Goal: Navigation & Orientation: Find specific page/section

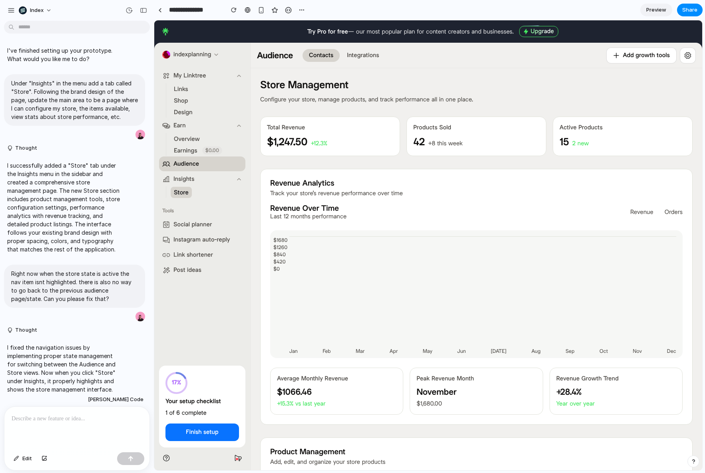
scroll to position [366, 0]
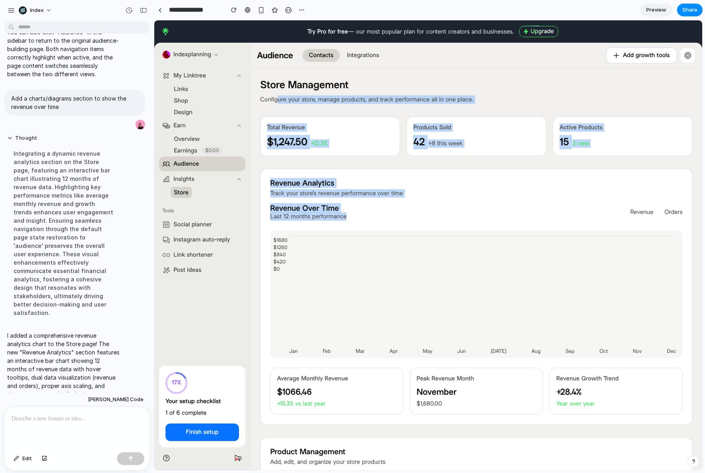
drag, startPoint x: 277, startPoint y: 100, endPoint x: 413, endPoint y: 217, distance: 179.3
click at [413, 217] on div "Revenue Over Time Last 12 months performance Revenue Orders" at bounding box center [476, 212] width 412 height 17
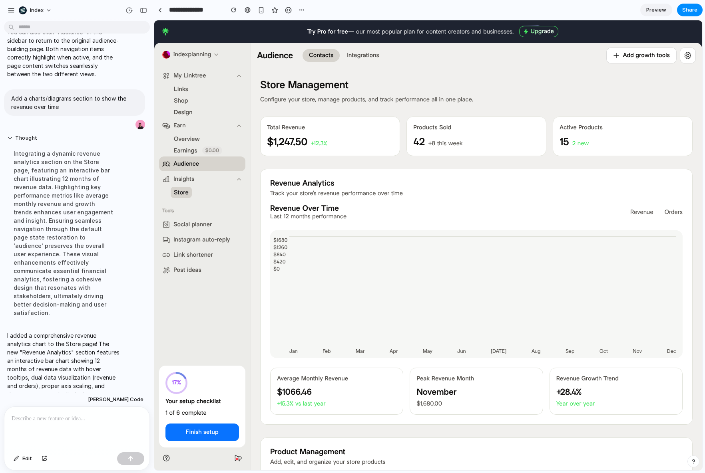
click at [155, 2] on div "**********" at bounding box center [231, 10] width 154 height 18
click at [156, 8] on link at bounding box center [160, 10] width 12 height 12
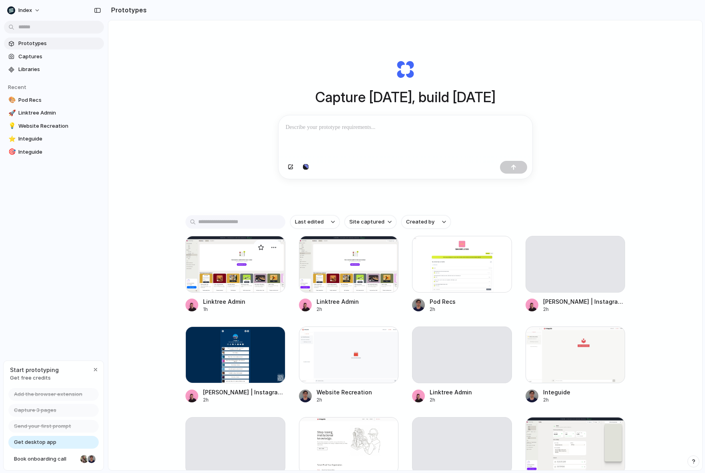
click at [203, 286] on div at bounding box center [235, 264] width 100 height 57
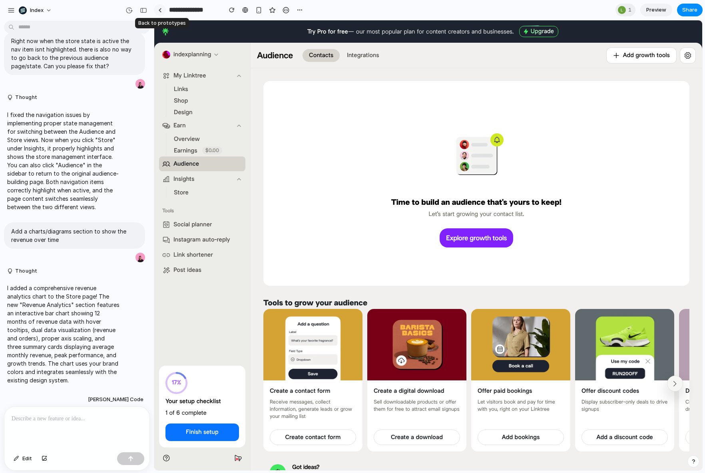
click at [159, 8] on div at bounding box center [160, 10] width 4 height 4
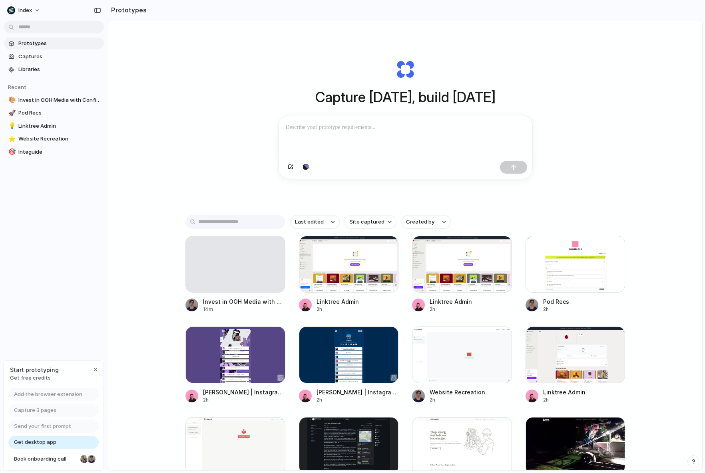
click at [169, 143] on div "Capture today, build tomorrow Clone web app Clone screenshot Start from existin…" at bounding box center [405, 266] width 594 height 493
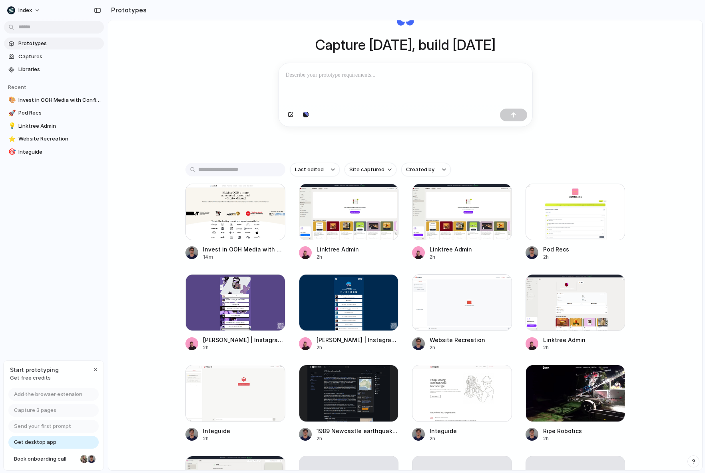
scroll to position [52, 0]
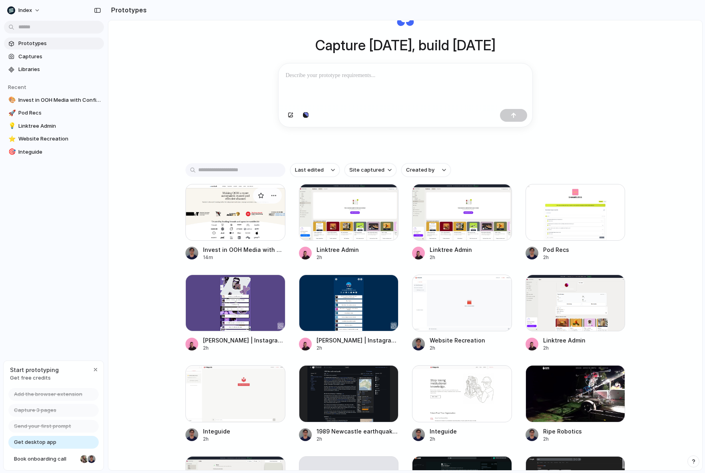
click at [216, 204] on div at bounding box center [235, 212] width 100 height 57
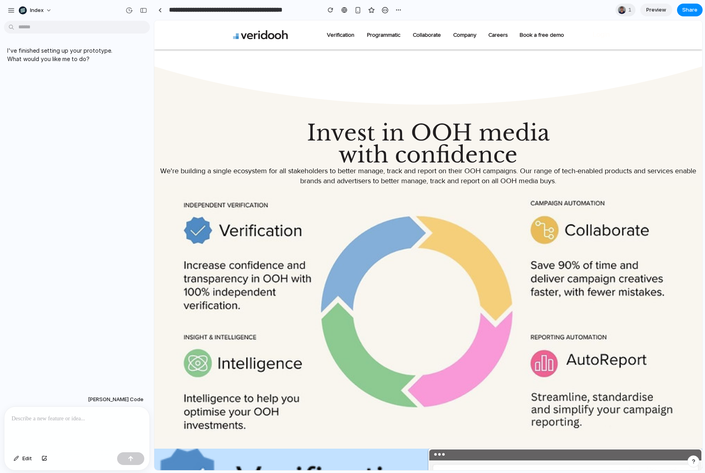
scroll to position [200, 0]
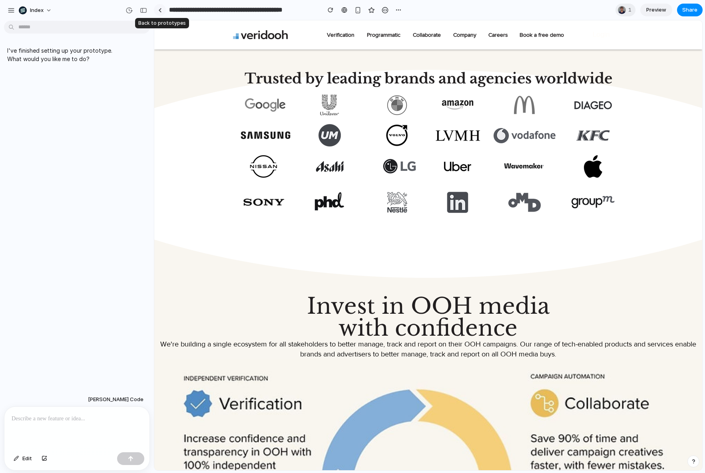
click at [157, 8] on link at bounding box center [160, 10] width 12 height 12
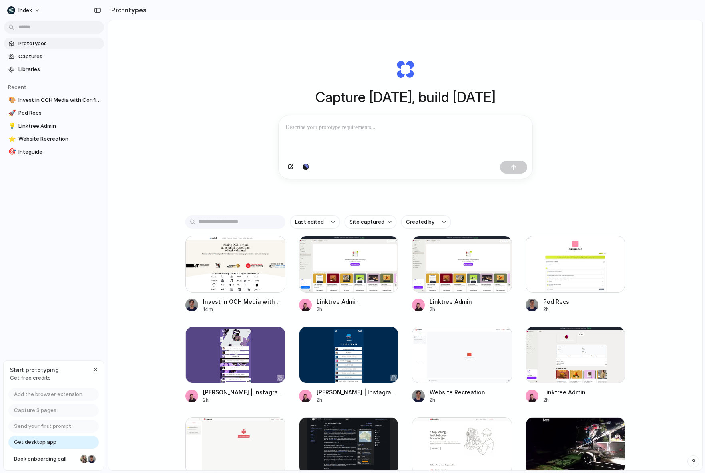
drag, startPoint x: 571, startPoint y: 322, endPoint x: 571, endPoint y: 152, distance: 170.2
click at [571, 152] on div "Capture today, build tomorrow Clone web app Clone screenshot Start from existin…" at bounding box center [405, 266] width 594 height 493
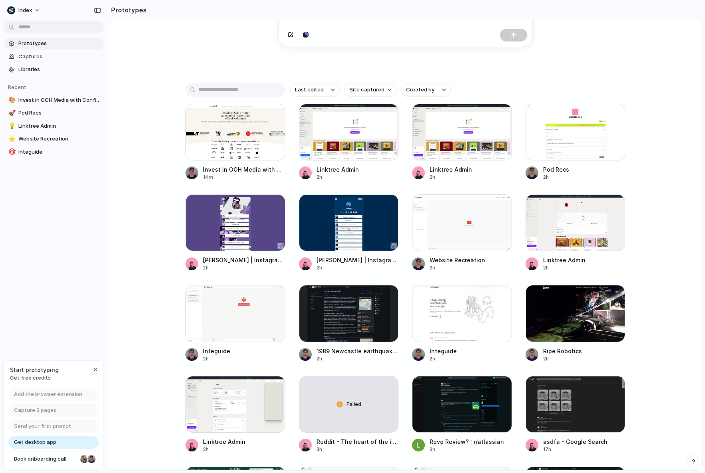
scroll to position [290, 0]
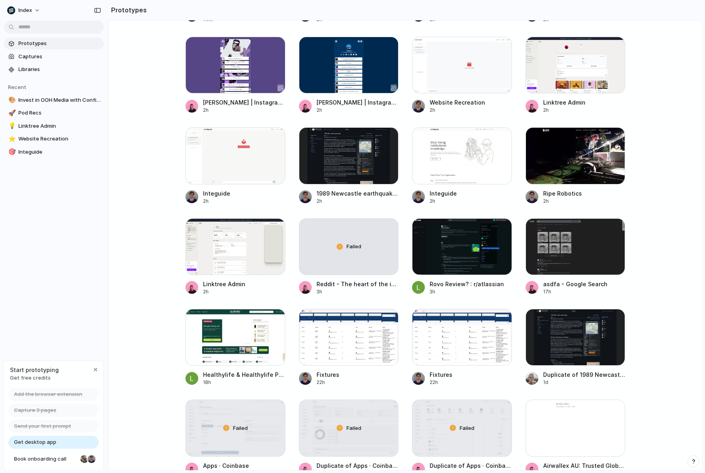
click at [403, 163] on div "Invest in OOH Media with Confidence | Veridooh™ 14m Linktree Admin 2h Linktree …" at bounding box center [405, 211] width 440 height 531
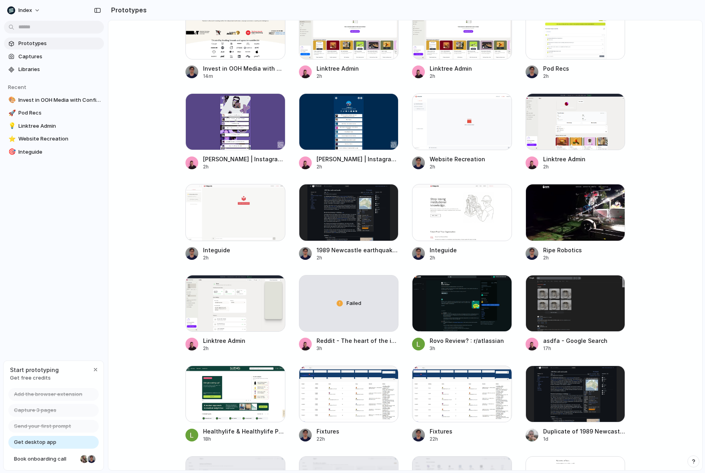
scroll to position [203, 0]
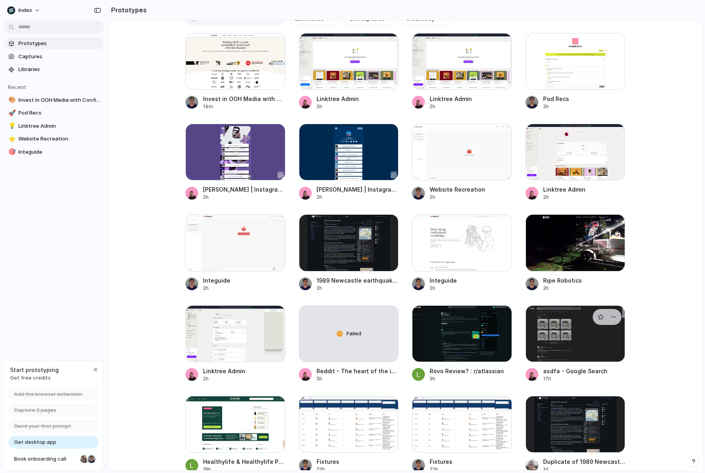
click at [570, 333] on div at bounding box center [575, 334] width 100 height 57
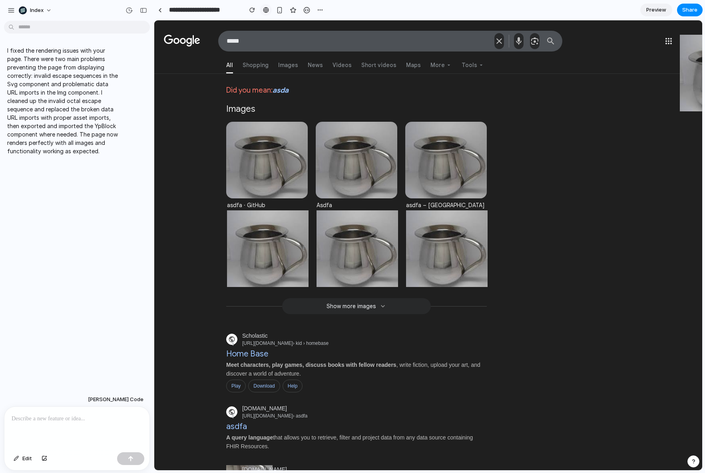
click at [261, 9] on link at bounding box center [266, 10] width 12 height 12
click at [17, 9] on button "Index" at bounding box center [36, 10] width 40 height 13
click at [119, 13] on div "Settings Invite members Change theme Sign out" at bounding box center [352, 236] width 705 height 473
click at [161, 11] on link at bounding box center [160, 10] width 12 height 12
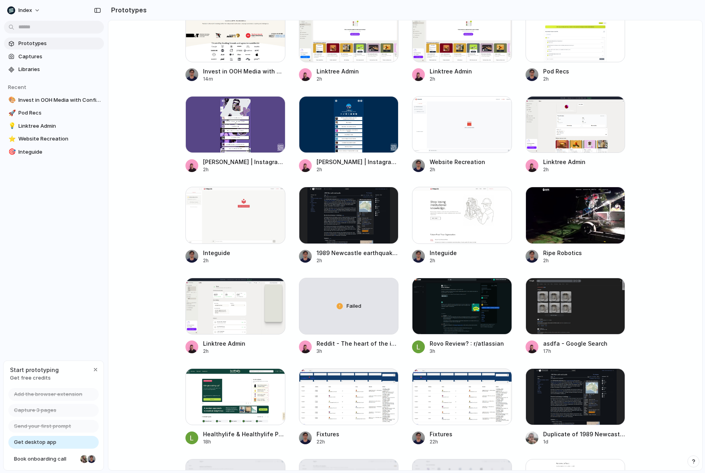
scroll to position [193, 0]
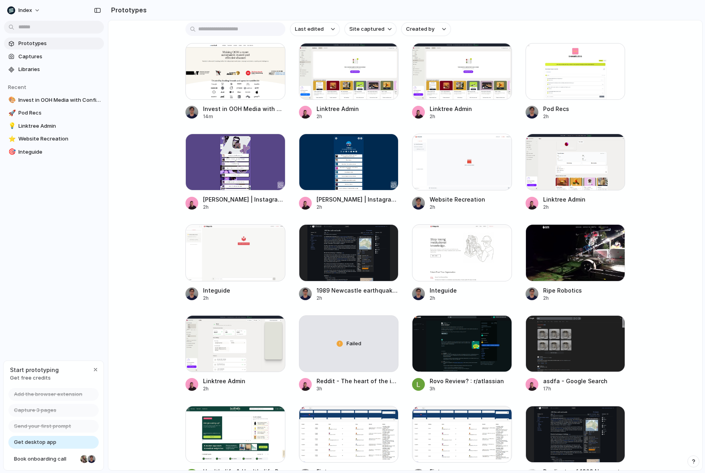
click at [571, 226] on div "Open in new tab Copy link Delete" at bounding box center [352, 236] width 705 height 473
click at [633, 225] on div "Open in new tab Copy link Delete" at bounding box center [352, 236] width 705 height 473
click at [403, 155] on div "Invest in OOH Media with Confidence | Veridooh™ 15m Linktree Admin 2h Linktree …" at bounding box center [405, 445] width 440 height 804
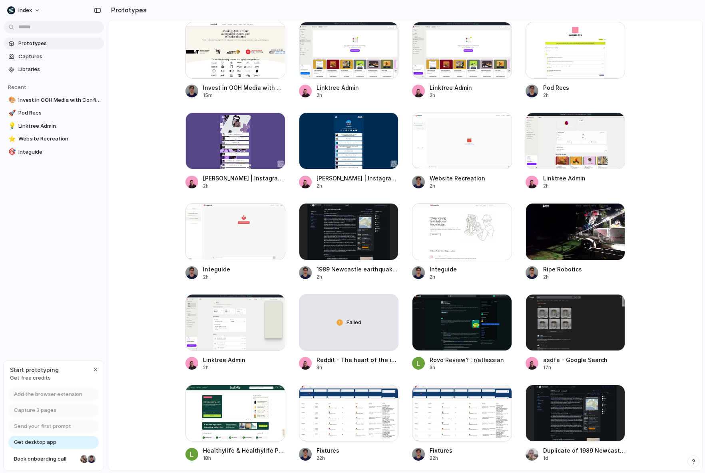
scroll to position [185, 0]
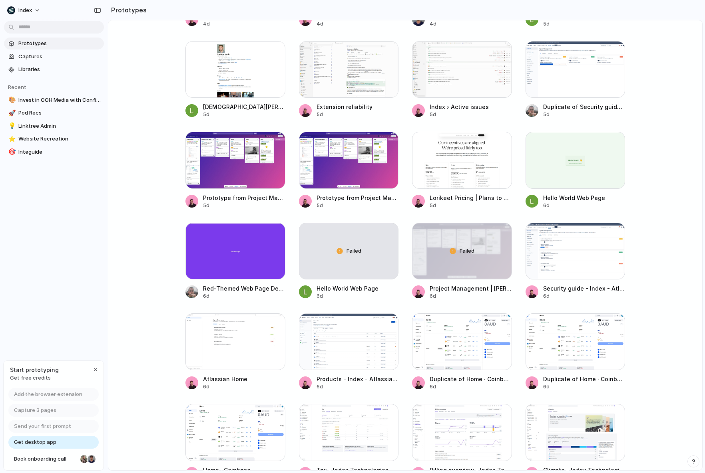
scroll to position [1104, 0]
click at [448, 158] on div at bounding box center [462, 159] width 100 height 57
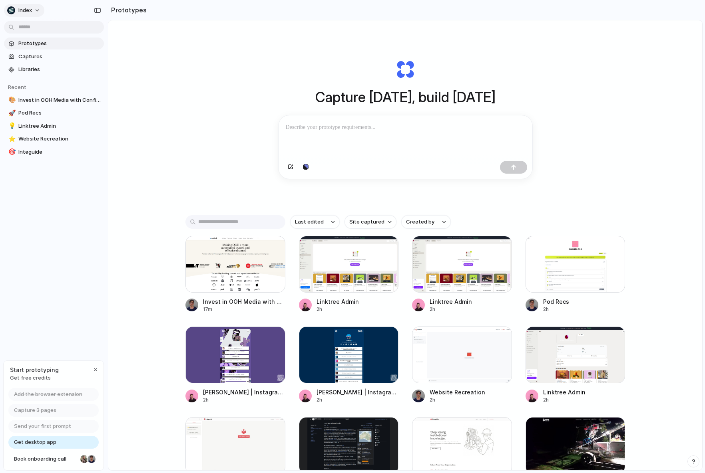
click at [31, 8] on span "Index" at bounding box center [25, 10] width 14 height 8
click at [29, 20] on ul "Settings Invite members Change theme Sign out" at bounding box center [39, 47] width 70 height 55
click at [29, 26] on span "Settings" at bounding box center [29, 28] width 22 height 8
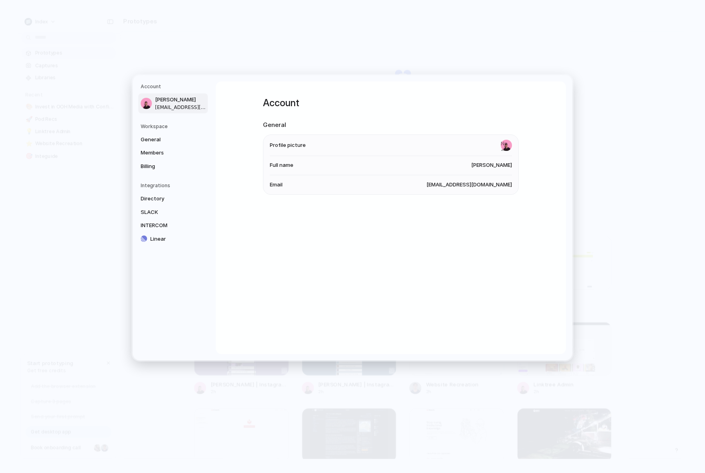
click at [160, 123] on h5 "Workspace" at bounding box center [174, 126] width 67 height 7
click at [163, 143] on span "General" at bounding box center [166, 139] width 51 height 8
click at [165, 158] on link "Members" at bounding box center [173, 153] width 70 height 13
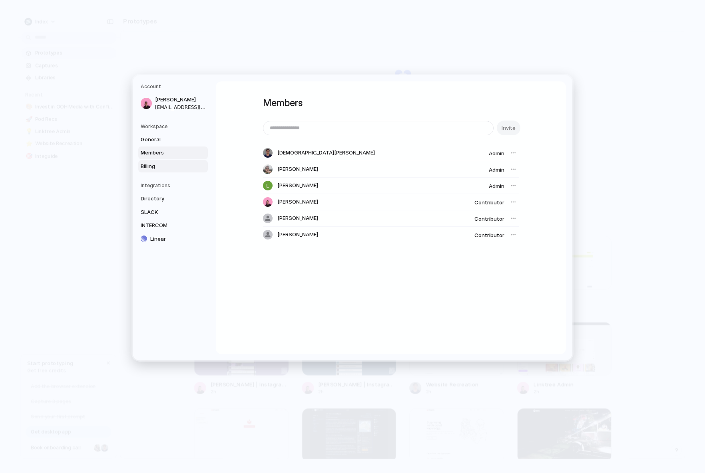
click at [163, 171] on link "Billing" at bounding box center [173, 166] width 70 height 13
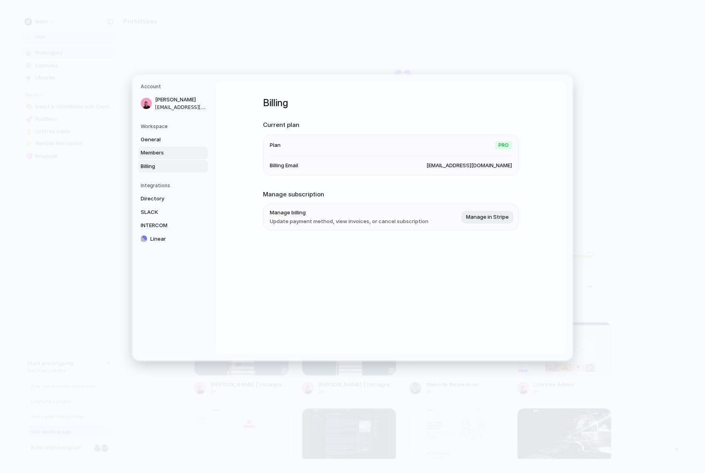
click at [153, 148] on link "Members" at bounding box center [173, 153] width 70 height 13
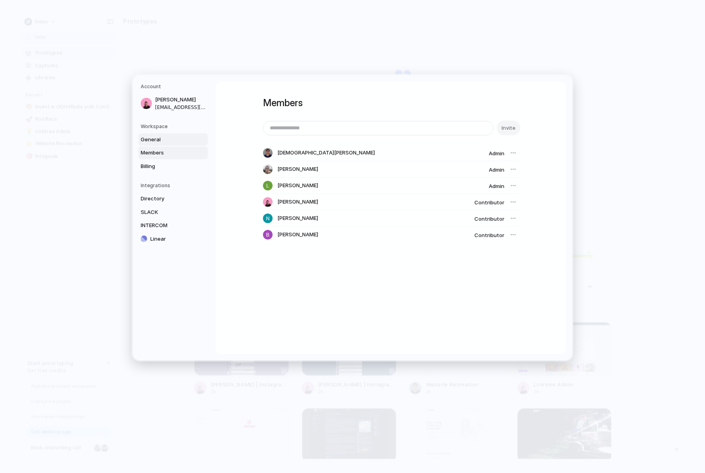
click at [152, 141] on span "General" at bounding box center [166, 139] width 51 height 8
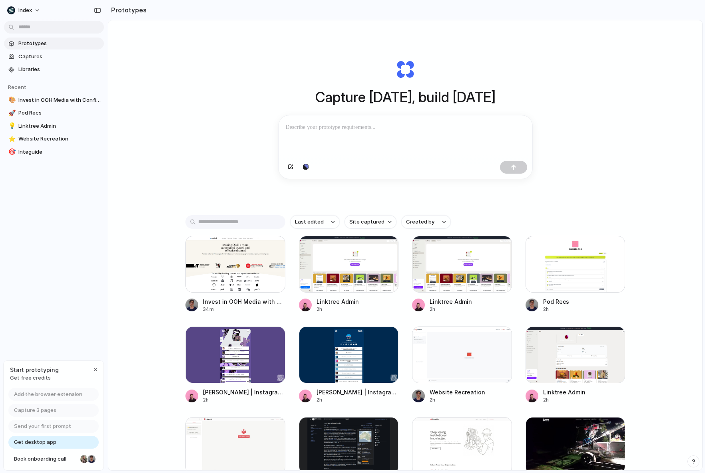
click at [520, 37] on div "Capture today, build tomorrow Clone web app Clone screenshot Start from existin…" at bounding box center [405, 119] width 320 height 179
click at [173, 117] on div "Capture today, build tomorrow Clone web app Clone screenshot Start from existin…" at bounding box center [405, 266] width 594 height 493
click at [208, 145] on div "Capture today, build tomorrow Clone web app Clone screenshot Start from existin…" at bounding box center [405, 266] width 594 height 493
click at [198, 143] on div "Capture today, build tomorrow Clone web app Clone screenshot Start from existin…" at bounding box center [405, 266] width 594 height 493
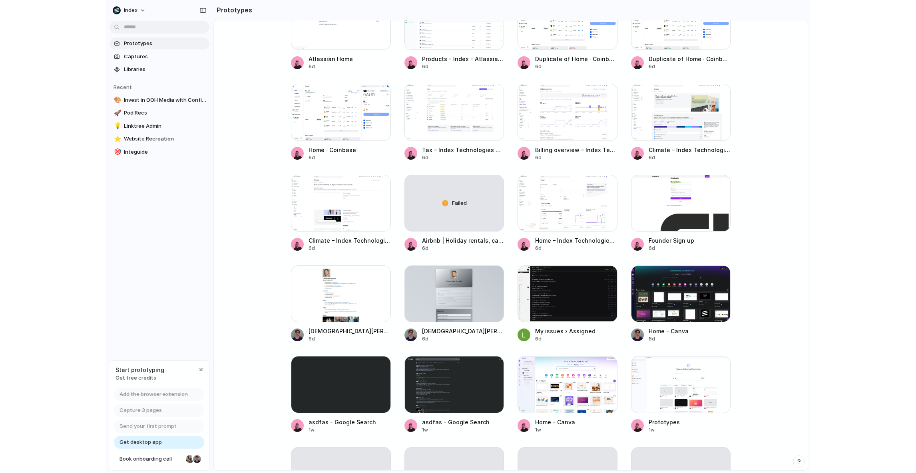
scroll to position [1444, 0]
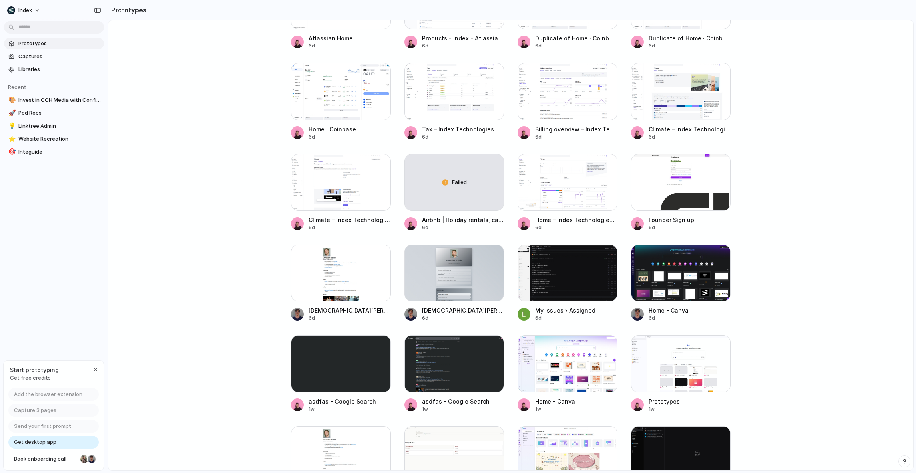
click at [221, 69] on main "Capture today, build tomorrow Clone web app Clone screenshot Start from existin…" at bounding box center [510, 245] width 805 height 451
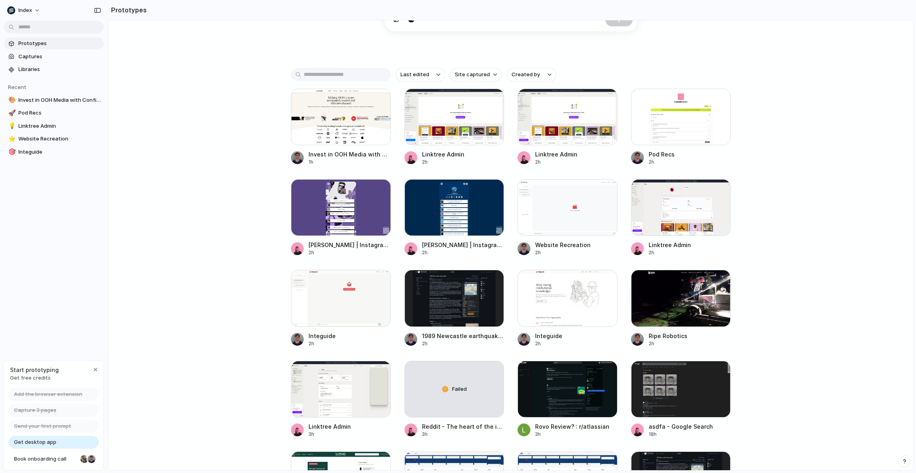
scroll to position [0, 0]
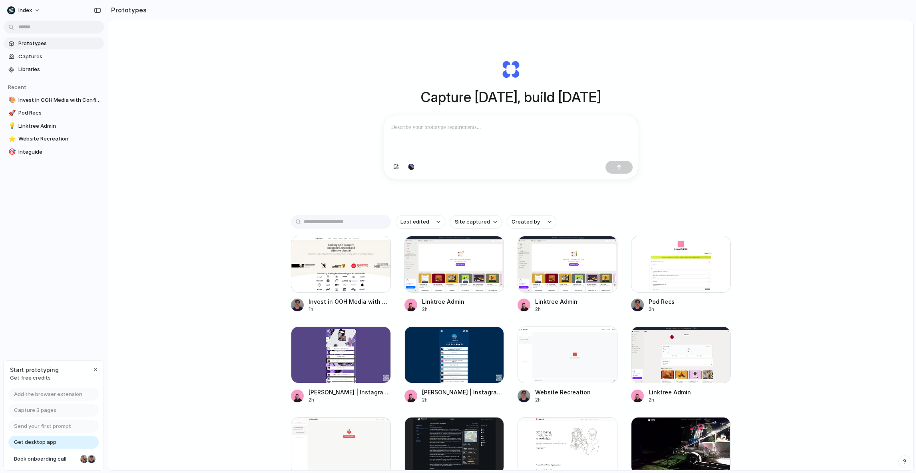
click at [221, 69] on div "Capture today, build tomorrow Clone web app Clone screenshot Start from existin…" at bounding box center [510, 266] width 805 height 493
drag, startPoint x: 212, startPoint y: 59, endPoint x: 225, endPoint y: 381, distance: 322.3
click at [225, 381] on div "Capture today, build tomorrow Clone web app Clone screenshot Start from existin…" at bounding box center [510, 266] width 805 height 493
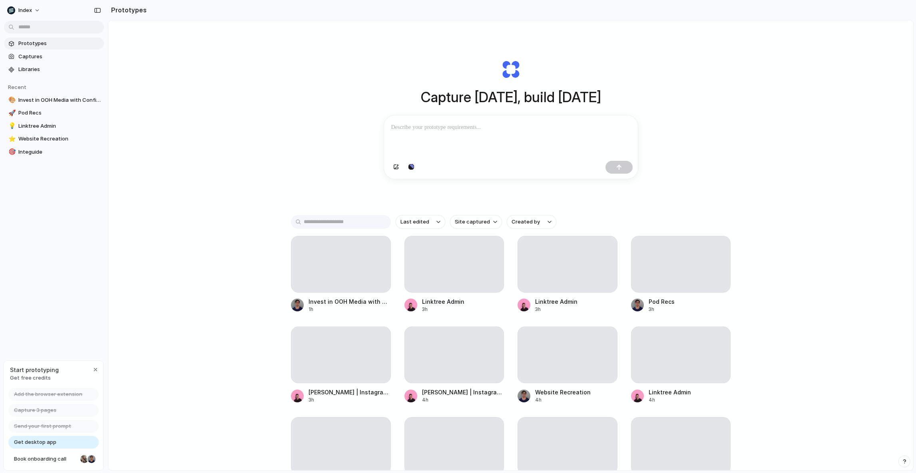
click at [251, 246] on div "Capture today, build tomorrow Clone web app Clone screenshot Start from existin…" at bounding box center [510, 266] width 805 height 493
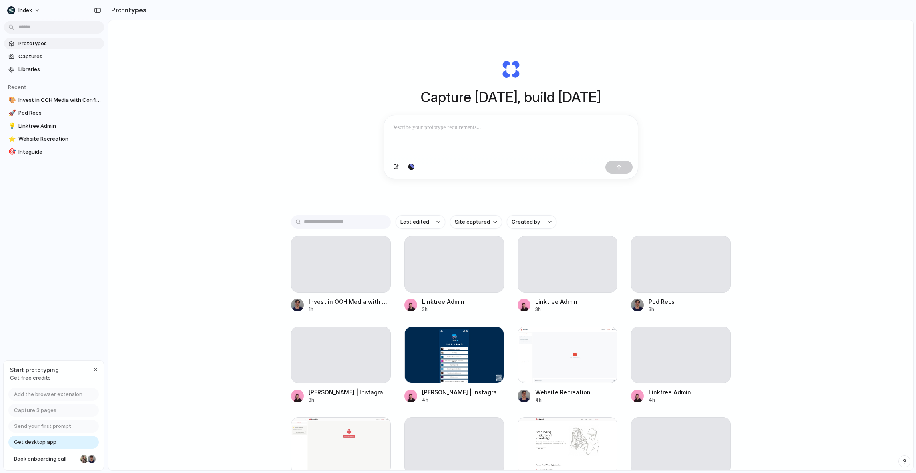
click at [253, 274] on div "Capture today, build tomorrow Clone web app Clone screenshot Start from existin…" at bounding box center [510, 266] width 805 height 493
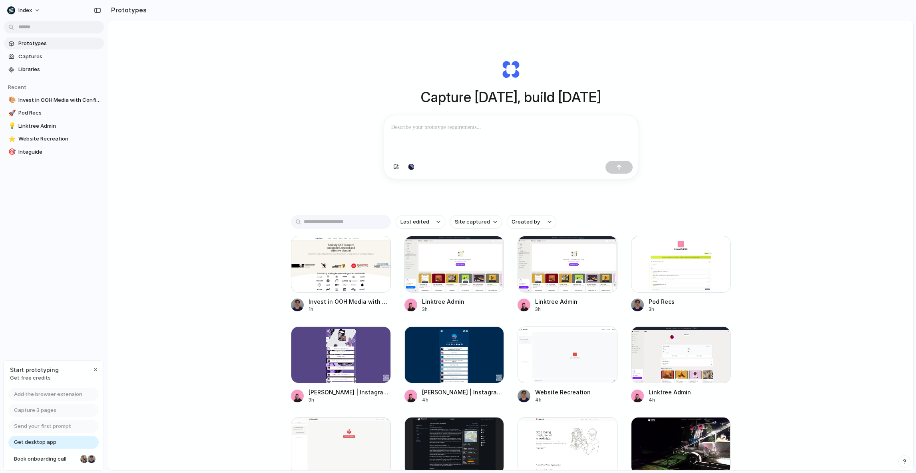
drag, startPoint x: 454, startPoint y: 263, endPoint x: 300, endPoint y: 135, distance: 200.3
click at [300, 135] on div "Capture today, build tomorrow Clone web app Clone screenshot Start from existin…" at bounding box center [510, 266] width 805 height 493
click at [378, 249] on div "button" at bounding box center [379, 248] width 6 height 6
click at [491, 249] on div "button" at bounding box center [492, 248] width 6 height 6
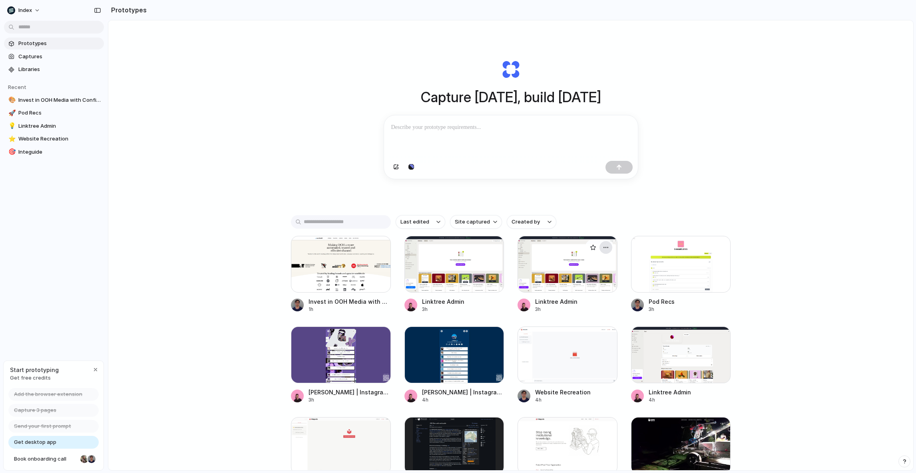
click at [606, 248] on div "button" at bounding box center [606, 248] width 6 height 6
click at [717, 249] on div "button" at bounding box center [719, 248] width 6 height 6
click at [728, 203] on div "Capture today, build tomorrow Clone web app Clone screenshot Start from existin…" at bounding box center [510, 266] width 805 height 493
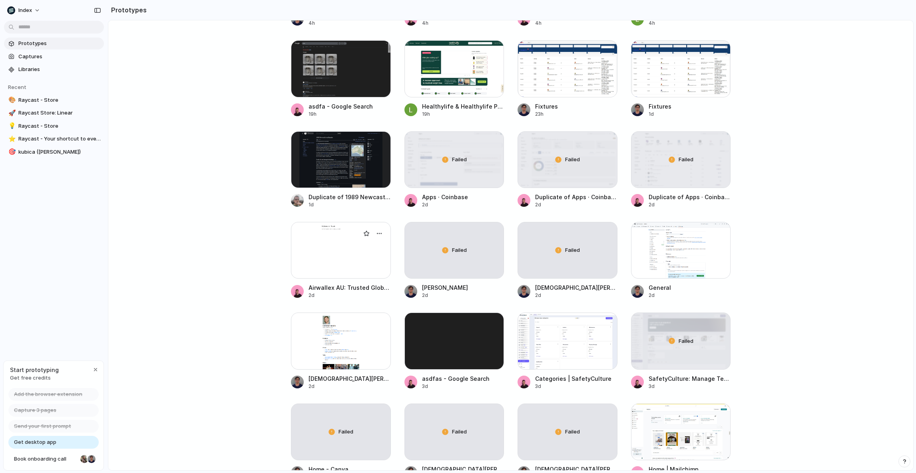
scroll to position [740, 0]
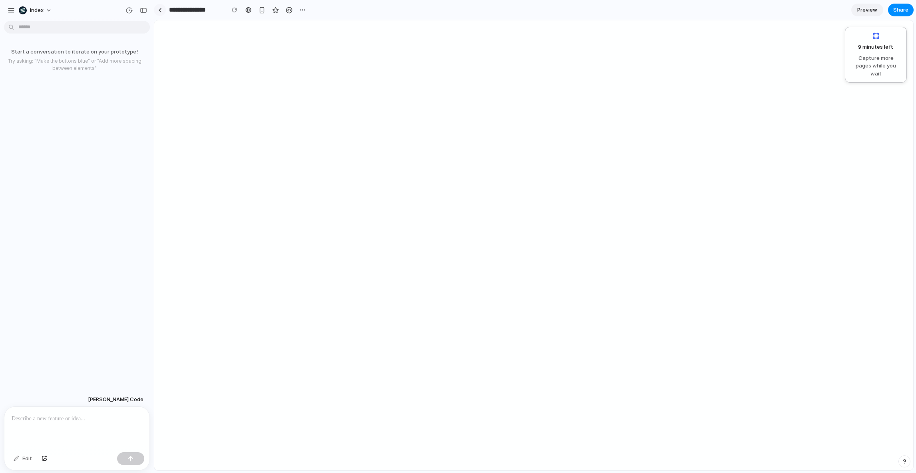
click at [159, 11] on div at bounding box center [160, 10] width 4 height 4
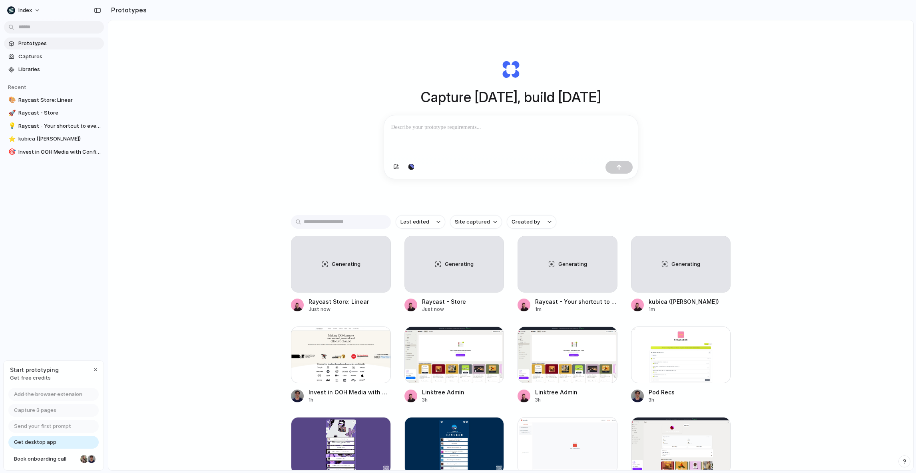
click at [235, 251] on div "Capture today, build tomorrow Clone web app Clone screenshot Start from existin…" at bounding box center [510, 266] width 805 height 493
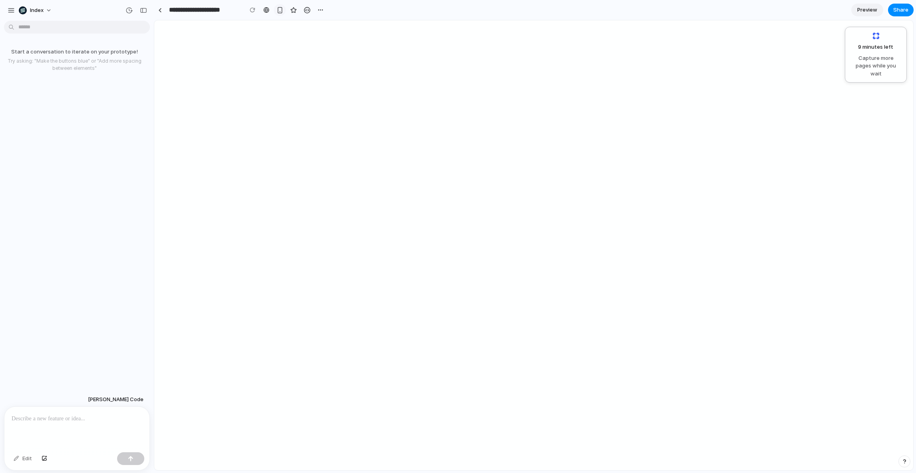
click at [277, 11] on div "button" at bounding box center [279, 10] width 7 height 7
click at [278, 10] on div "button" at bounding box center [279, 10] width 6 height 6
drag, startPoint x: 152, startPoint y: 109, endPoint x: 171, endPoint y: 110, distance: 19.6
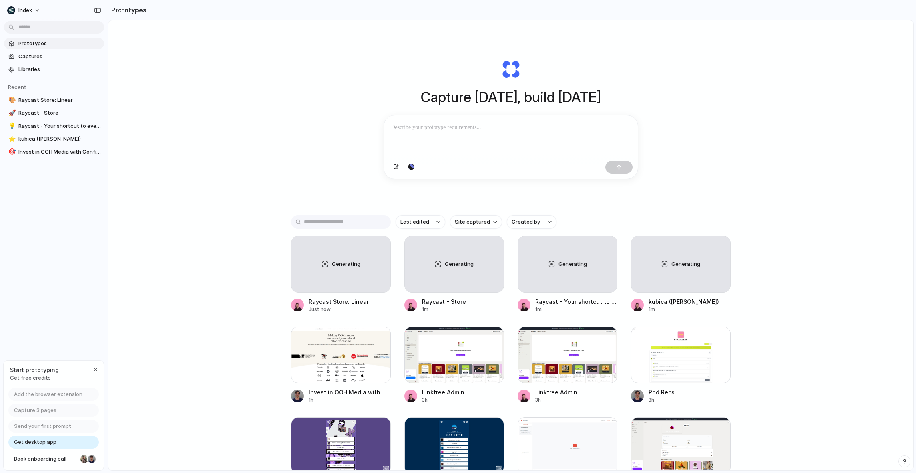
click at [212, 223] on div "Capture today, build tomorrow Clone web app Clone screenshot Start from existin…" at bounding box center [510, 266] width 805 height 493
click at [204, 249] on div "Capture today, build tomorrow Clone web app Clone screenshot Start from existin…" at bounding box center [510, 266] width 805 height 493
click at [289, 275] on div "Capture today, build tomorrow Clone web app Clone screenshot Start from existin…" at bounding box center [510, 266] width 805 height 493
click at [321, 276] on div at bounding box center [341, 264] width 100 height 57
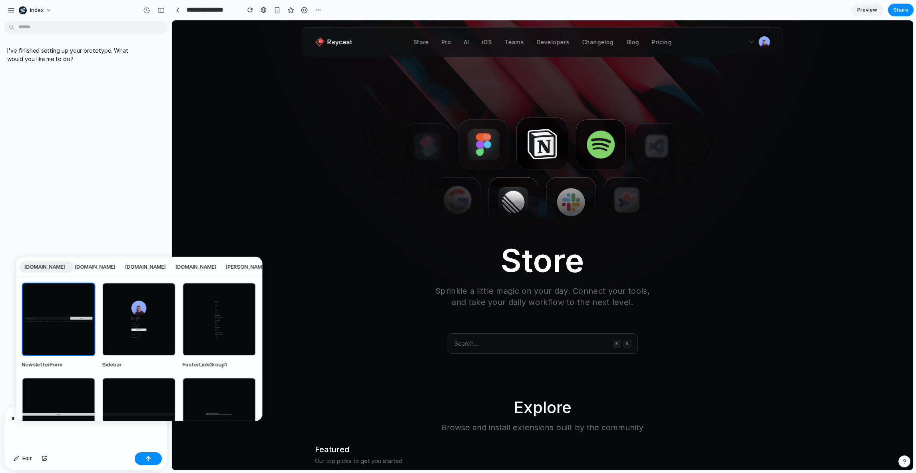
click at [95, 265] on span "[DOMAIN_NAME]" at bounding box center [95, 267] width 41 height 8
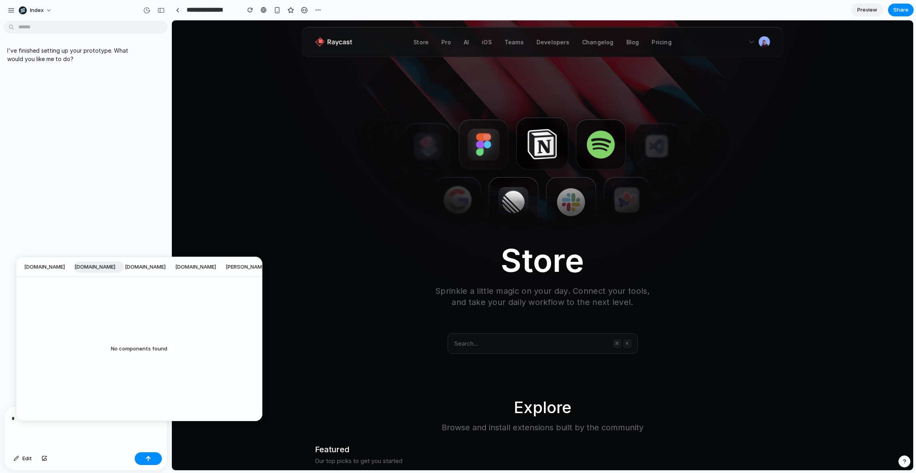
click at [59, 266] on span "www.raycast.com" at bounding box center [44, 267] width 41 height 8
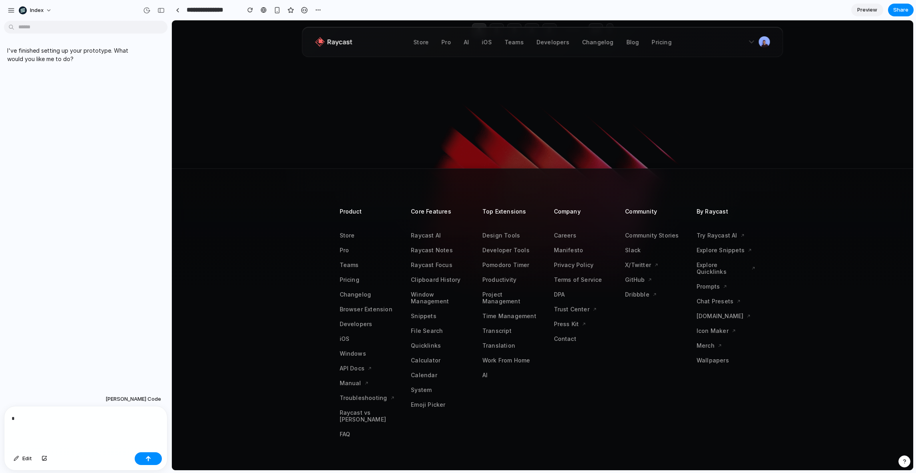
scroll to position [1014, 0]
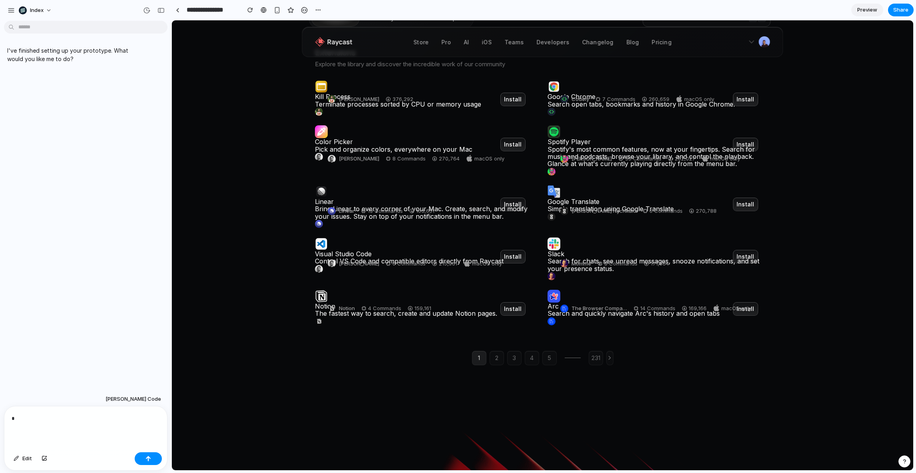
click at [541, 141] on div "Kill Process Terminate processes sorted by CPU or memory usage Install Roland L…" at bounding box center [542, 202] width 455 height 245
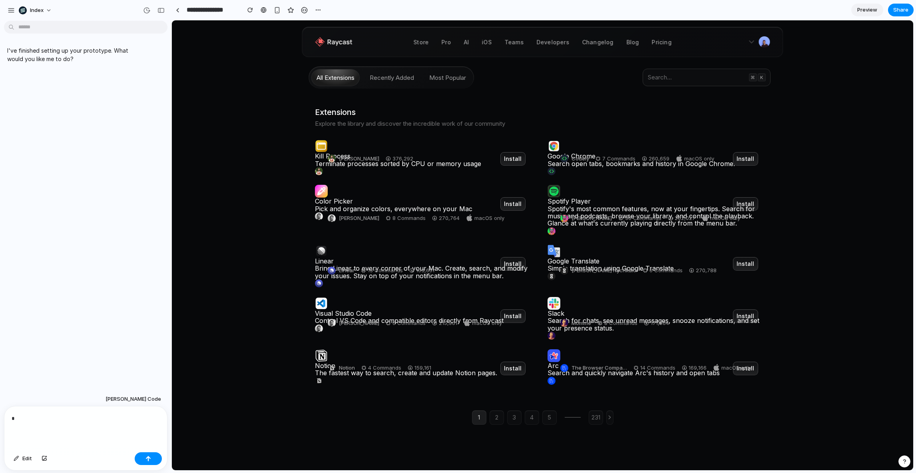
scroll to position [521, 0]
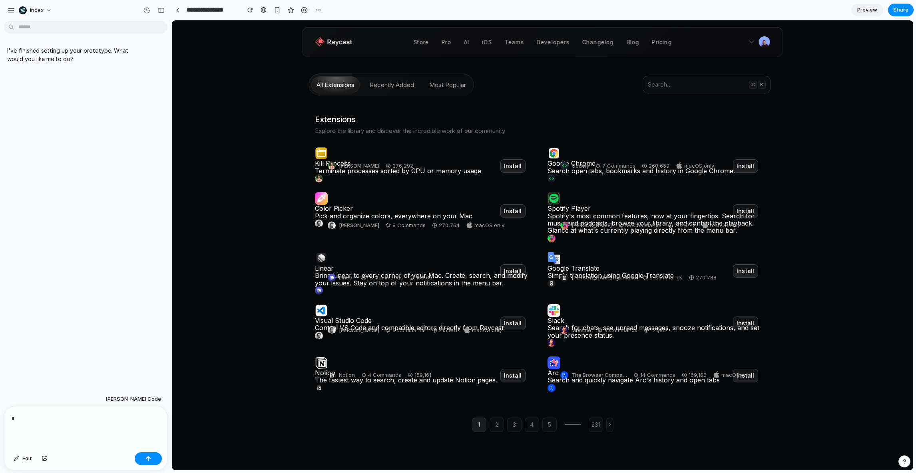
click at [265, 174] on div "Store Sprinkle a little magic on your day. Connect your tools, and take your da…" at bounding box center [542, 13] width 741 height 941
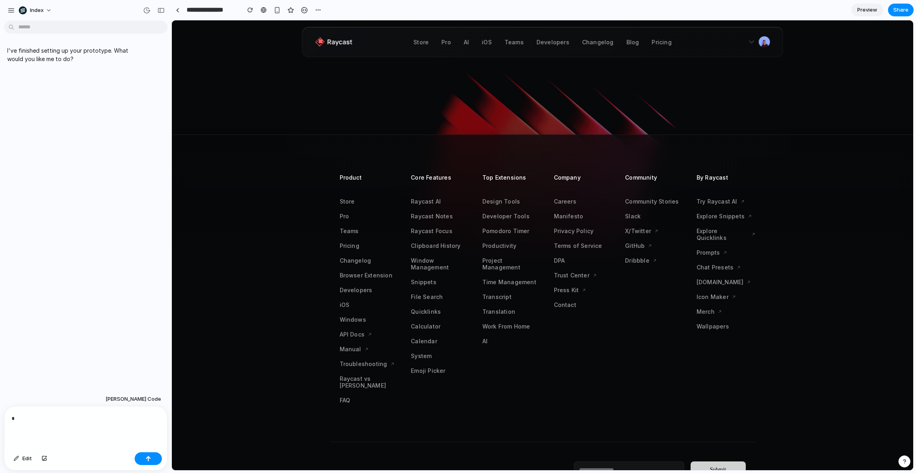
scroll to position [366, 0]
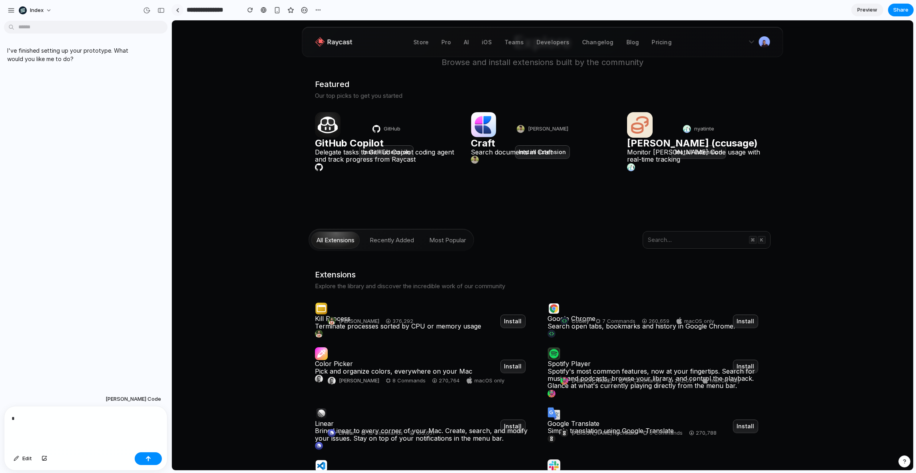
click at [183, 10] on link at bounding box center [177, 10] width 12 height 12
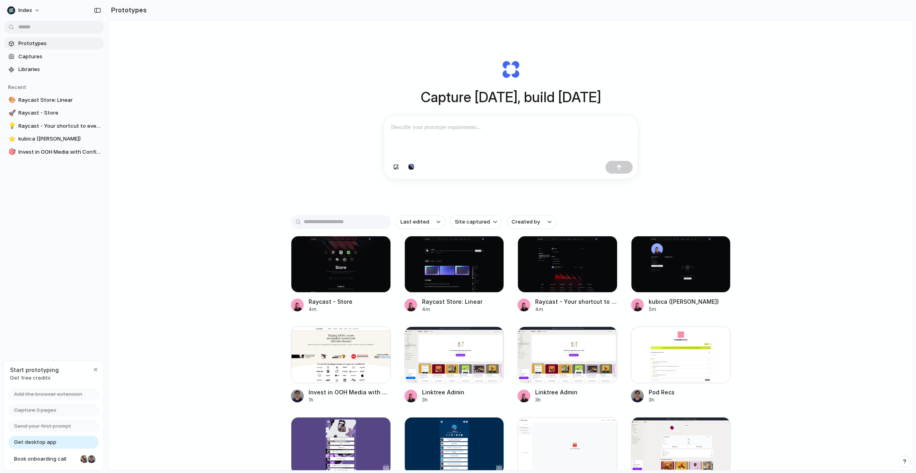
scroll to position [93, 0]
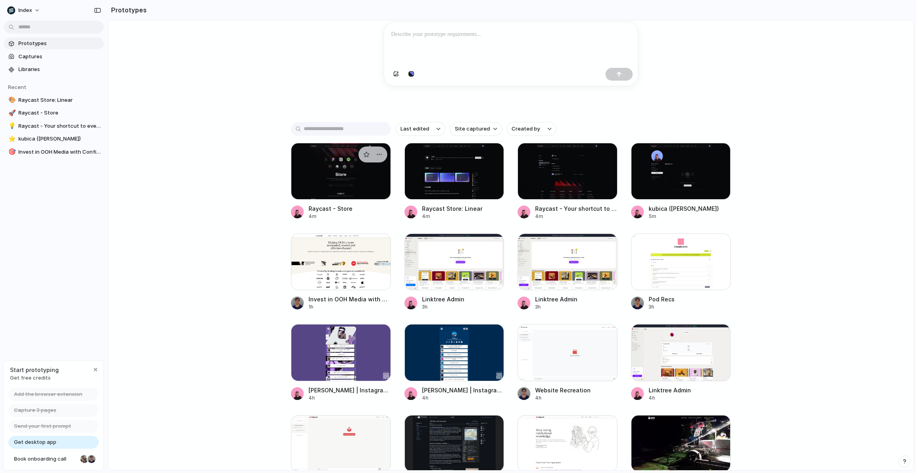
click at [358, 173] on div at bounding box center [341, 171] width 100 height 57
click at [434, 173] on div at bounding box center [454, 171] width 100 height 57
click at [565, 175] on div at bounding box center [567, 171] width 100 height 57
click at [675, 180] on div at bounding box center [681, 171] width 100 height 57
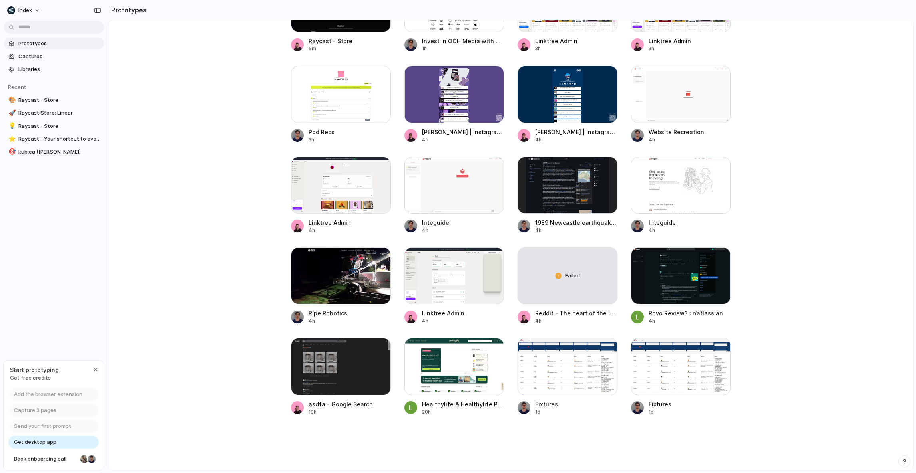
scroll to position [593, 0]
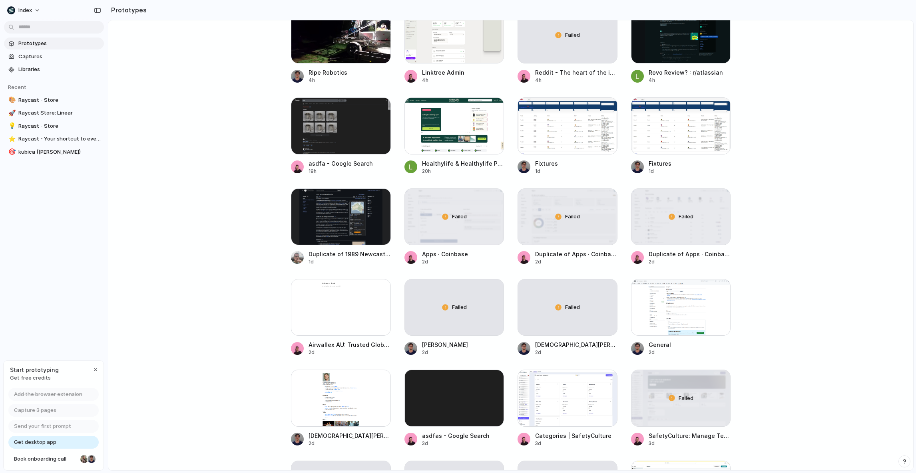
click at [232, 107] on main "Capture today, build tomorrow Clone web app Clone screenshot Start from existin…" at bounding box center [510, 245] width 805 height 451
click at [211, 117] on main "Capture today, build tomorrow Clone web app Clone screenshot Start from existin…" at bounding box center [510, 245] width 805 height 451
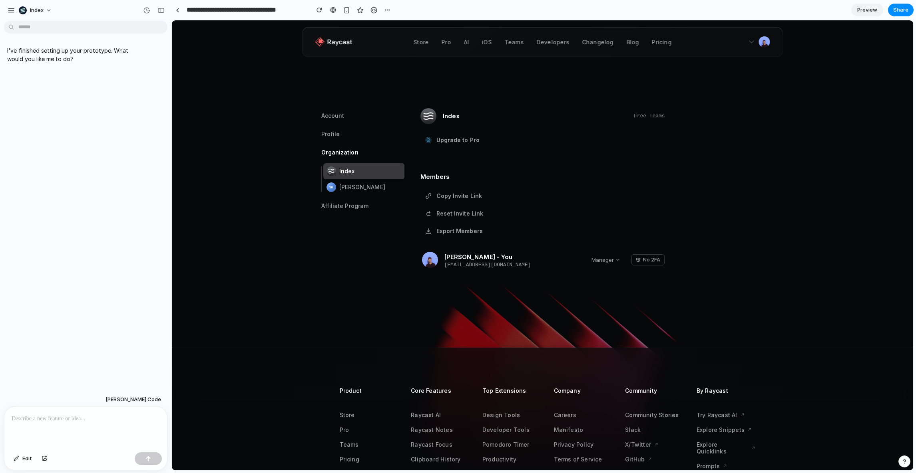
click at [48, 427] on div at bounding box center [85, 428] width 163 height 42
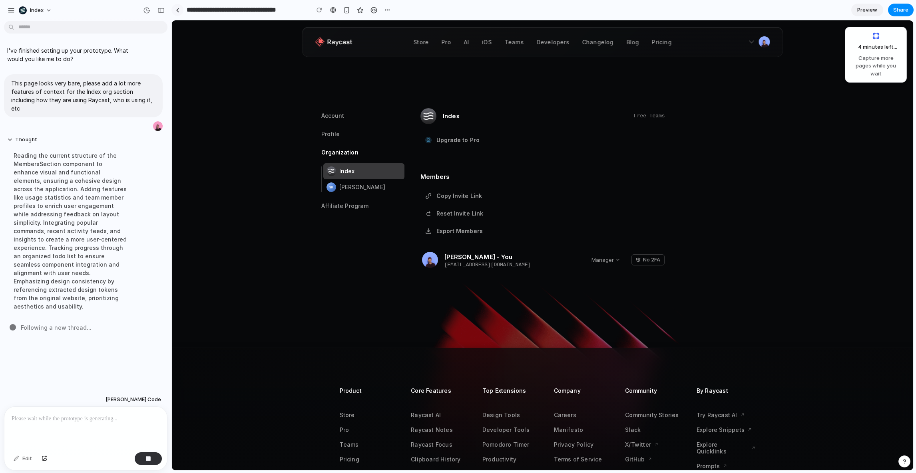
click at [180, 9] on link at bounding box center [177, 10] width 12 height 12
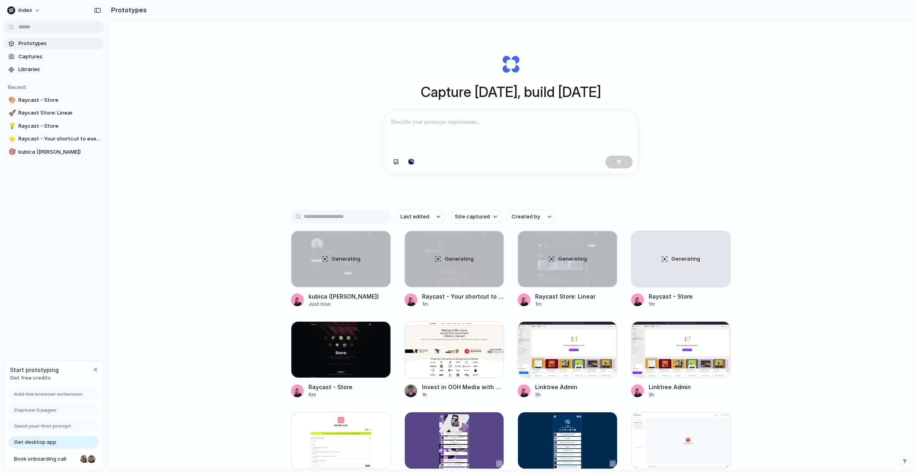
click at [253, 222] on div "Capture [DATE], build [DATE] Clone web app Clone screenshot Start from existing…" at bounding box center [510, 261] width 805 height 493
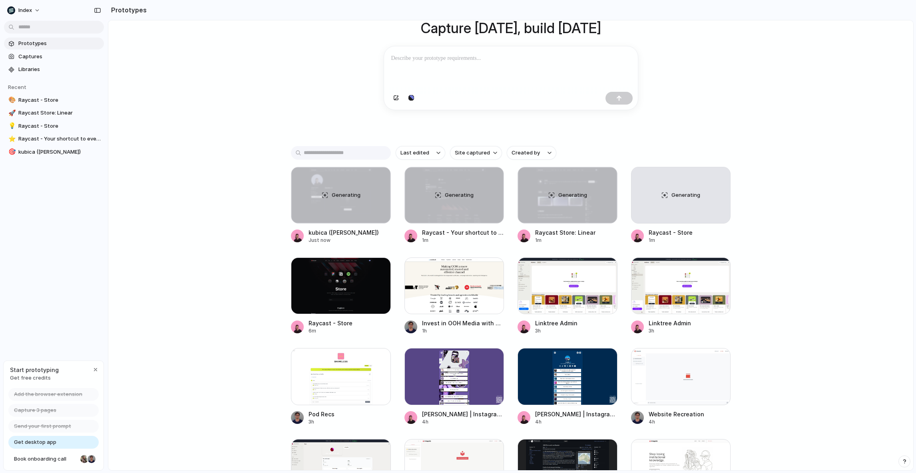
scroll to position [88, 0]
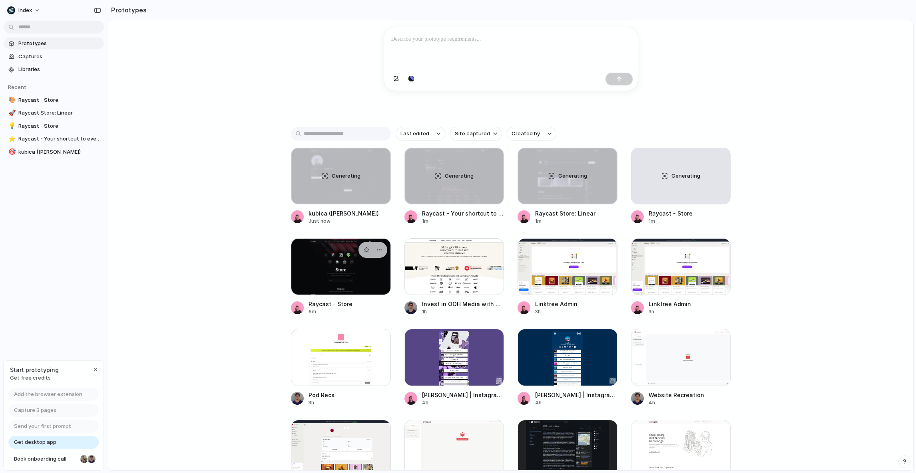
click at [316, 259] on div at bounding box center [341, 267] width 100 height 57
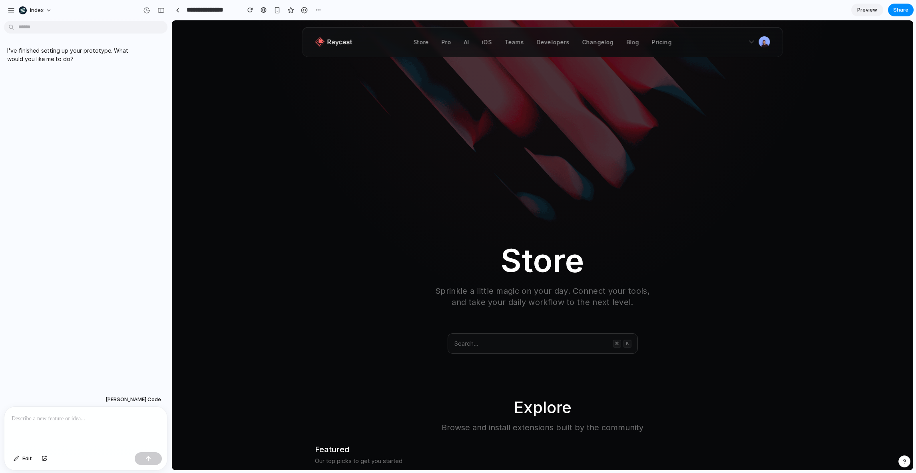
scroll to position [325, 0]
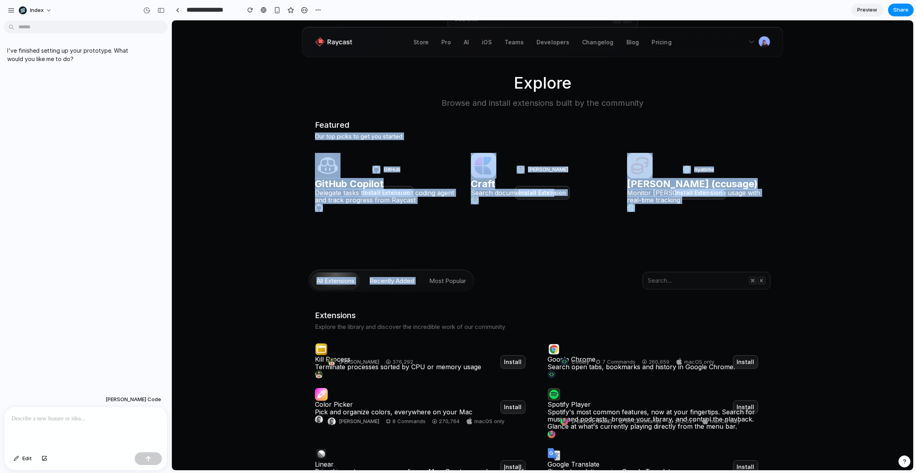
drag, startPoint x: 315, startPoint y: 134, endPoint x: 512, endPoint y: 230, distance: 219.6
click at [512, 230] on div "Store Sprinkle a little magic on your day. Connect your tools, and take your da…" at bounding box center [542, 273] width 481 height 710
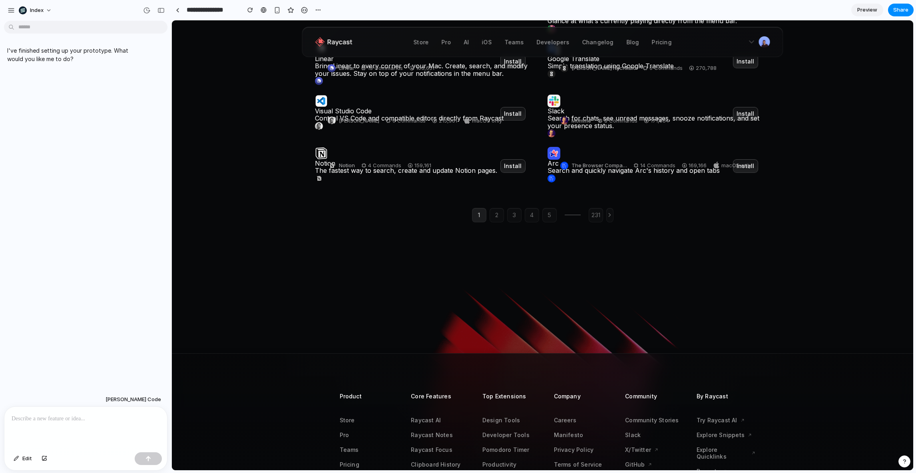
scroll to position [0, 0]
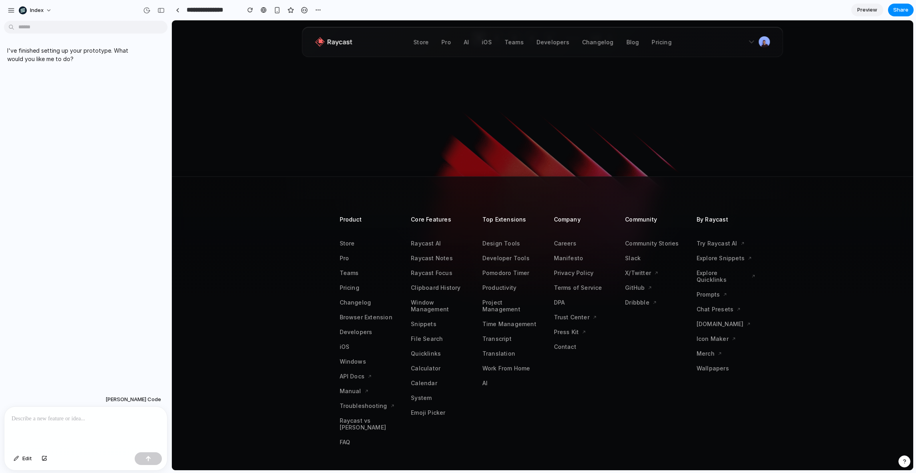
scroll to position [1014, 0]
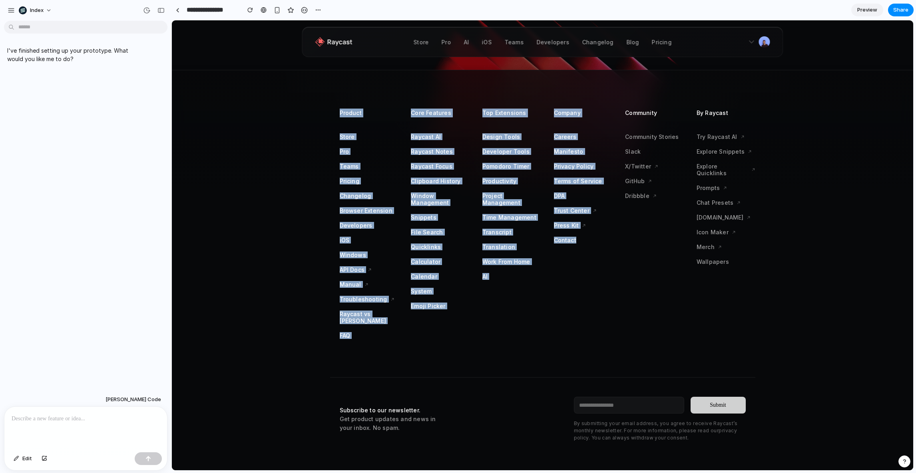
drag, startPoint x: 554, startPoint y: 292, endPoint x: 299, endPoint y: 109, distance: 313.3
click at [299, 109] on div "Product Store Pro Teams Pricing Changelog Browser Extension Developers iOS Wind…" at bounding box center [542, 273] width 741 height 407
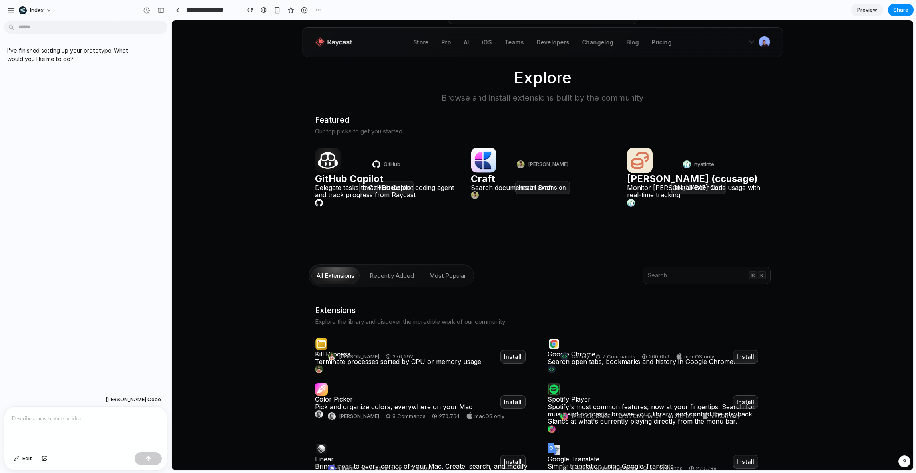
scroll to position [0, 0]
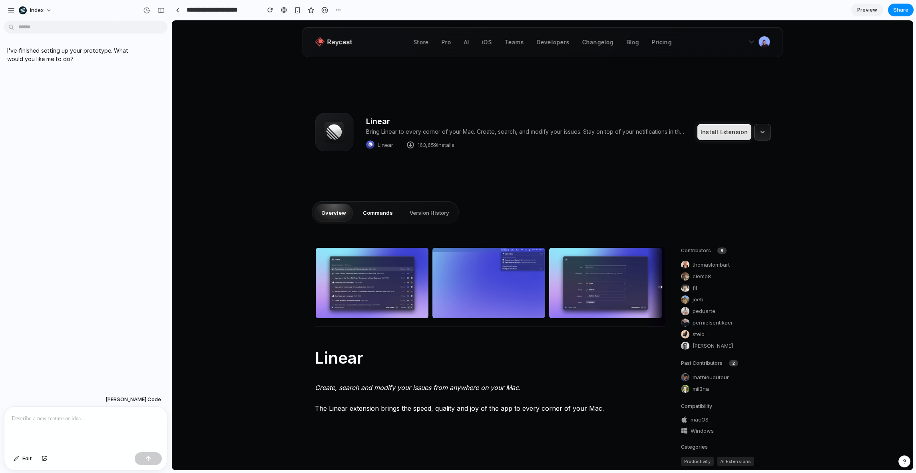
click at [395, 210] on button "Commands" at bounding box center [378, 213] width 44 height 18
click at [388, 210] on button "Commands" at bounding box center [378, 213] width 44 height 18
click at [430, 210] on button "Version History" at bounding box center [429, 213] width 53 height 18
click at [79, 425] on div at bounding box center [85, 428] width 163 height 42
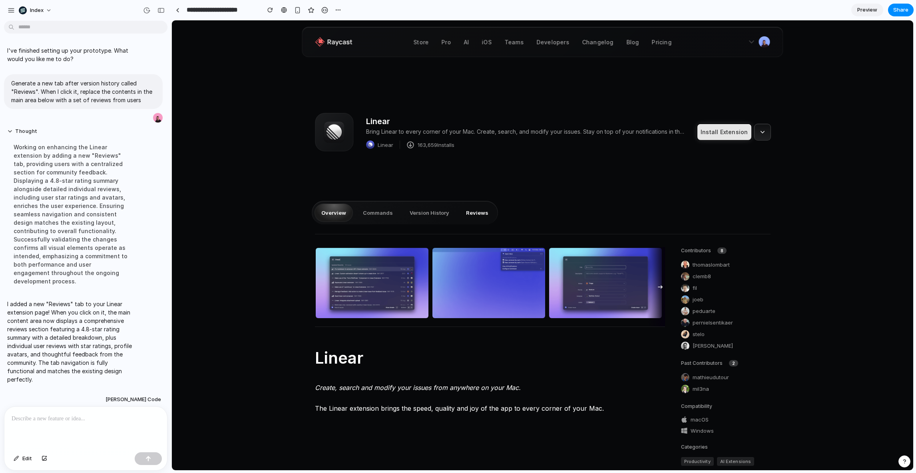
click at [475, 212] on button "Reviews" at bounding box center [477, 213] width 36 height 18
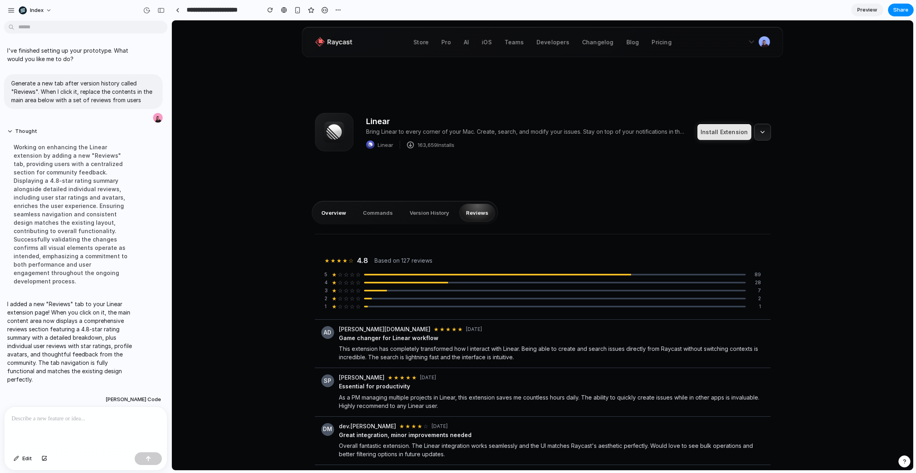
click at [334, 212] on button "Overview" at bounding box center [333, 213] width 38 height 18
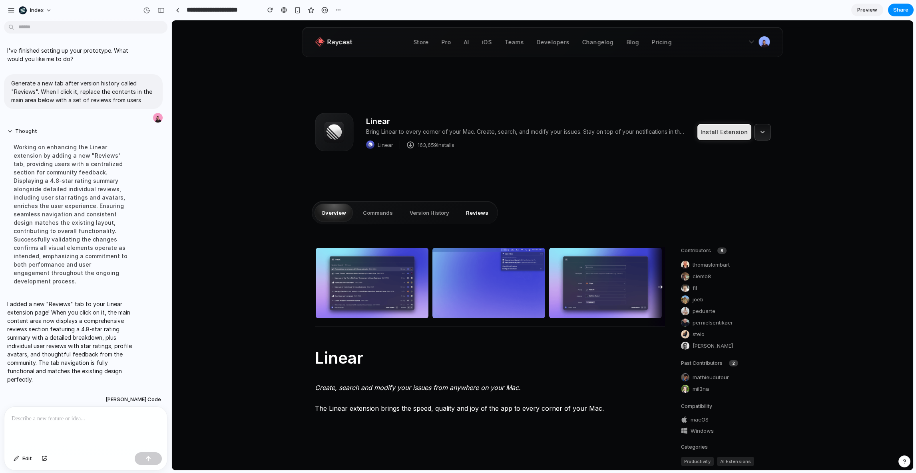
click at [465, 207] on button "Reviews" at bounding box center [477, 213] width 36 height 18
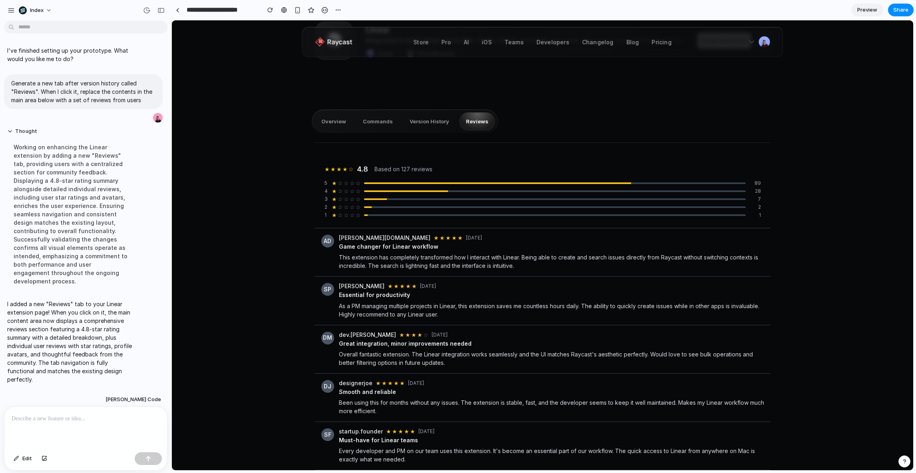
scroll to position [197, 0]
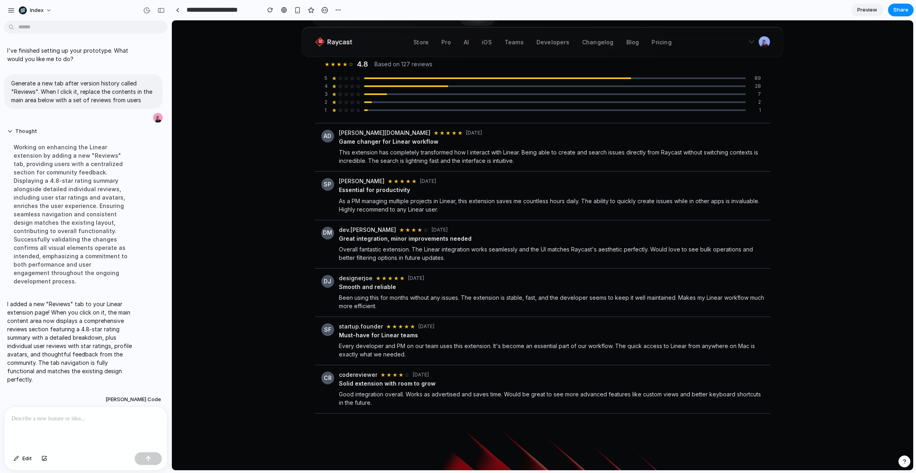
click at [37, 425] on div at bounding box center [85, 428] width 163 height 42
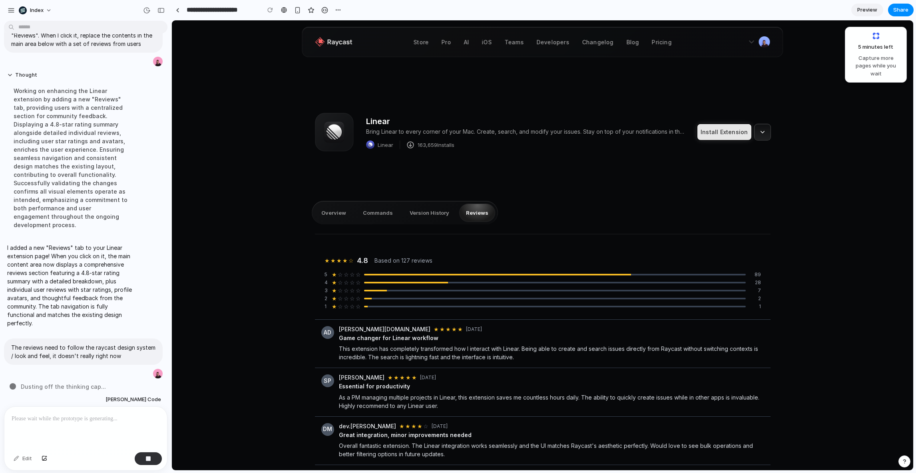
scroll to position [6, 0]
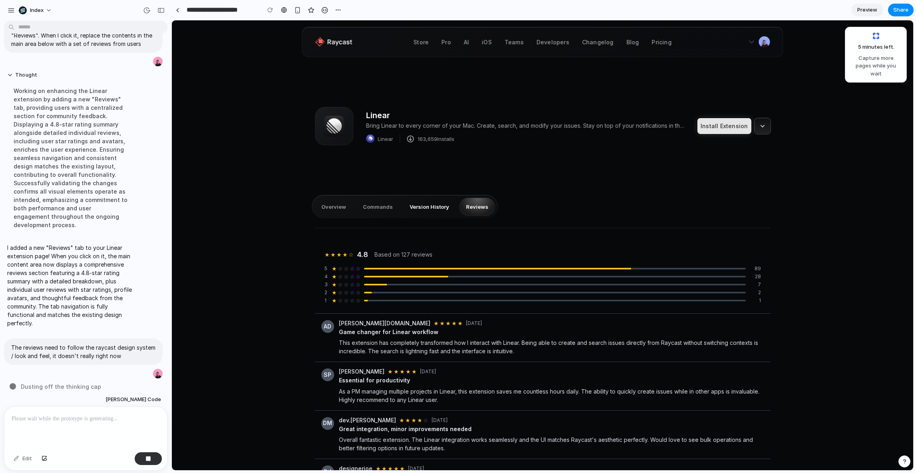
click at [418, 209] on button "Version History" at bounding box center [429, 207] width 53 height 18
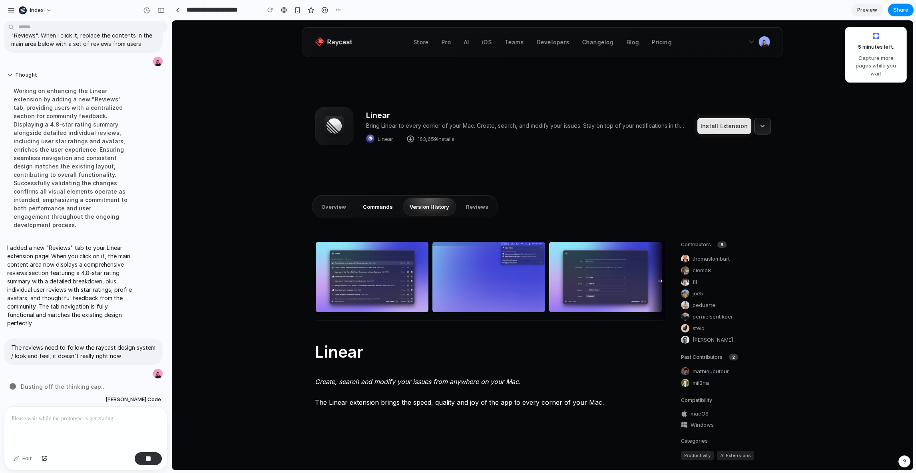
click at [376, 208] on button "Commands" at bounding box center [378, 207] width 44 height 18
click at [408, 208] on button "Version History" at bounding box center [429, 207] width 53 height 18
click at [452, 205] on button "Version History" at bounding box center [429, 207] width 53 height 18
click at [452, 201] on div "Overview Commands Version History Reviews" at bounding box center [405, 207] width 186 height 24
click at [469, 205] on button "Reviews" at bounding box center [477, 207] width 36 height 18
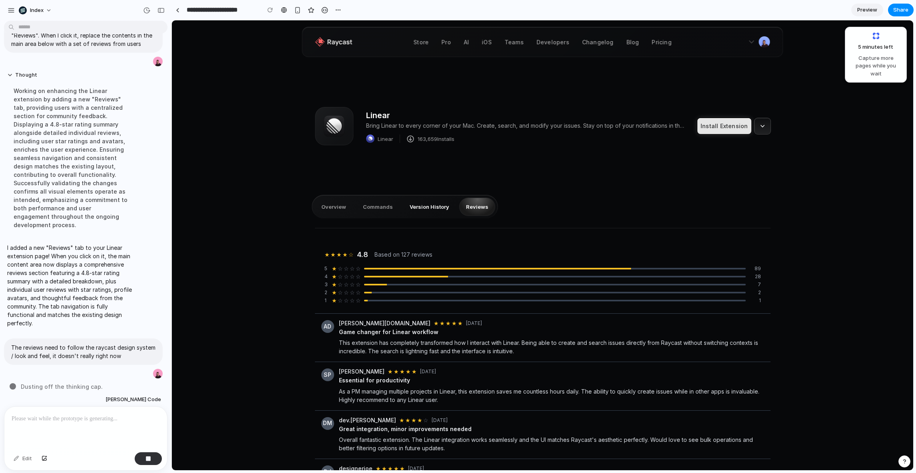
click at [428, 205] on button "Version History" at bounding box center [429, 207] width 53 height 18
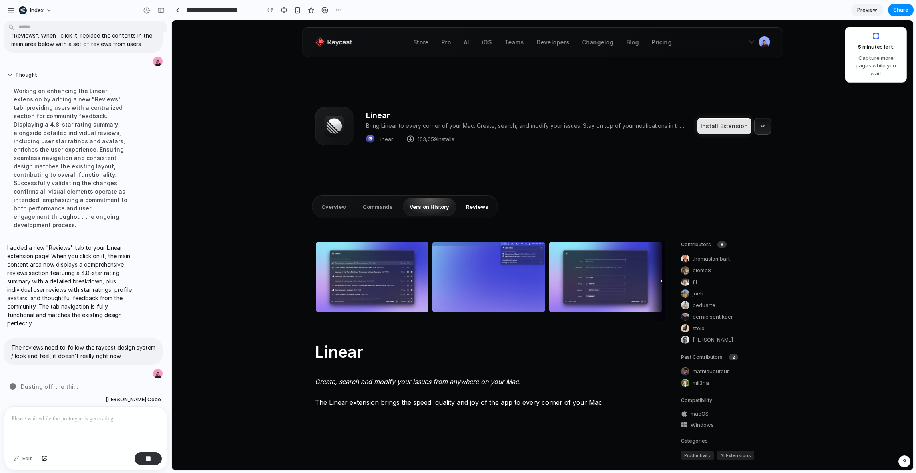
click at [469, 204] on button "Reviews" at bounding box center [477, 207] width 36 height 18
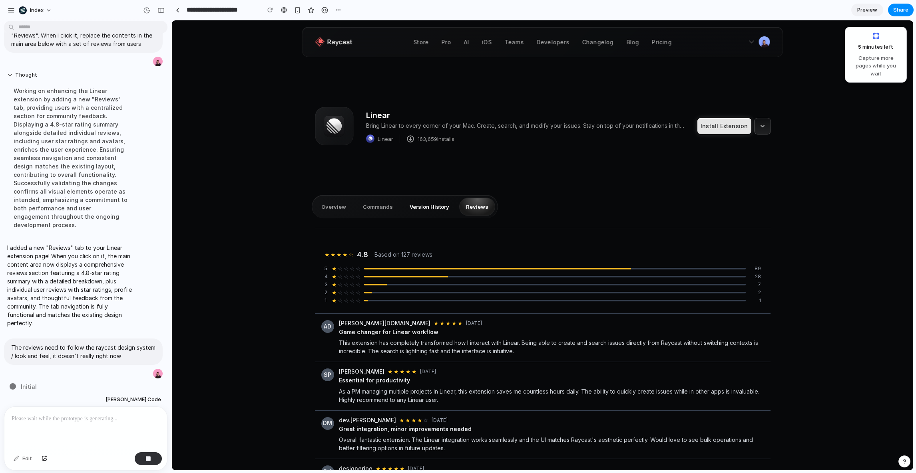
click at [436, 207] on button "Version History" at bounding box center [429, 207] width 53 height 18
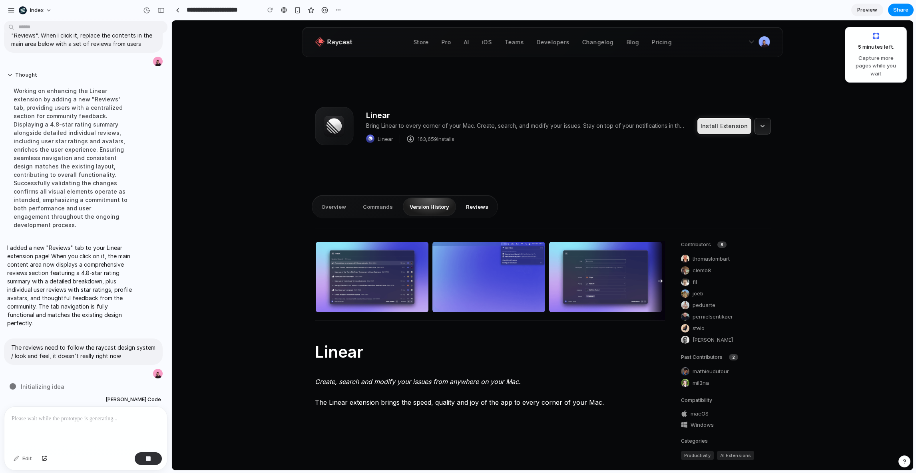
click at [459, 207] on button "Reviews" at bounding box center [477, 207] width 36 height 18
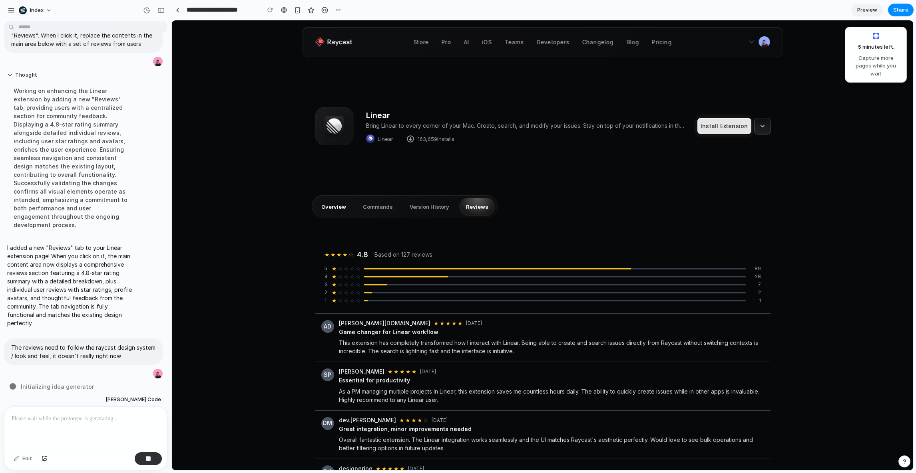
click at [341, 211] on button "Overview" at bounding box center [333, 207] width 38 height 18
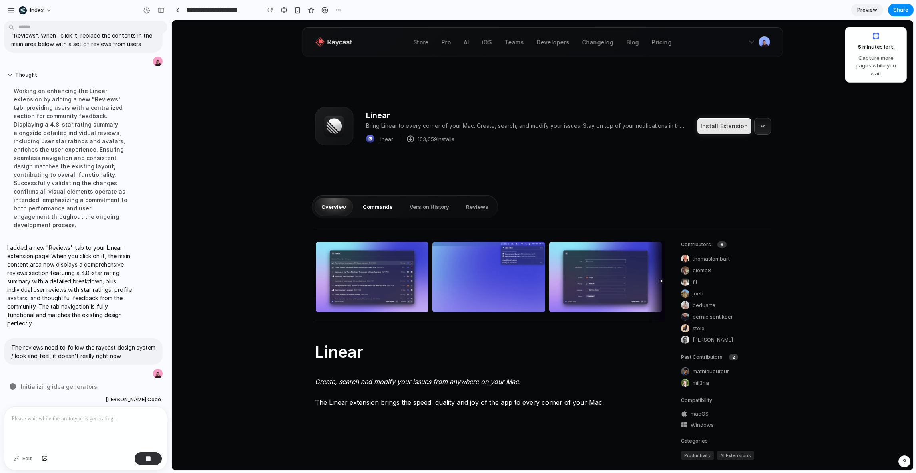
click at [365, 211] on button "Commands" at bounding box center [378, 207] width 44 height 18
click at [406, 210] on button "Version History" at bounding box center [429, 207] width 53 height 18
click at [454, 208] on div "Overview Commands Version History Reviews" at bounding box center [405, 207] width 186 height 24
click at [471, 208] on button "Reviews" at bounding box center [477, 207] width 36 height 18
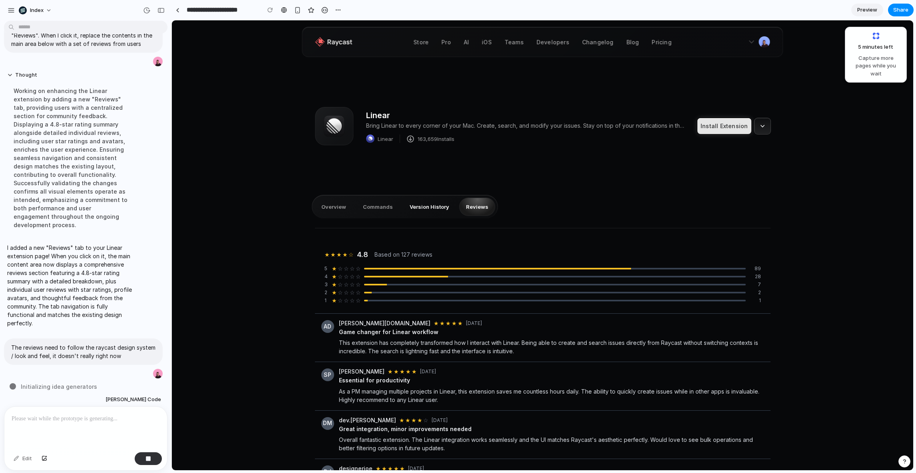
click at [426, 212] on button "Version History" at bounding box center [429, 207] width 53 height 18
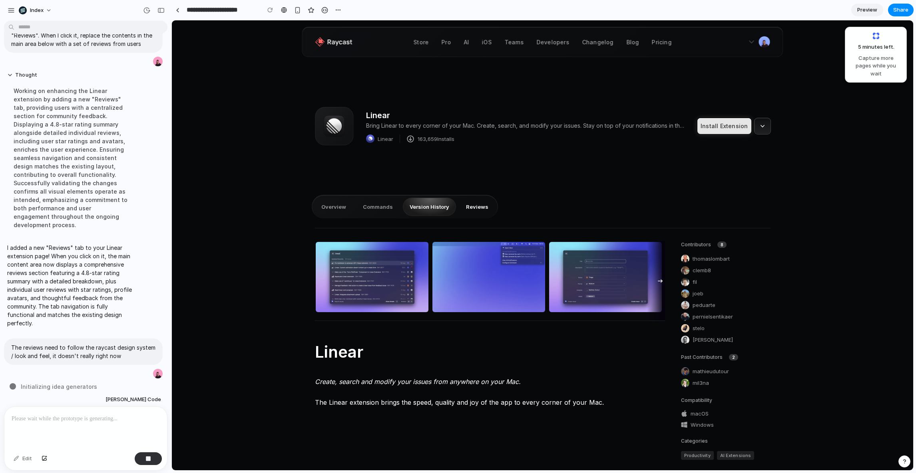
click at [470, 211] on button "Reviews" at bounding box center [477, 207] width 36 height 18
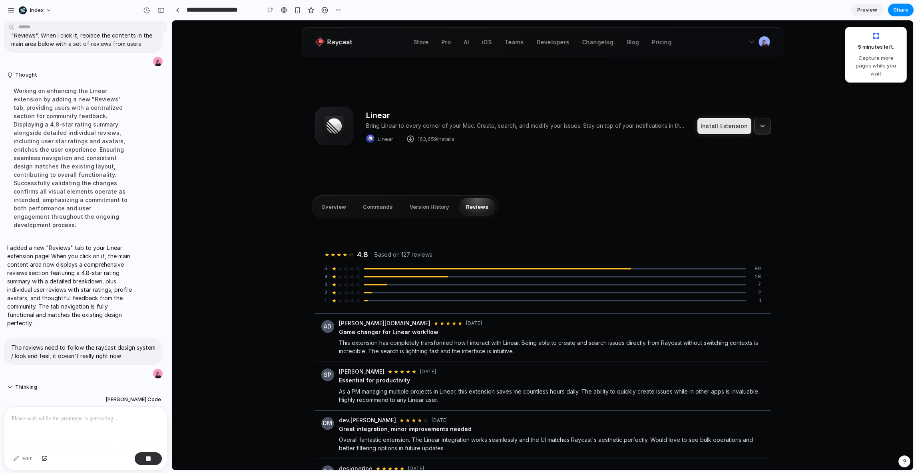
scroll to position [0, 0]
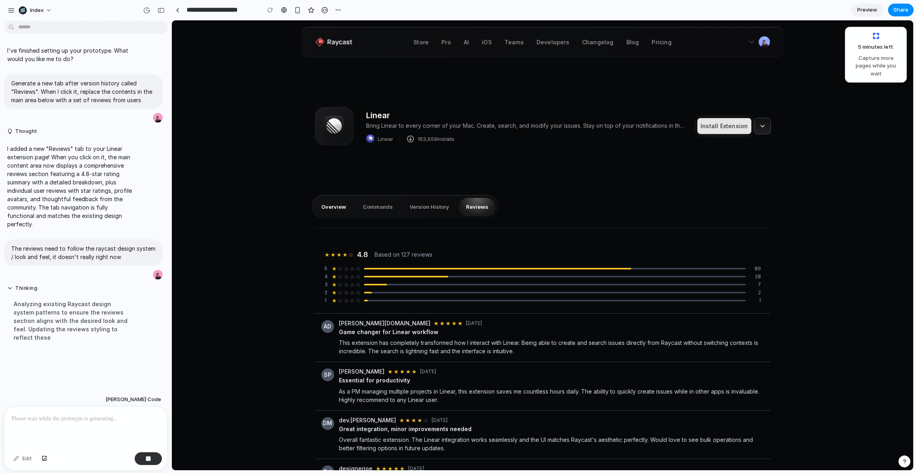
click at [328, 215] on button "Overview" at bounding box center [333, 207] width 38 height 18
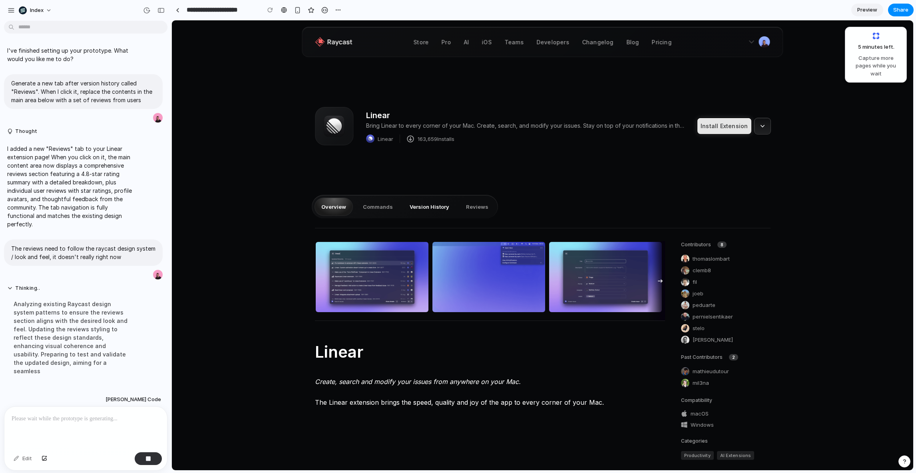
click at [447, 210] on button "Version History" at bounding box center [429, 207] width 53 height 18
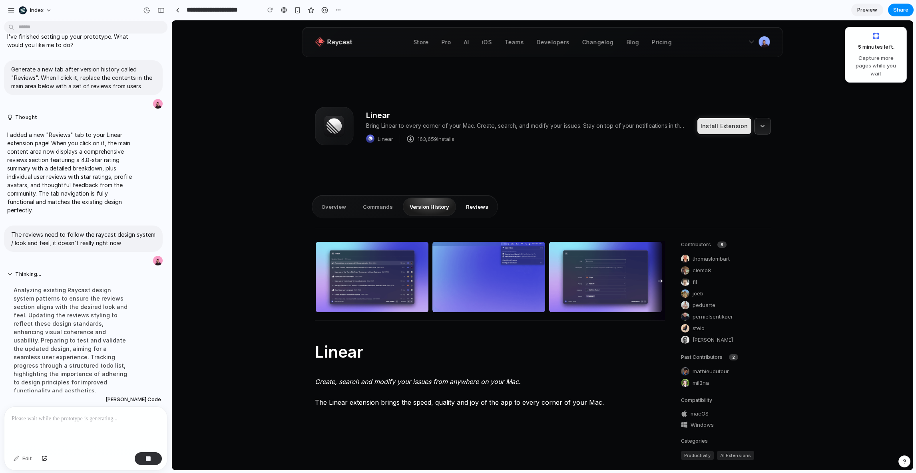
click at [462, 210] on button "Reviews" at bounding box center [477, 207] width 36 height 18
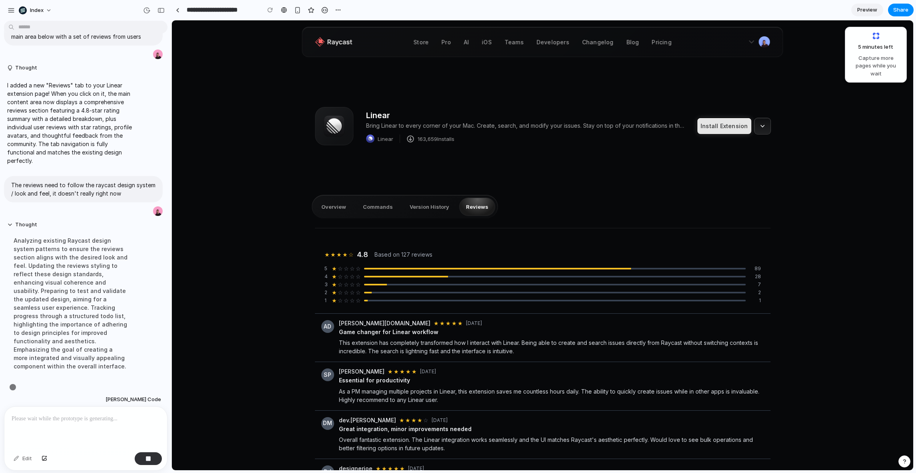
scroll to position [64, 0]
click at [175, 8] on link at bounding box center [177, 10] width 12 height 12
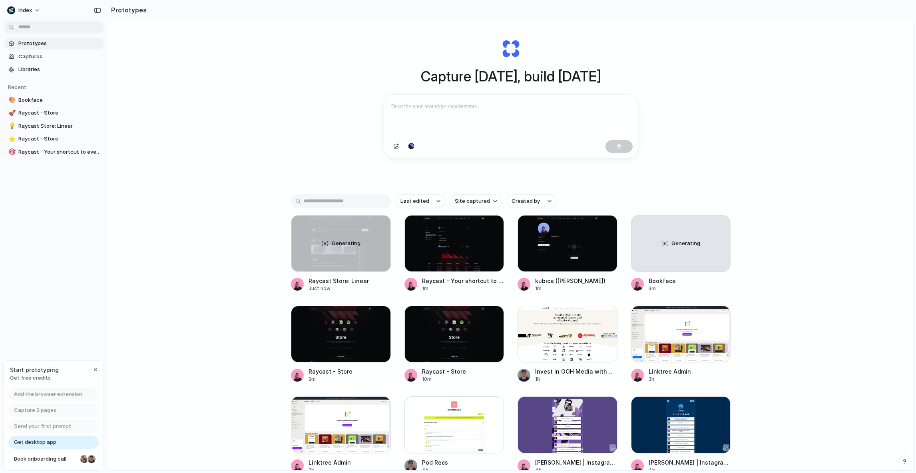
scroll to position [22, 0]
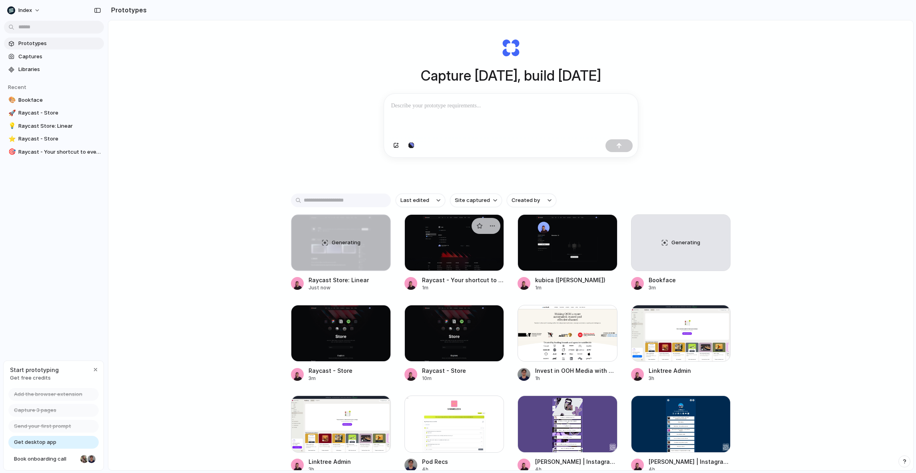
click at [449, 227] on div at bounding box center [454, 243] width 100 height 57
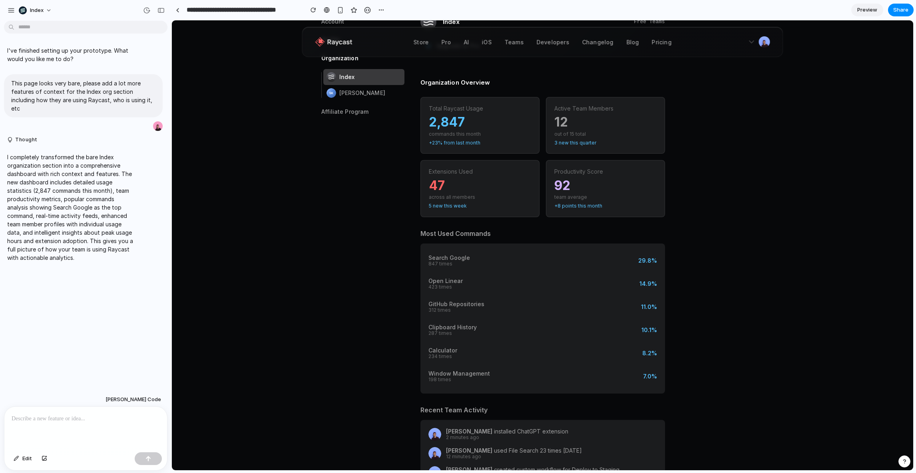
scroll to position [157, 0]
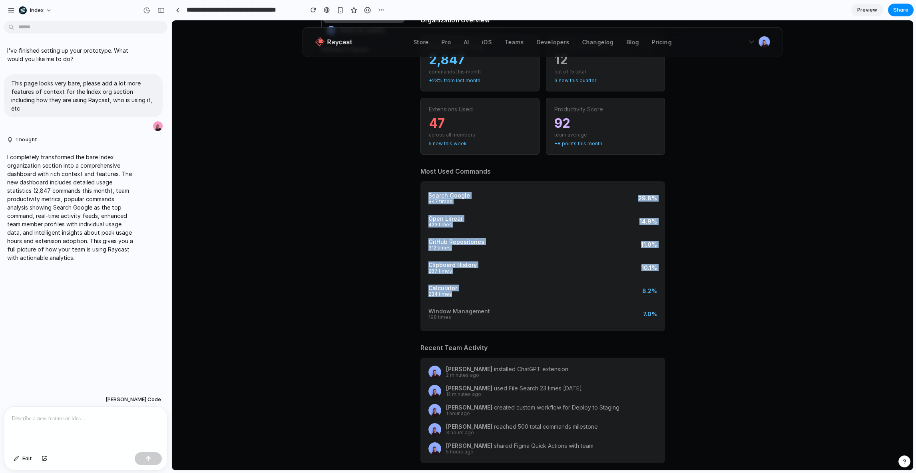
drag, startPoint x: 484, startPoint y: 187, endPoint x: 511, endPoint y: 302, distance: 118.1
click at [511, 302] on div "Search Google 847 times 29.8% Open Linear 423 times 14.9% GitHub Repositories 3…" at bounding box center [542, 256] width 245 height 150
click at [511, 302] on div "Search Google 847 times 29.8% Open Linear 423 times 14.9% GitHub Repositories 3…" at bounding box center [542, 256] width 229 height 134
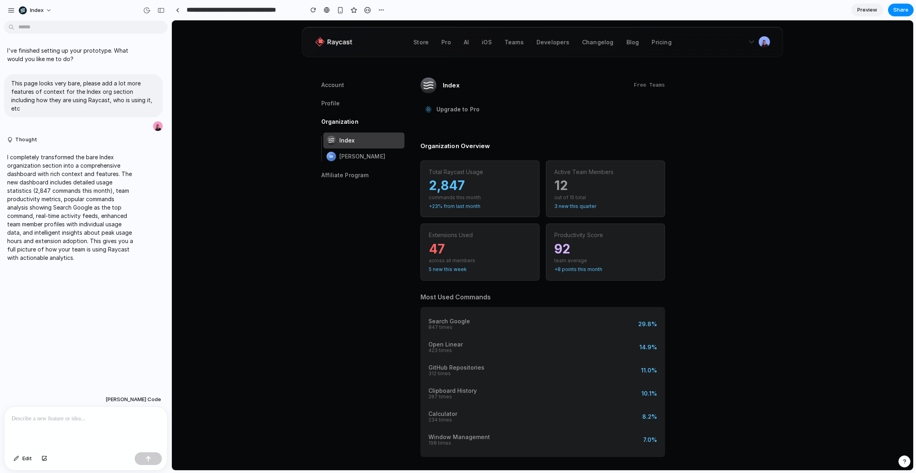
scroll to position [0, 0]
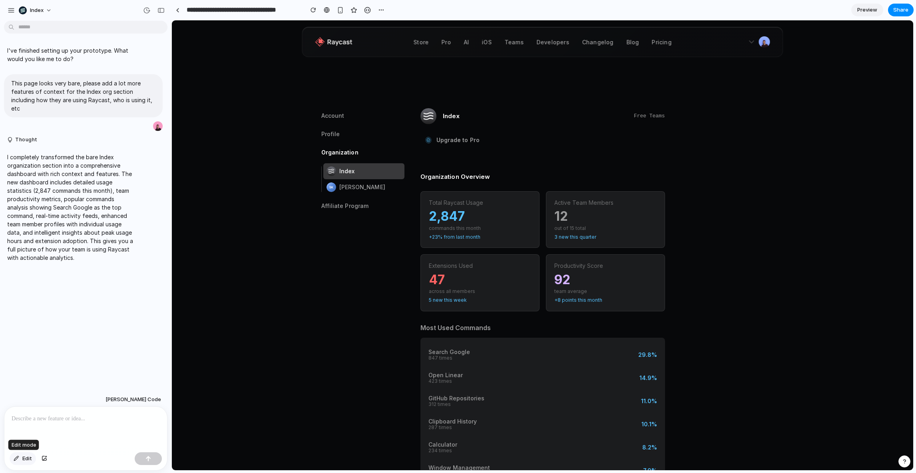
click at [34, 461] on button "Edit" at bounding box center [23, 459] width 26 height 13
click at [446, 216] on div at bounding box center [542, 246] width 741 height 450
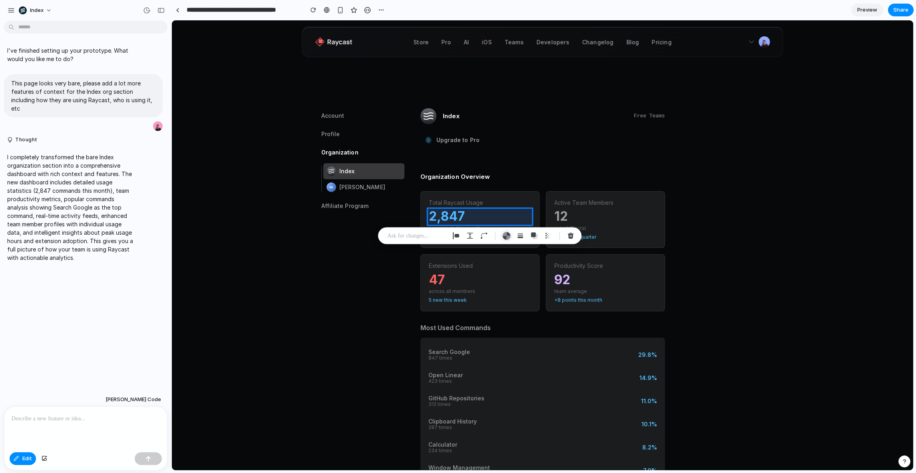
click at [505, 235] on div "button" at bounding box center [506, 236] width 8 height 8
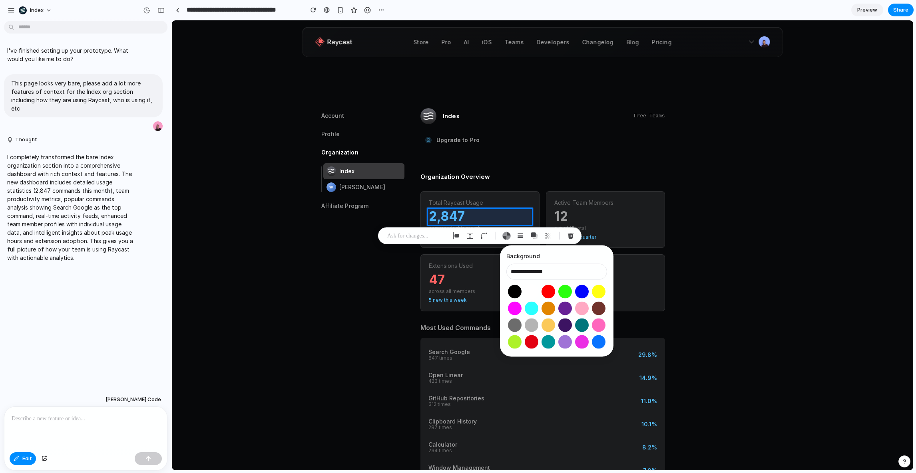
click at [529, 288] on button "Select color oklch(1 0 0)" at bounding box center [531, 291] width 15 height 15
type input "**********"
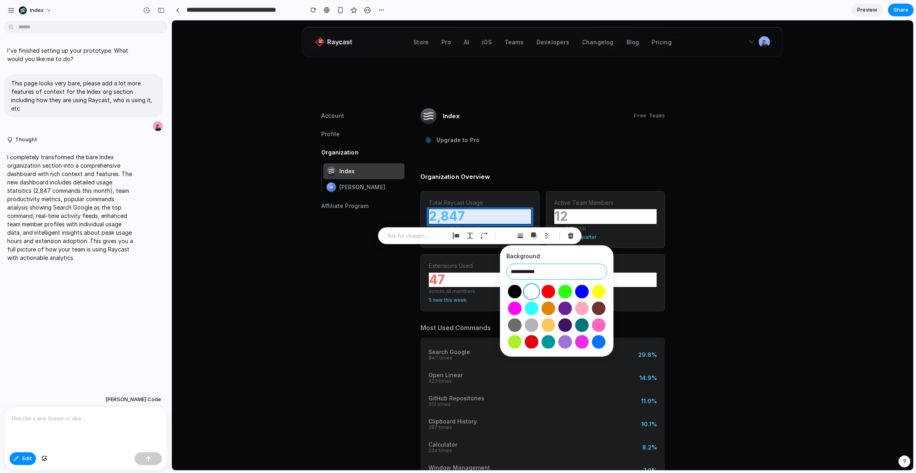
click at [543, 272] on input "**********" at bounding box center [556, 272] width 101 height 16
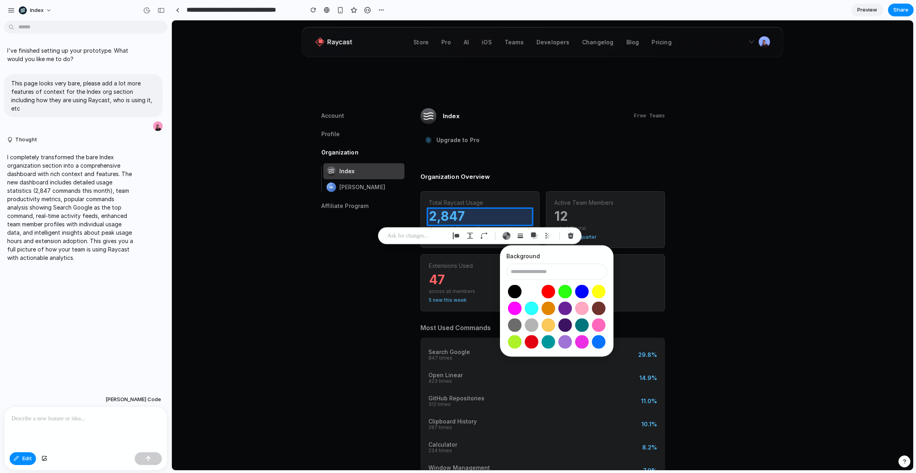
click at [449, 217] on div at bounding box center [542, 246] width 741 height 450
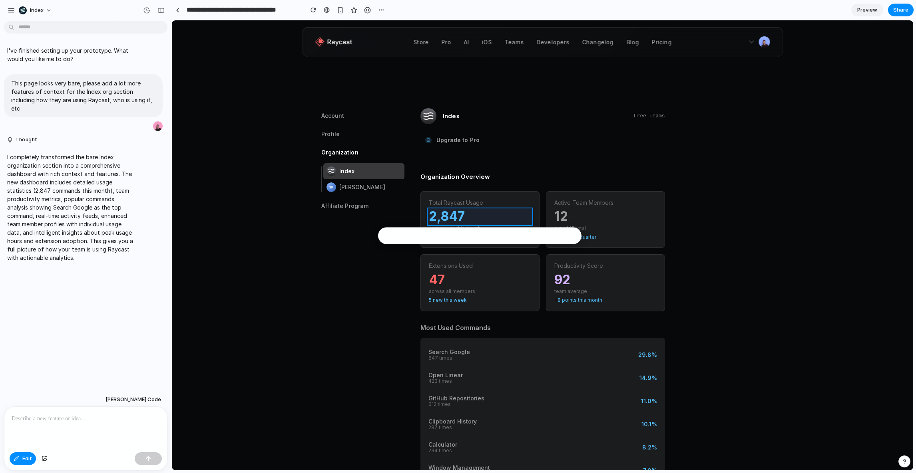
click at [449, 217] on div at bounding box center [542, 246] width 741 height 450
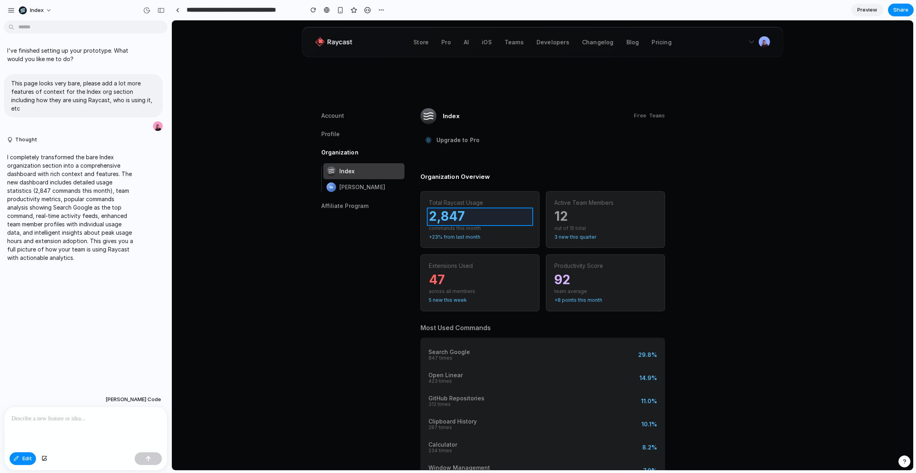
click at [445, 217] on div at bounding box center [542, 246] width 741 height 450
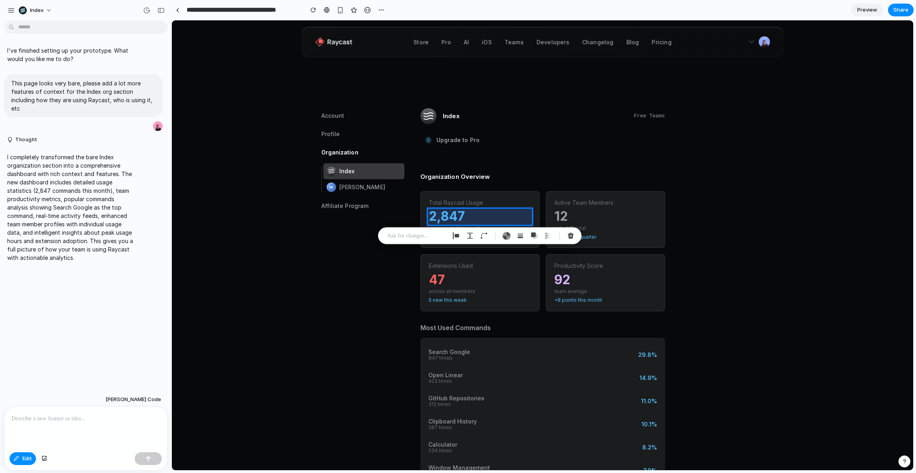
click at [445, 217] on div at bounding box center [542, 246] width 741 height 450
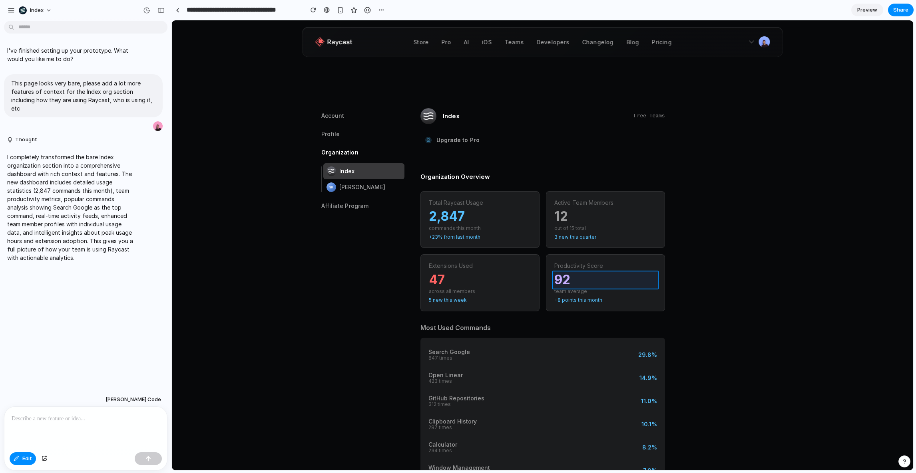
click at [558, 280] on div at bounding box center [542, 246] width 741 height 450
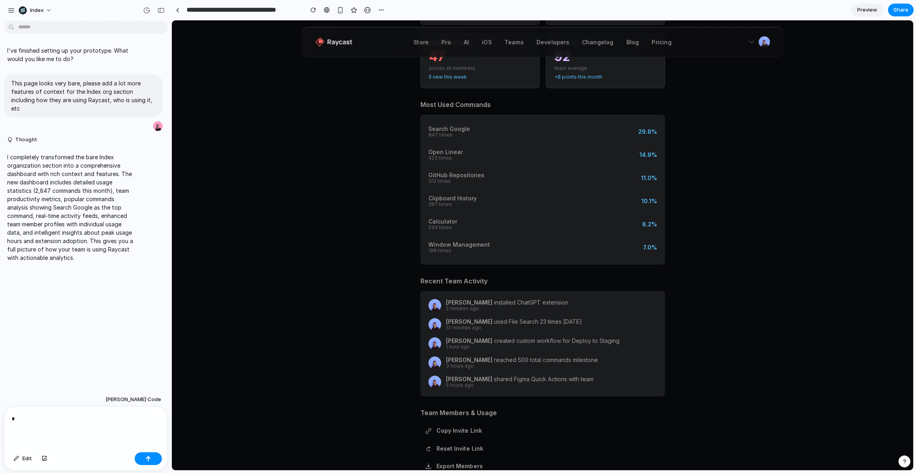
scroll to position [353, 0]
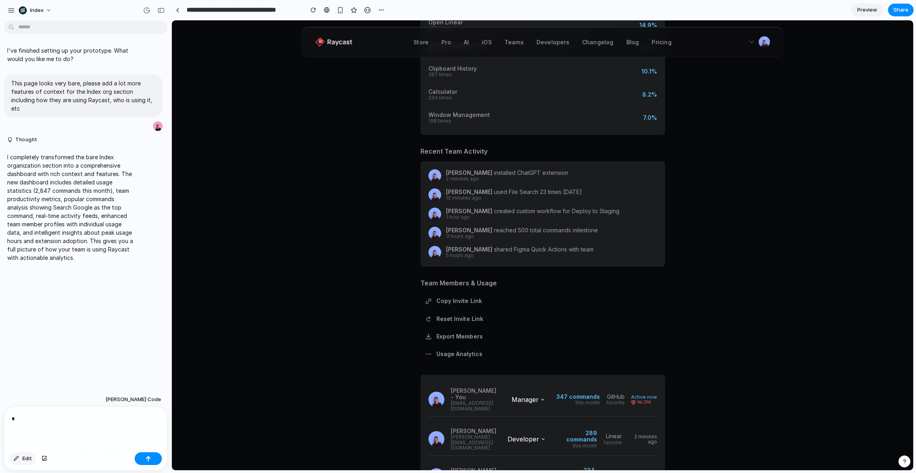
click at [20, 458] on button "Edit" at bounding box center [23, 459] width 26 height 13
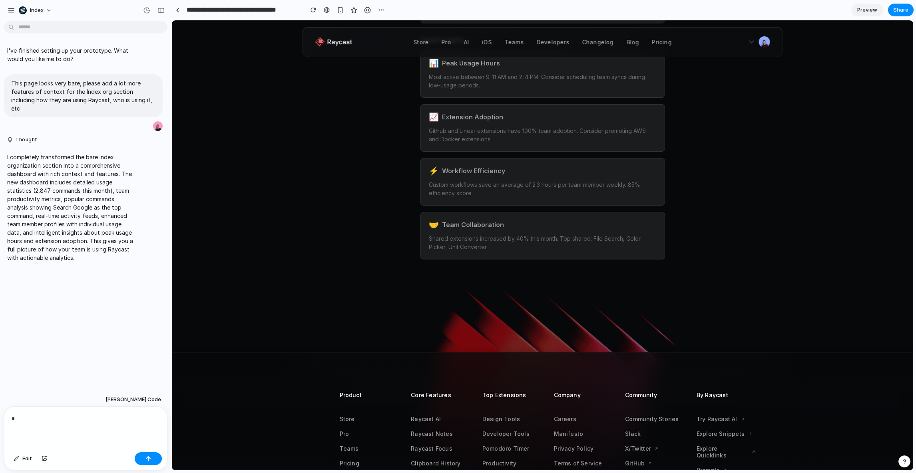
scroll to position [0, 0]
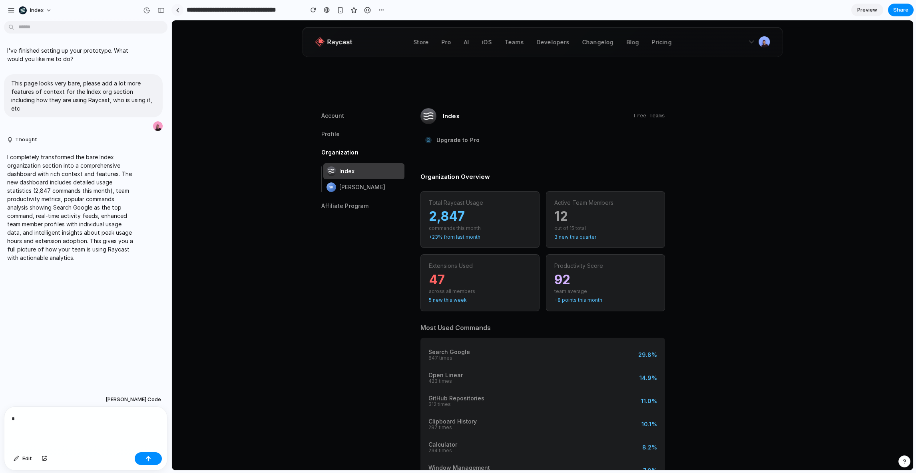
click at [179, 12] on link at bounding box center [177, 10] width 12 height 12
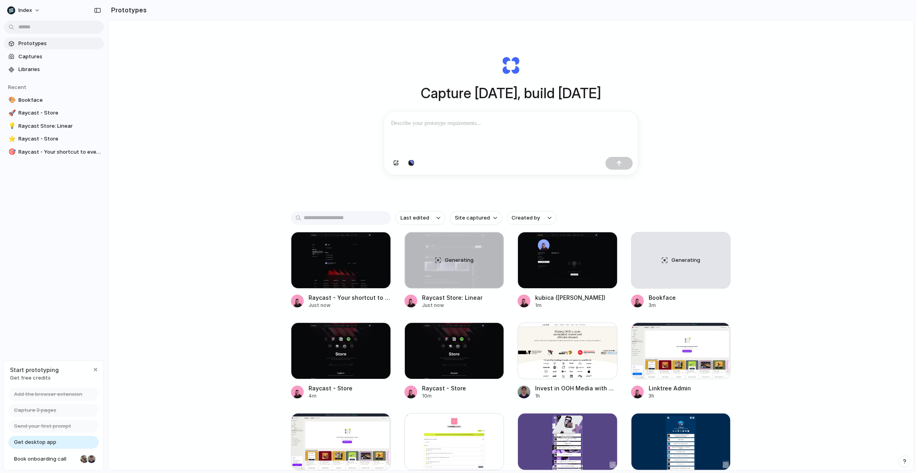
scroll to position [4, 0]
click at [579, 266] on div at bounding box center [567, 260] width 100 height 57
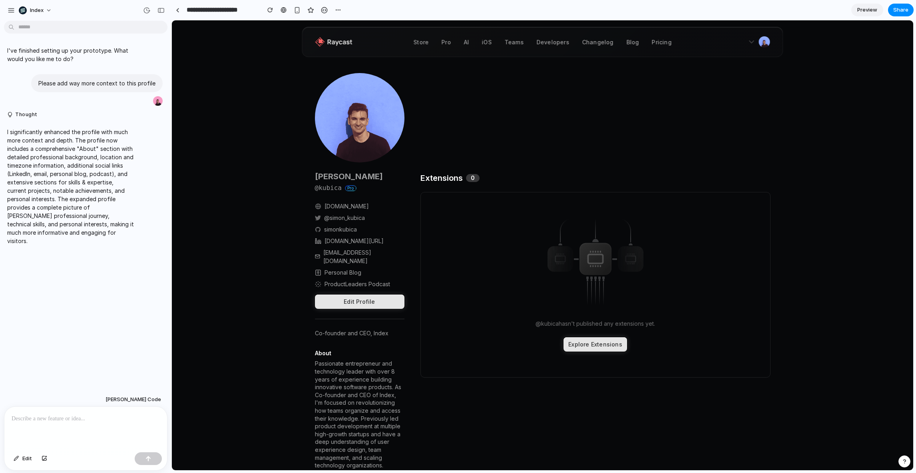
scroll to position [2, 0]
click at [344, 279] on link "ProductLeaders Podcast" at bounding box center [357, 283] width 66 height 8
click at [350, 268] on link "Personal Blog" at bounding box center [342, 272] width 37 height 8
click at [344, 279] on link "ProductLeaders Podcast" at bounding box center [357, 283] width 66 height 8
click at [335, 268] on link "Personal Blog" at bounding box center [342, 272] width 37 height 8
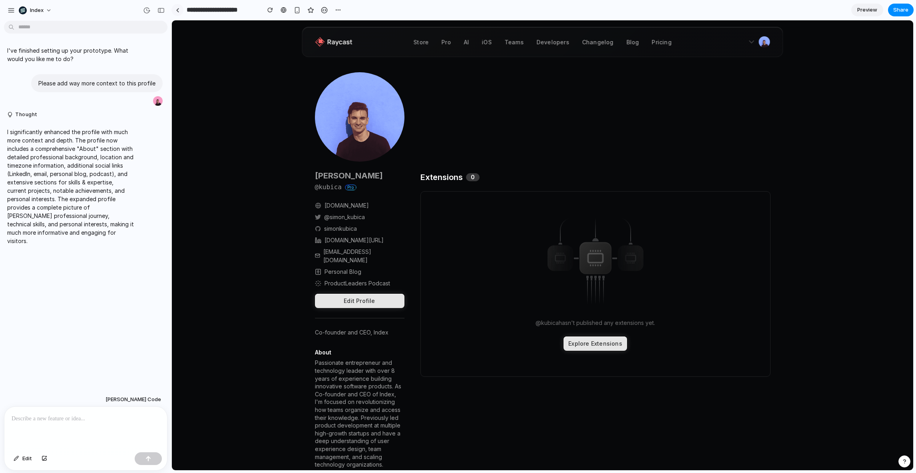
click at [177, 8] on div at bounding box center [178, 10] width 4 height 4
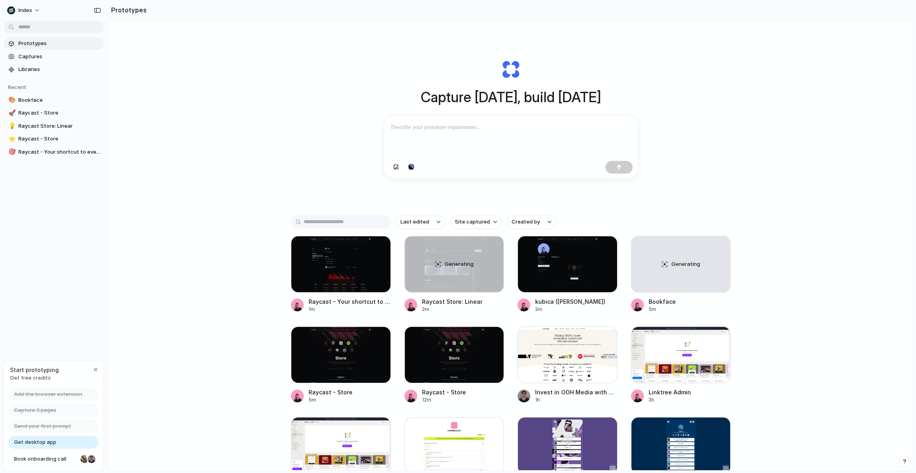
scroll to position [14, 0]
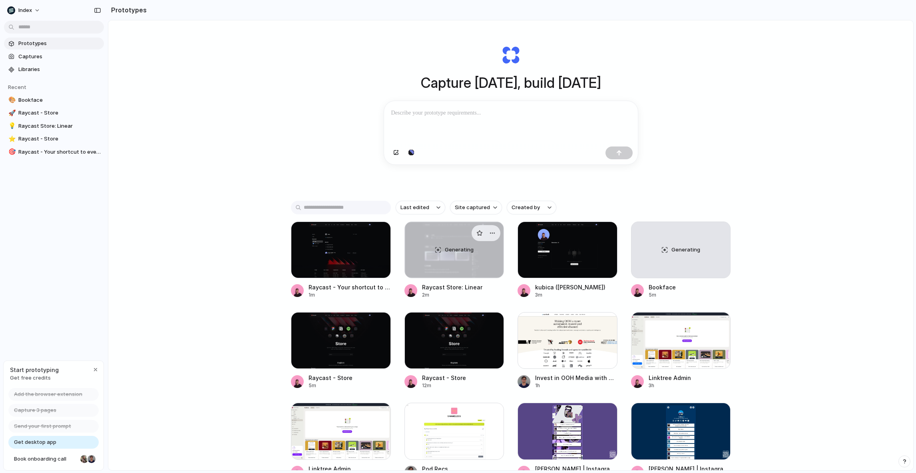
click at [430, 257] on div "Generating" at bounding box center [454, 250] width 99 height 56
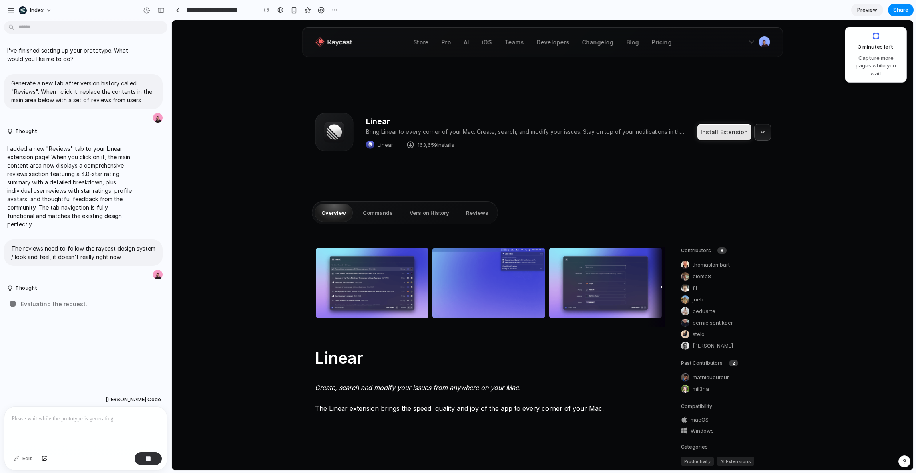
click at [479, 203] on div "Overview Commands Version History Reviews" at bounding box center [405, 213] width 186 height 24
click at [470, 209] on button "Reviews" at bounding box center [477, 213] width 36 height 18
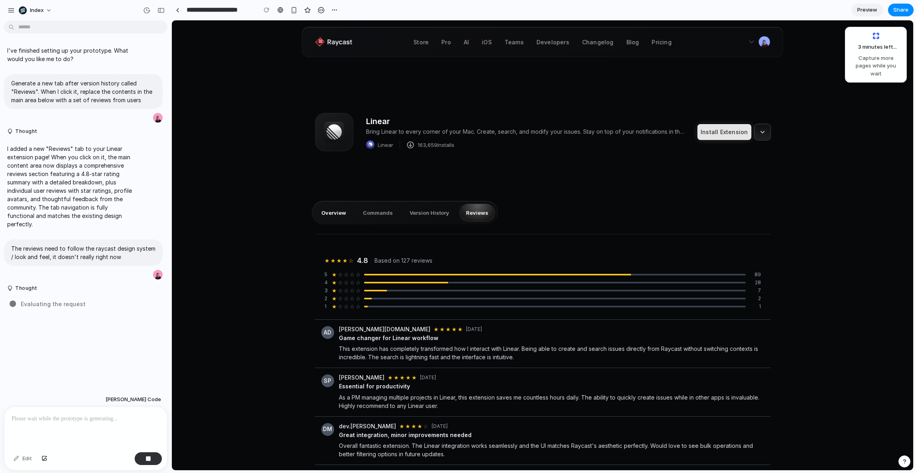
click at [332, 216] on button "Overview" at bounding box center [333, 213] width 38 height 18
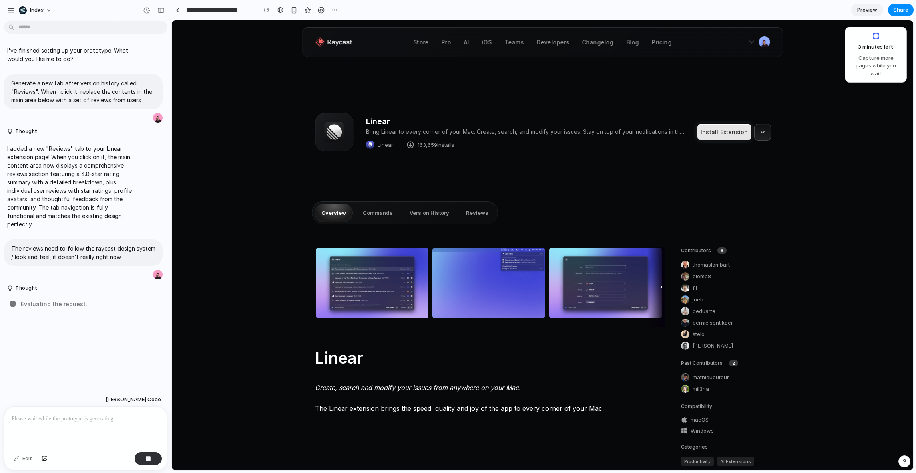
click at [455, 216] on div "Overview Commands Version History Reviews" at bounding box center [405, 213] width 186 height 24
click at [472, 215] on button "Reviews" at bounding box center [477, 213] width 36 height 18
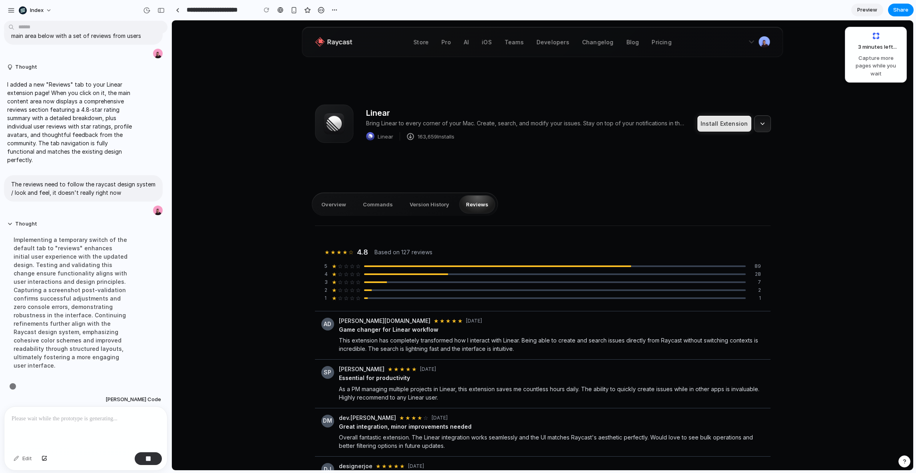
scroll to position [13, 0]
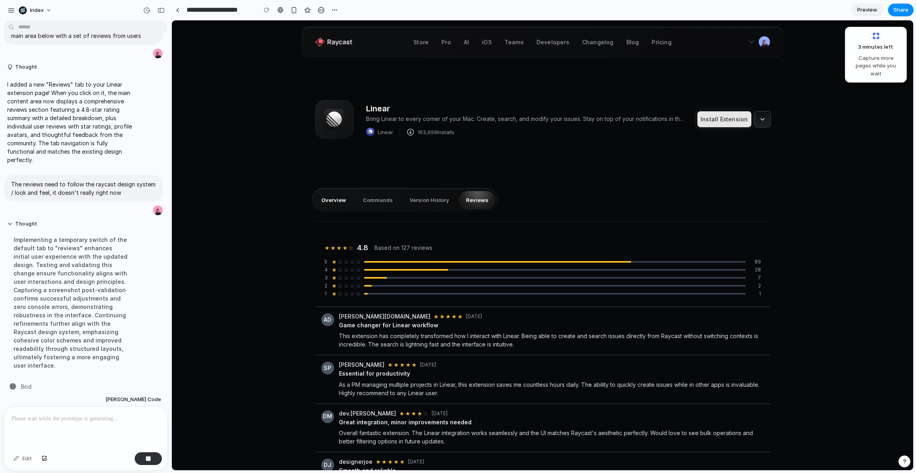
click at [333, 207] on button "Overview" at bounding box center [333, 200] width 38 height 18
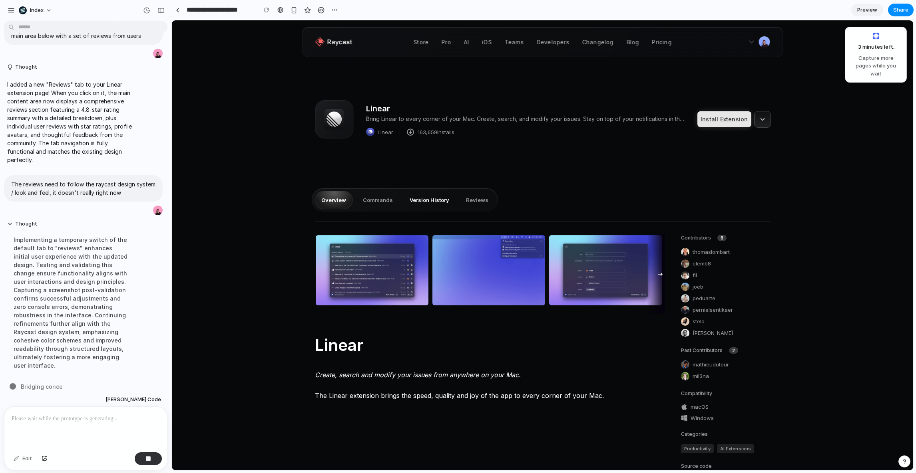
click at [450, 201] on button "Version History" at bounding box center [429, 200] width 53 height 18
click at [464, 196] on button "Reviews" at bounding box center [477, 200] width 36 height 18
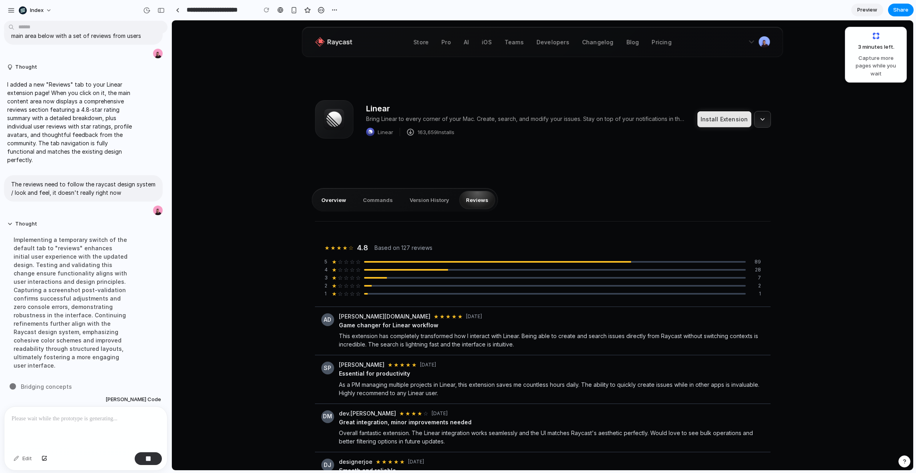
click at [337, 198] on button "Overview" at bounding box center [333, 200] width 38 height 18
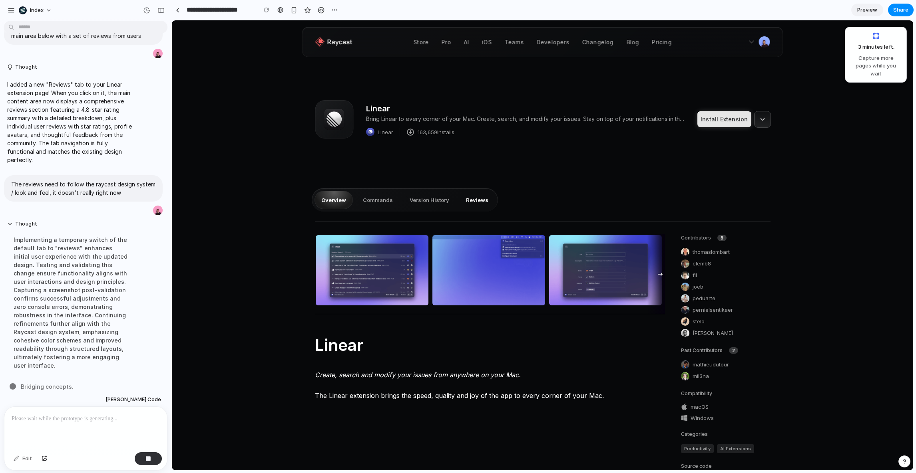
click at [483, 198] on button "Reviews" at bounding box center [477, 200] width 36 height 18
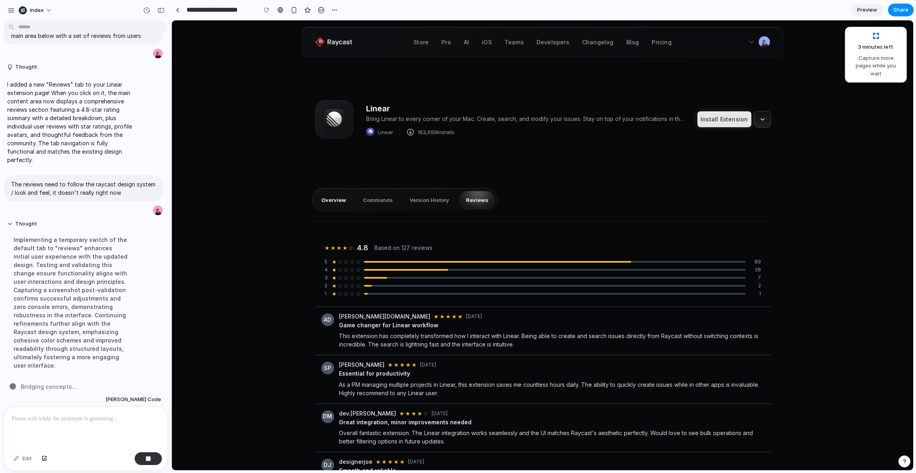
click at [335, 198] on button "Overview" at bounding box center [333, 200] width 38 height 18
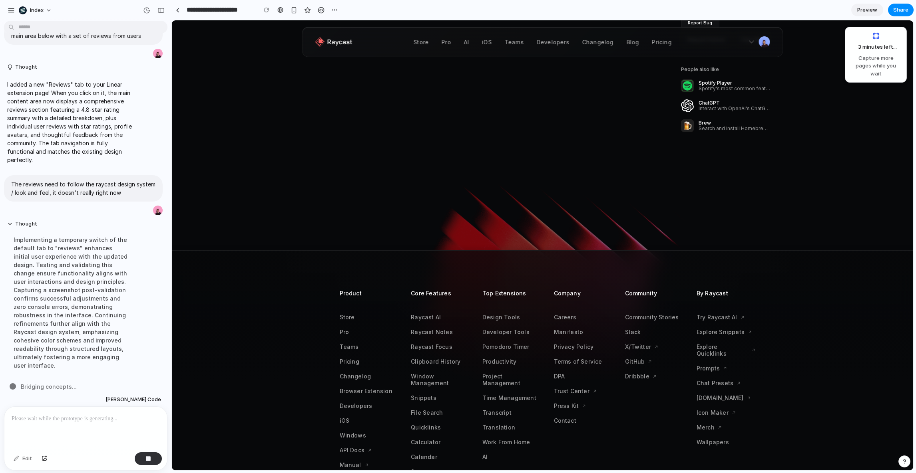
scroll to position [0, 0]
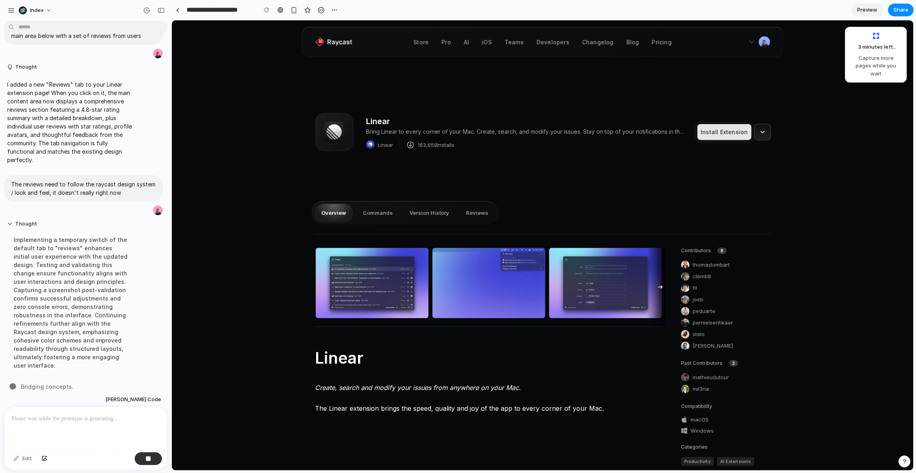
click at [799, 134] on div "Linear Bring Linear to every corner of your Mac. Create, search, and modify you…" at bounding box center [542, 345] width 741 height 651
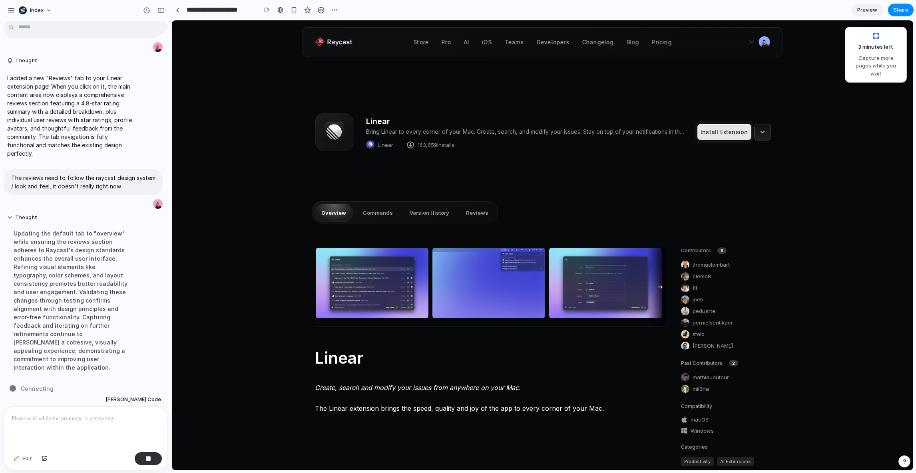
scroll to position [73, 0]
click at [178, 9] on div at bounding box center [178, 10] width 4 height 4
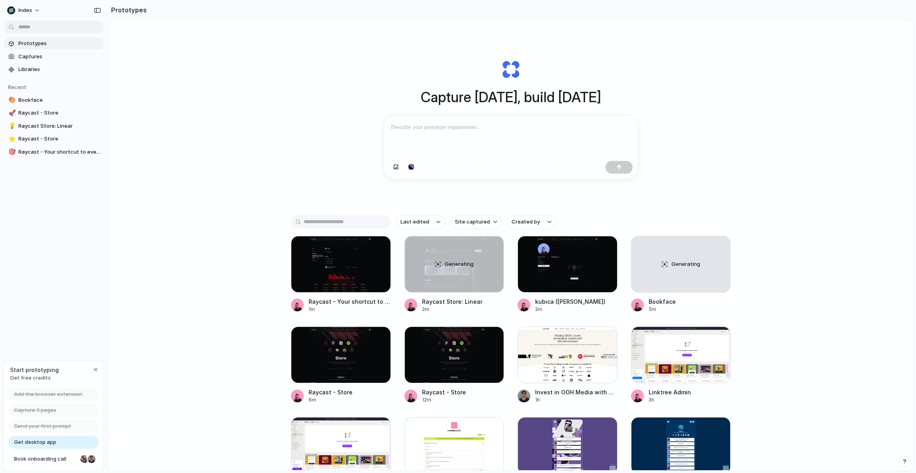
click at [149, 334] on div "Capture today, build tomorrow Clone web app Clone screenshot Start from existin…" at bounding box center [510, 266] width 805 height 493
click at [410, 168] on div "button" at bounding box center [411, 167] width 6 height 5
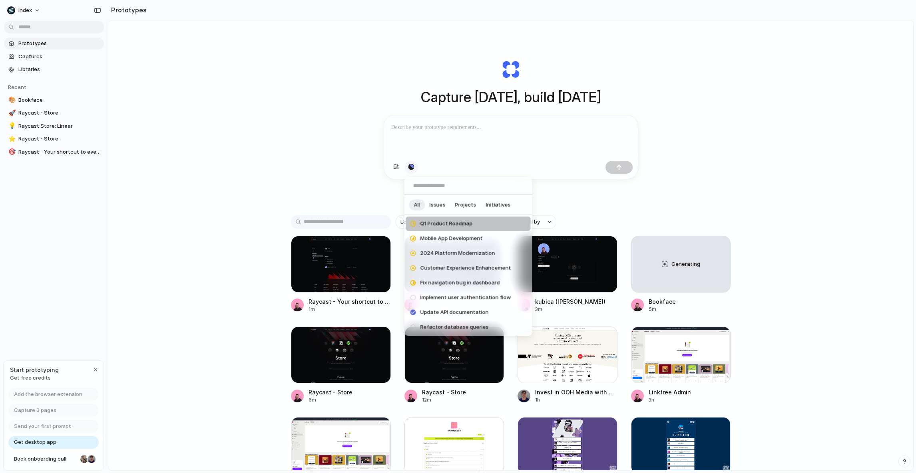
click at [410, 168] on div "All Issues Projects Initiatives Q1 Product Roadmap Mobile App Development 2024 …" at bounding box center [458, 236] width 916 height 473
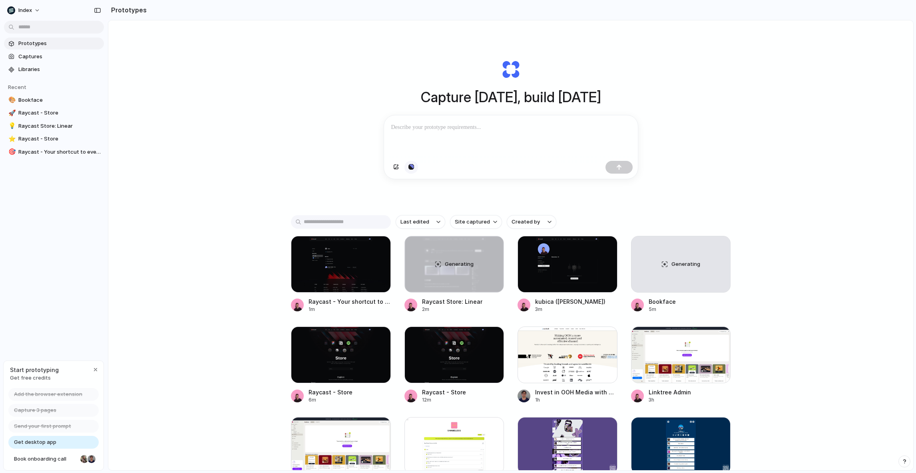
click at [410, 168] on div "button" at bounding box center [411, 167] width 6 height 5
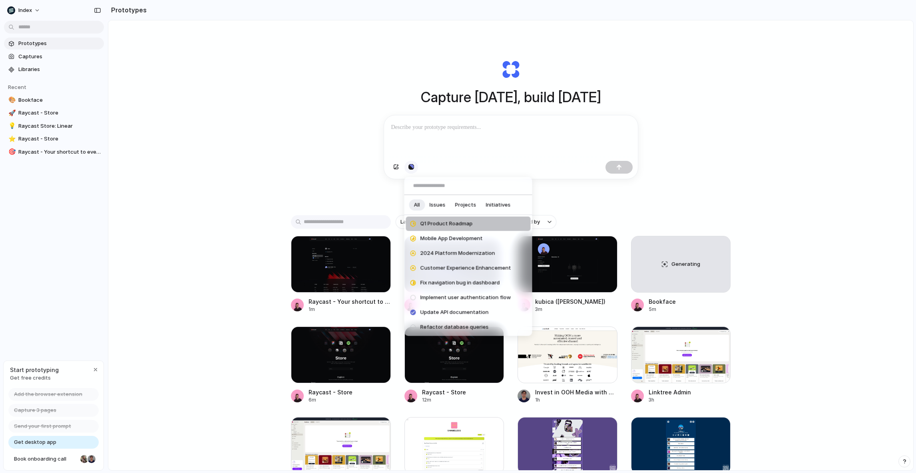
click at [410, 168] on div "All Issues Projects Initiatives Q1 Product Roadmap Mobile App Development 2024 …" at bounding box center [458, 236] width 916 height 473
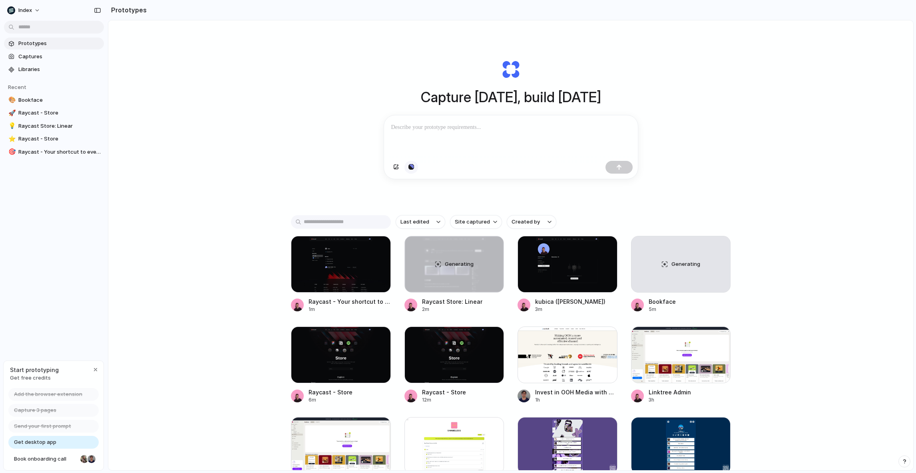
click at [410, 168] on div "button" at bounding box center [411, 167] width 6 height 5
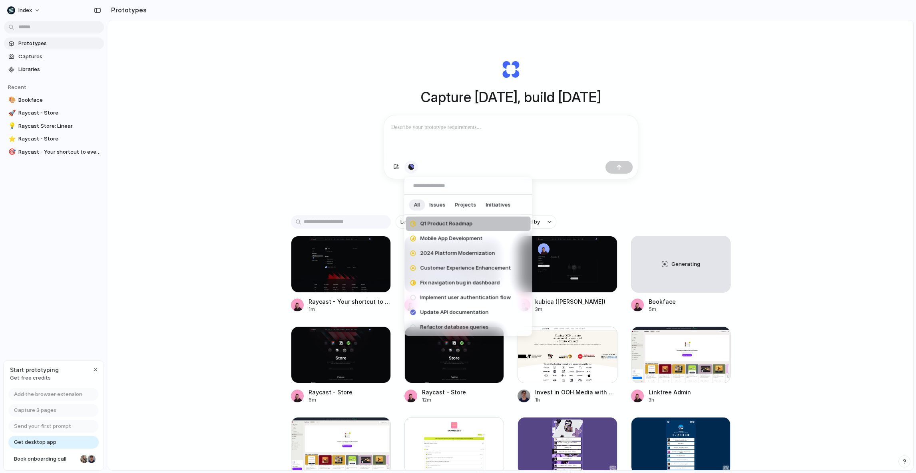
click at [410, 168] on div "All Issues Projects Initiatives Q1 Product Roadmap Mobile App Development 2024 …" at bounding box center [458, 236] width 916 height 473
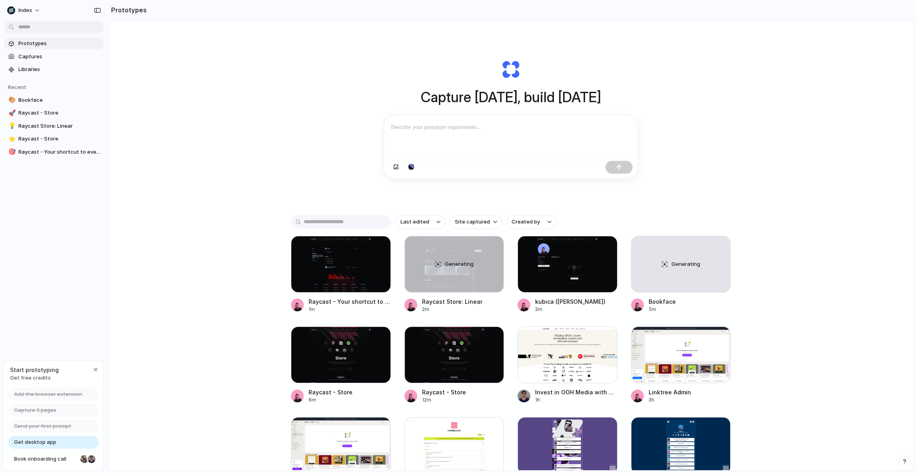
click at [329, 172] on div "Capture today, build tomorrow Clone web app Clone screenshot Start from existin…" at bounding box center [510, 266] width 805 height 493
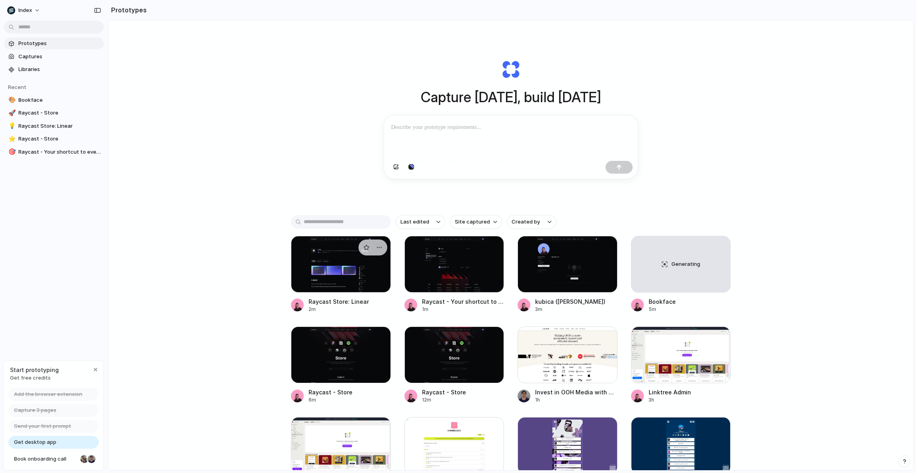
click at [347, 264] on div at bounding box center [341, 264] width 100 height 57
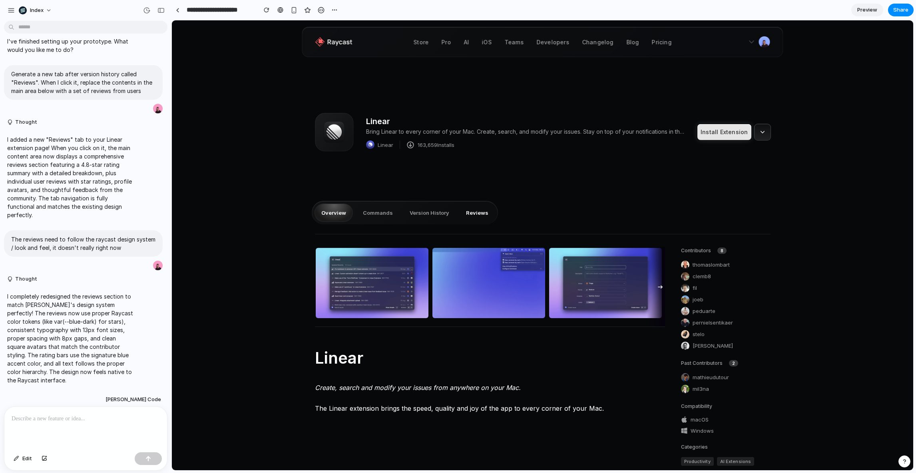
click at [465, 210] on button "Reviews" at bounding box center [477, 213] width 36 height 18
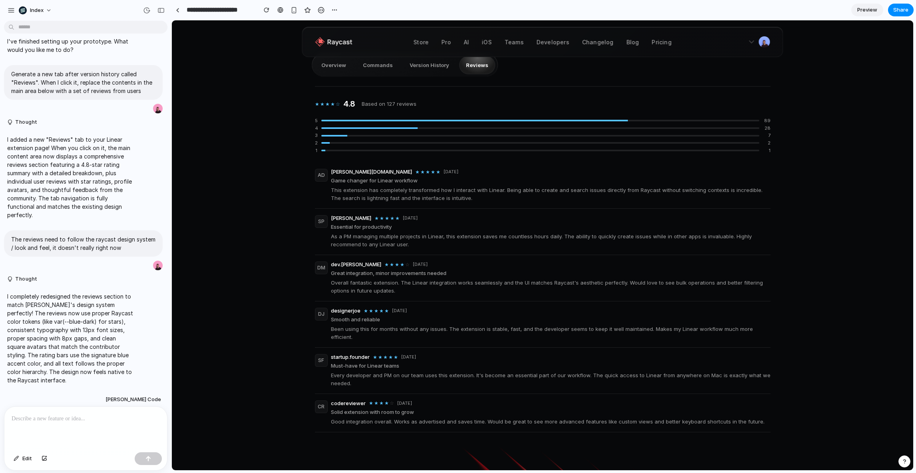
scroll to position [103, 0]
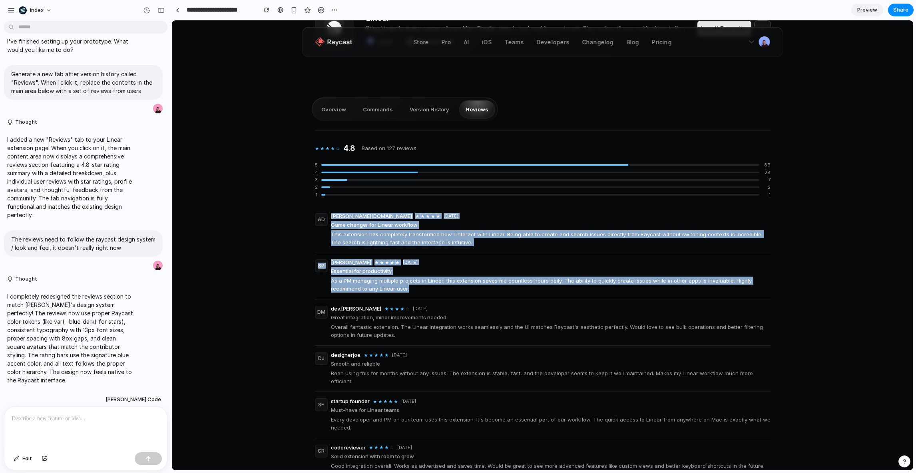
drag, startPoint x: 324, startPoint y: 231, endPoint x: 476, endPoint y: 296, distance: 165.7
click at [476, 296] on div "AD alex.dev ★ ★ ★ ★ ★ 2 weeks ago Game changer for Linear workflow This extensi…" at bounding box center [542, 342] width 455 height 270
click at [476, 296] on div "SP sarah_pm ★ ★ ★ ★ ★ 1 month ago Essential for productivity As a PM managing m…" at bounding box center [542, 276] width 455 height 46
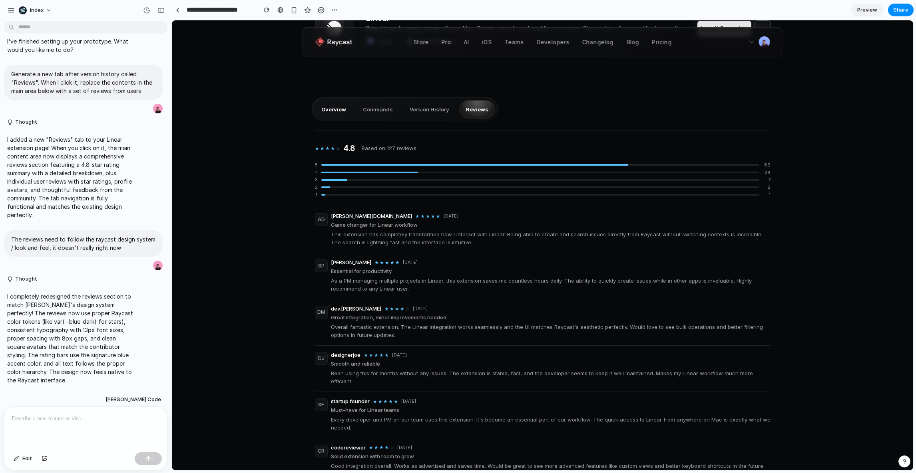
click at [336, 105] on button "Overview" at bounding box center [333, 109] width 38 height 18
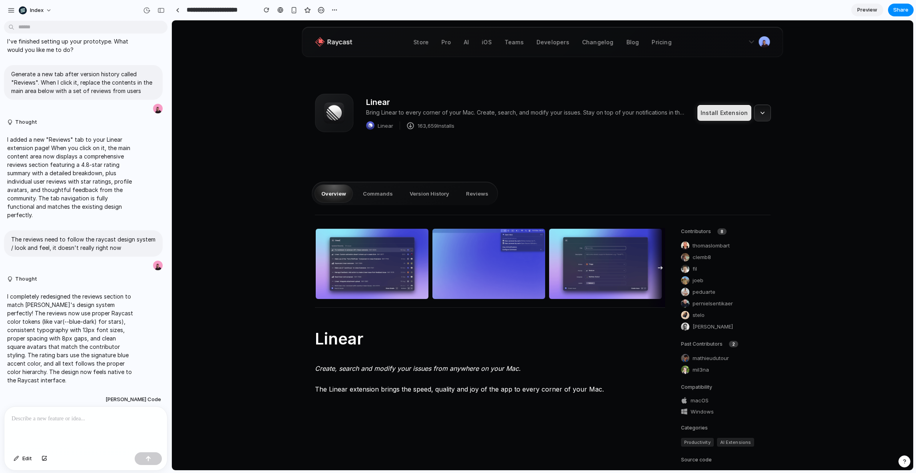
scroll to position [4, 0]
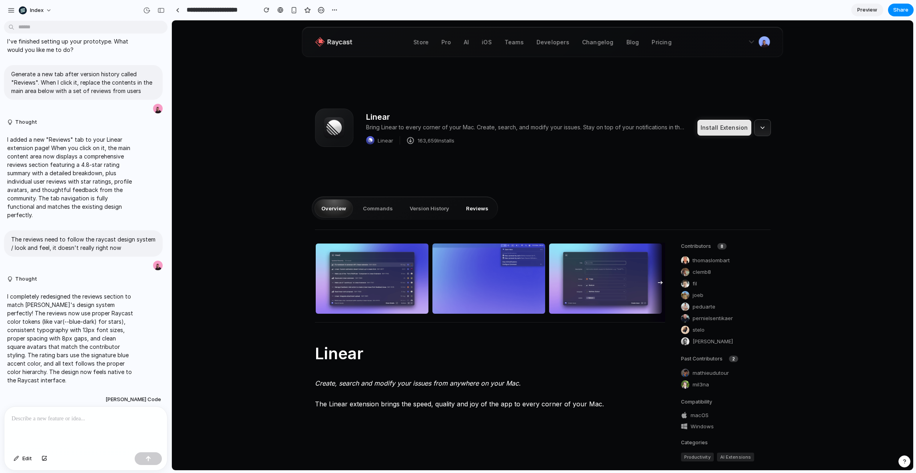
click at [476, 211] on button "Reviews" at bounding box center [477, 208] width 36 height 18
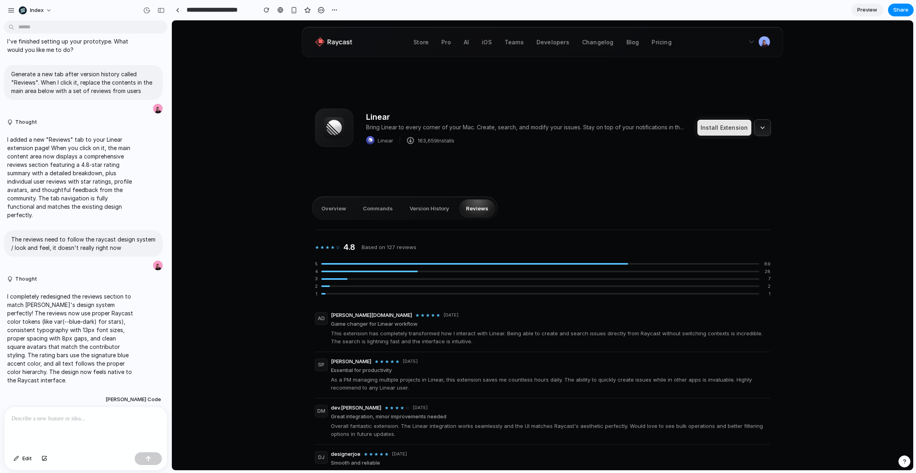
click at [476, 211] on button "Reviews" at bounding box center [477, 208] width 36 height 18
click at [459, 199] on button "Reviews" at bounding box center [477, 208] width 36 height 18
click at [535, 192] on div "Linear Bring Linear to every corner of your Mac. Create, search, and modify you…" at bounding box center [542, 317] width 481 height 517
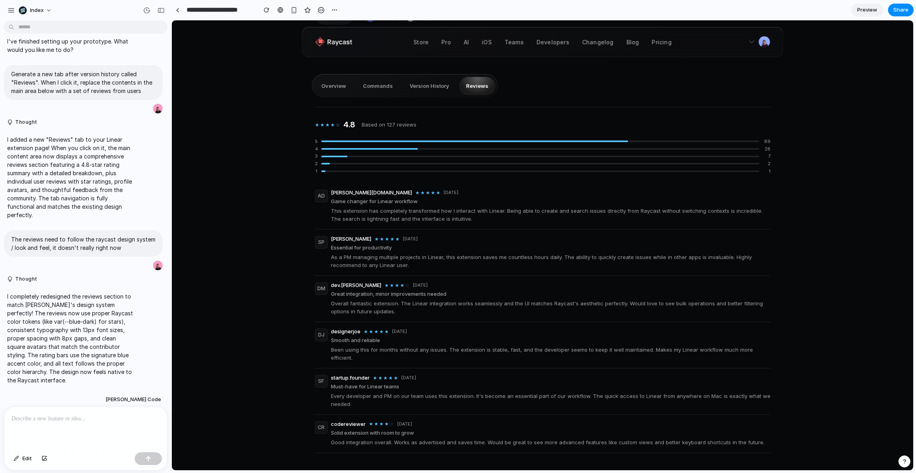
scroll to position [0, 0]
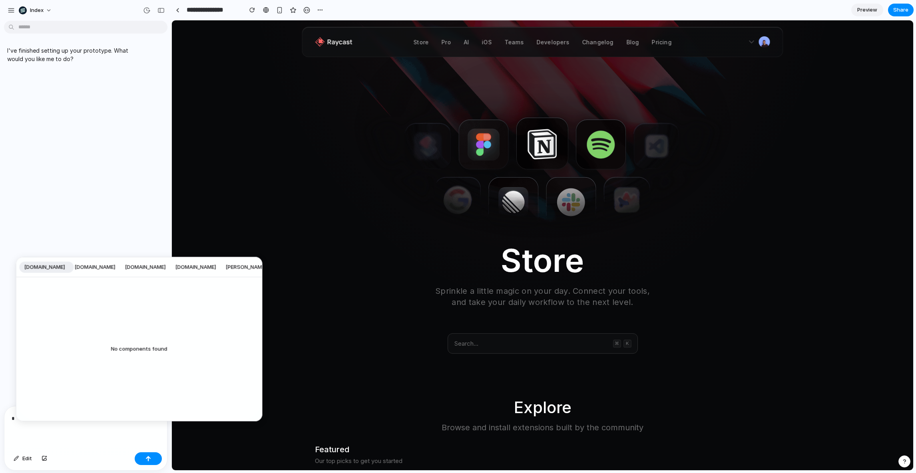
click at [259, 190] on div "[DOMAIN_NAME] [DOMAIN_NAME] [DOMAIN_NAME] [DOMAIN_NAME] [PERSON_NAME][DOMAIN_NA…" at bounding box center [458, 236] width 916 height 473
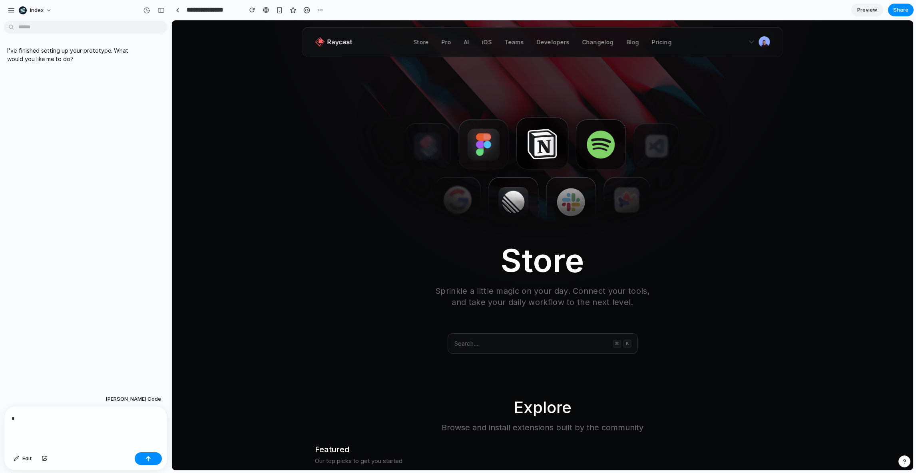
click at [91, 412] on div "*" at bounding box center [85, 428] width 163 height 43
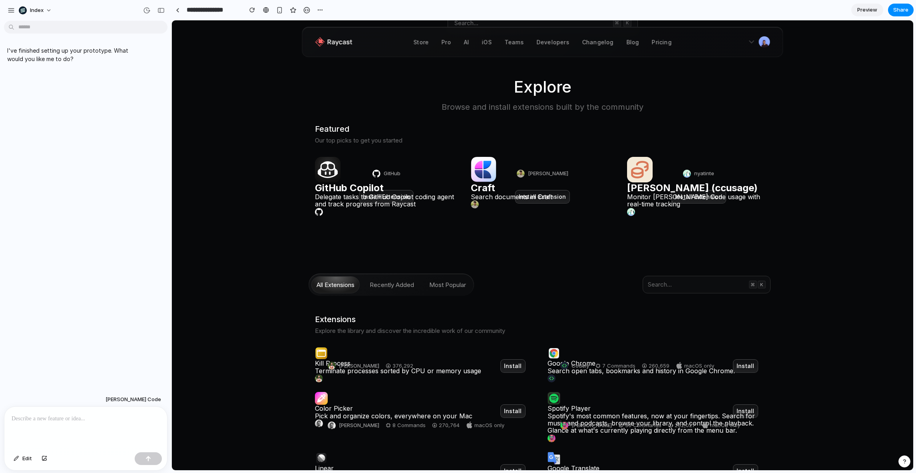
click at [259, 294] on div "Store Sprinkle a little magic on your day. Connect your tools, and take your da…" at bounding box center [542, 213] width 741 height 941
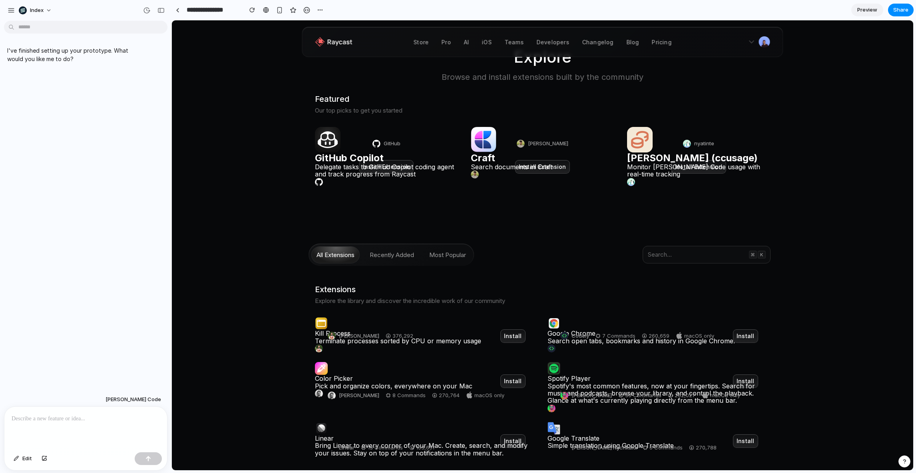
scroll to position [204, 0]
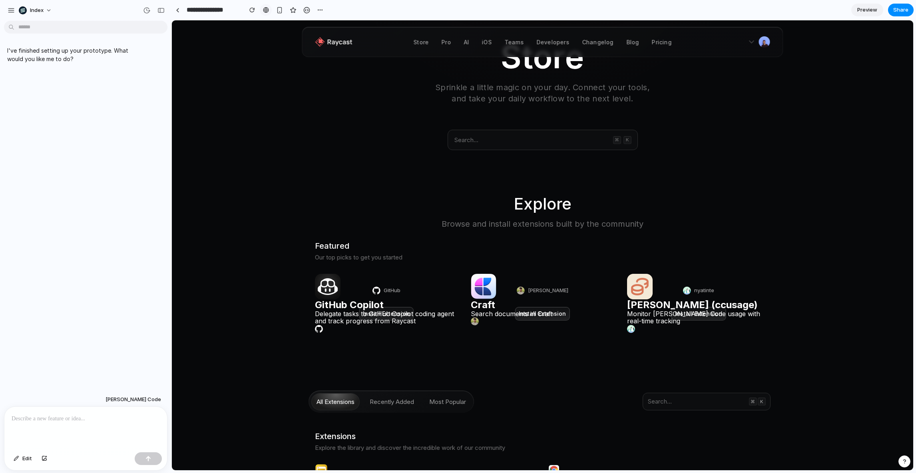
click at [266, 12] on div at bounding box center [266, 10] width 6 height 6
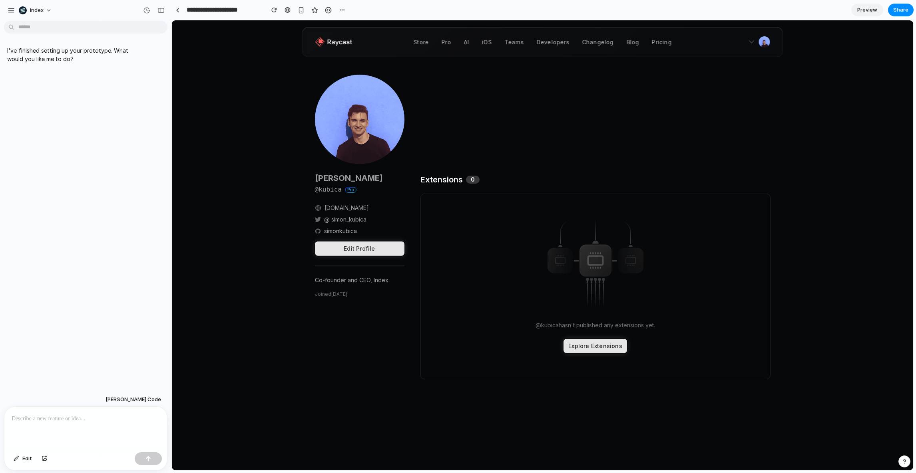
click at [67, 422] on p at bounding box center [86, 419] width 148 height 10
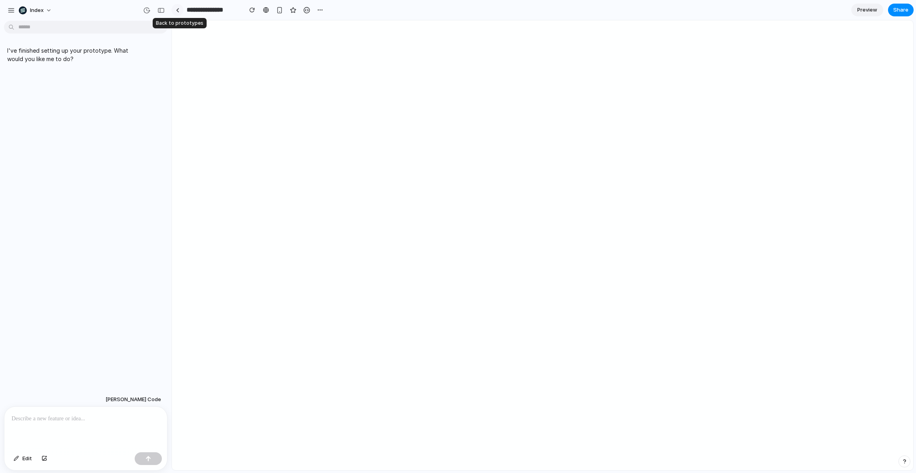
click at [183, 9] on link at bounding box center [177, 10] width 12 height 12
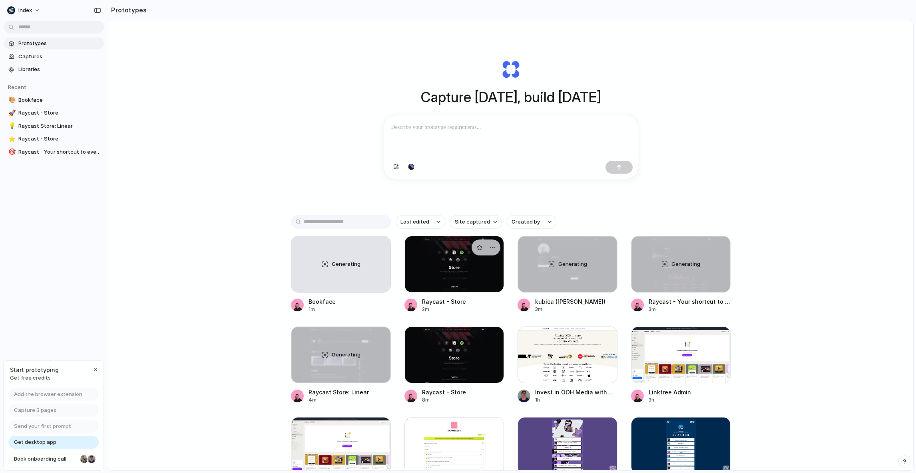
click at [443, 263] on div at bounding box center [454, 264] width 100 height 57
click at [455, 336] on div at bounding box center [454, 355] width 100 height 57
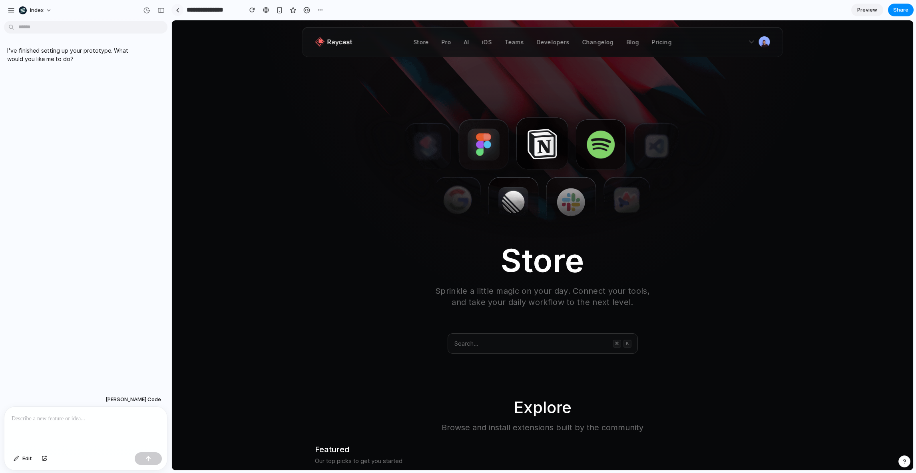
click at [180, 9] on link at bounding box center [177, 10] width 12 height 12
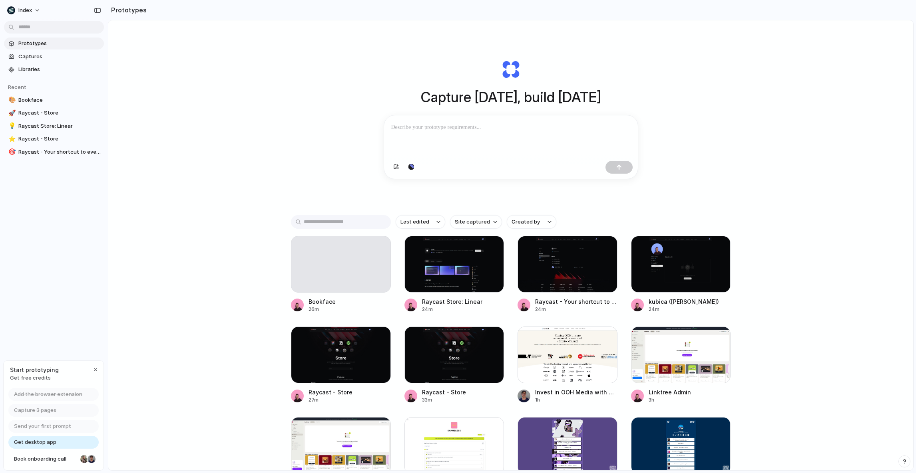
click at [206, 234] on div "Capture [DATE], build [DATE] Clone web app Clone screenshot Start from existing…" at bounding box center [510, 266] width 805 height 493
drag, startPoint x: 193, startPoint y: 181, endPoint x: 195, endPoint y: 358, distance: 176.2
click at [195, 358] on div "Capture [DATE], build [DATE] Clone web app Clone screenshot Start from existing…" at bounding box center [510, 266] width 805 height 493
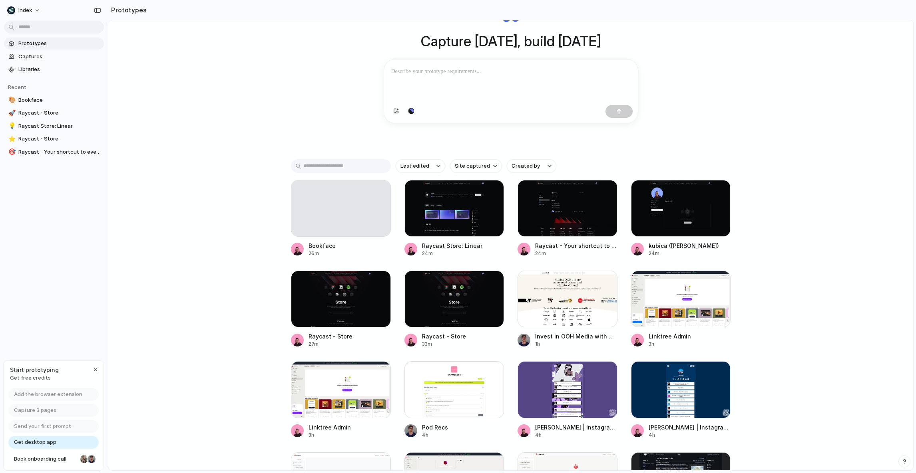
scroll to position [130, 0]
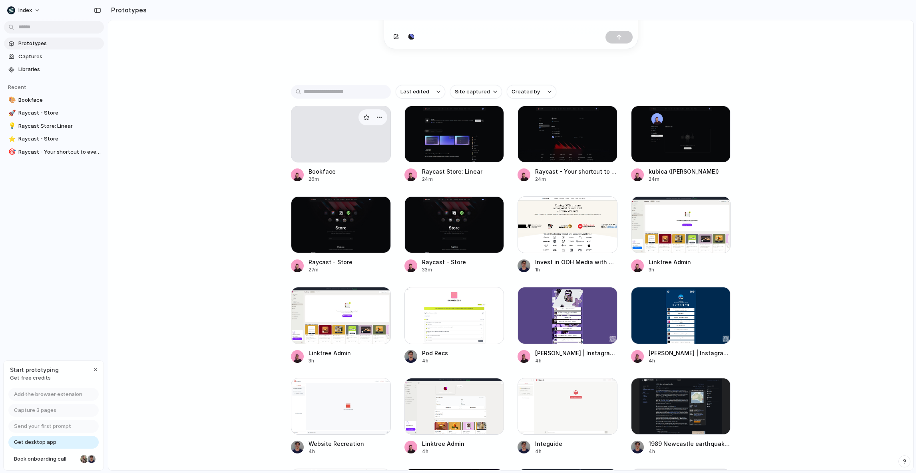
click at [342, 123] on div at bounding box center [341, 134] width 100 height 57
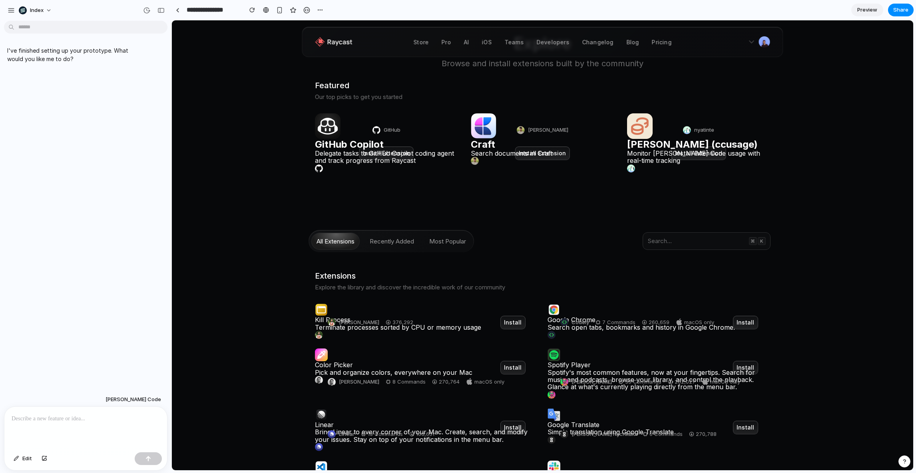
scroll to position [621, 0]
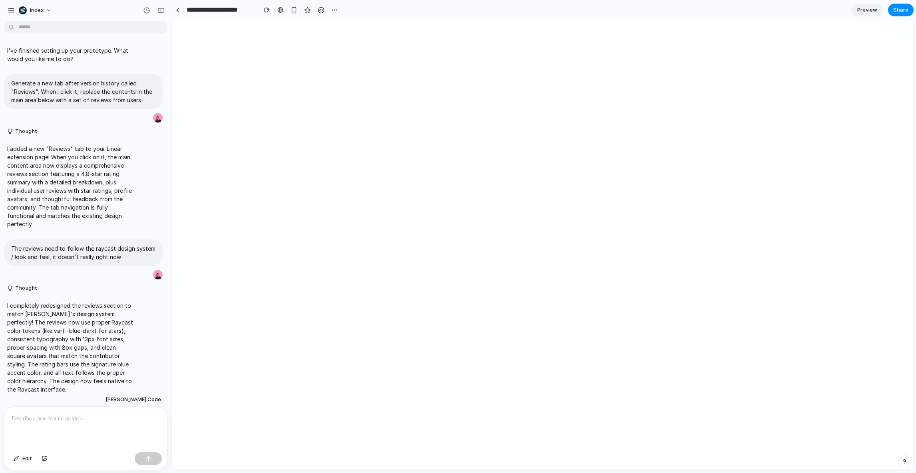
scroll to position [10, 0]
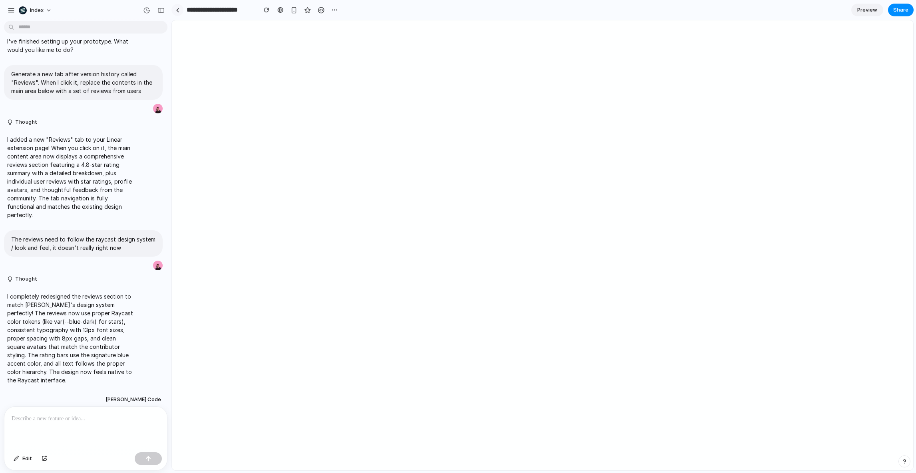
click at [173, 6] on link at bounding box center [177, 10] width 12 height 12
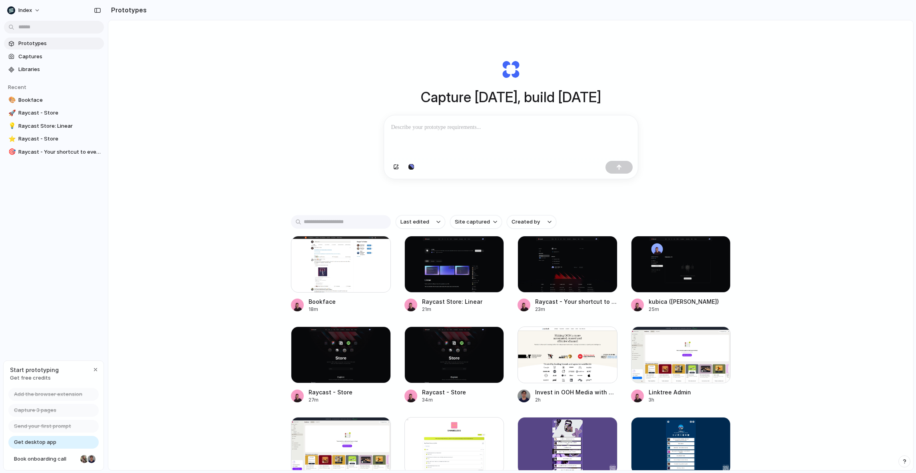
scroll to position [25, 0]
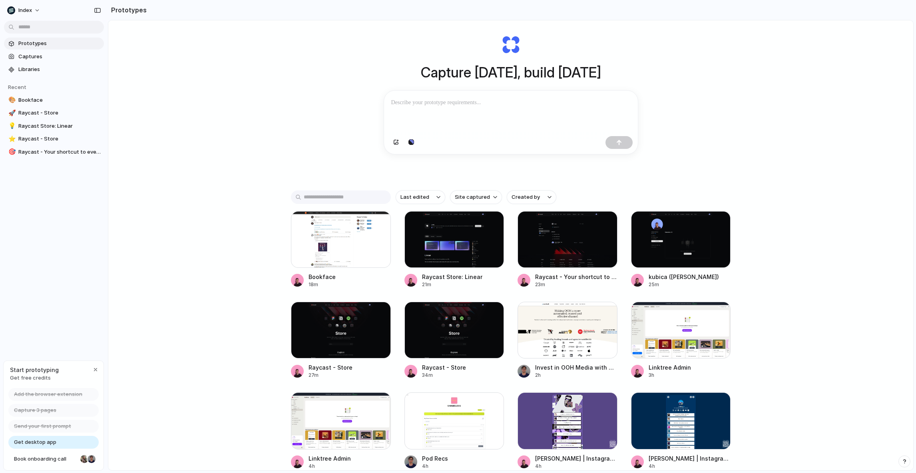
click at [240, 192] on div "Capture [DATE], build [DATE] Clone web app Clone screenshot Start from existing…" at bounding box center [510, 242] width 805 height 493
click at [332, 244] on div at bounding box center [341, 239] width 100 height 57
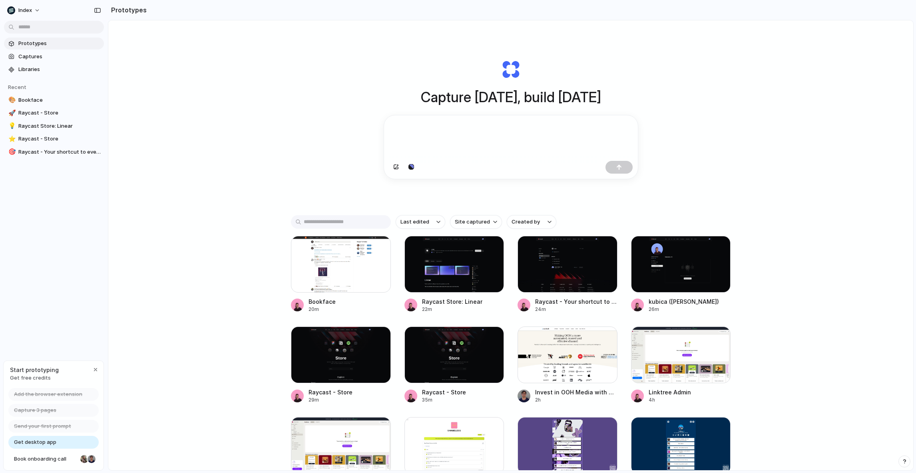
click at [191, 205] on div "Capture [DATE], build [DATE] Clone web app Clone screenshot Start from existing…" at bounding box center [510, 266] width 805 height 493
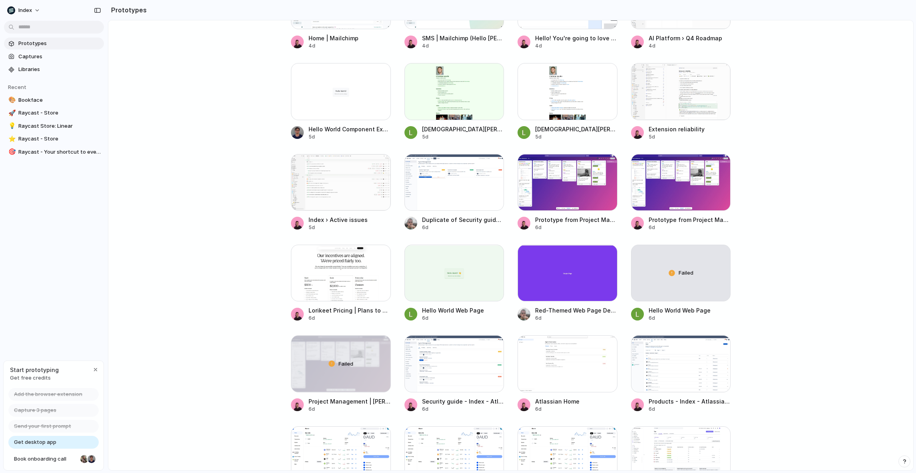
scroll to position [730, 0]
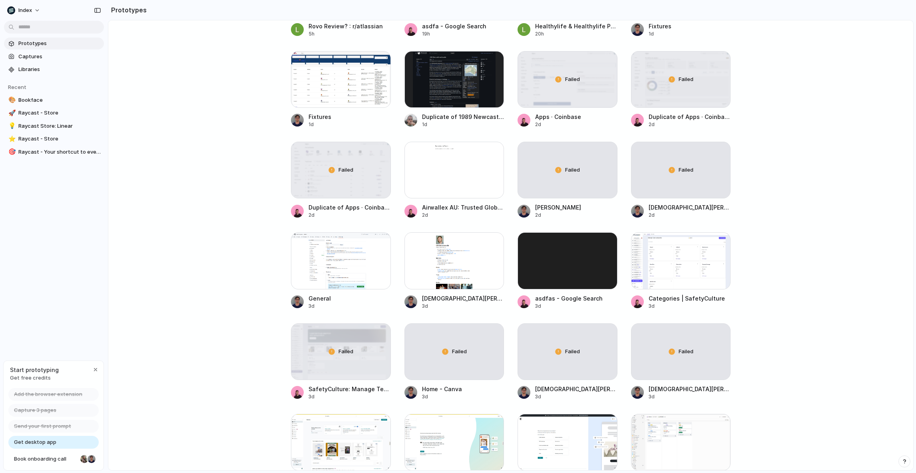
click at [512, 268] on div "Bookface 20m Raycast Store: Linear 22m Raycast - Your shortcut to everything 24…" at bounding box center [511, 316] width 440 height 1621
click at [510, 266] on div "Bookface 20m Raycast Store: Linear 22m Raycast - Your shortcut to everything 24…" at bounding box center [511, 316] width 440 height 1621
click at [509, 266] on div "Bookface 20m Raycast Store: Linear 22m Raycast - Your shortcut to everything 24…" at bounding box center [511, 316] width 440 height 1621
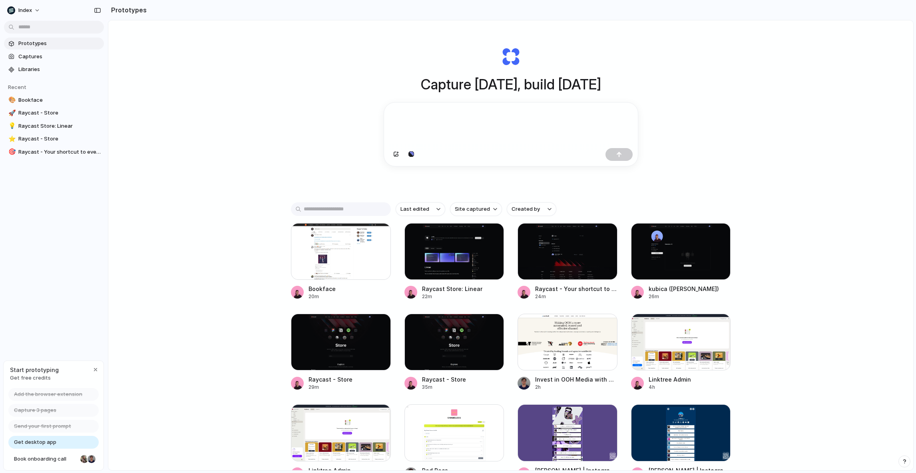
scroll to position [0, 0]
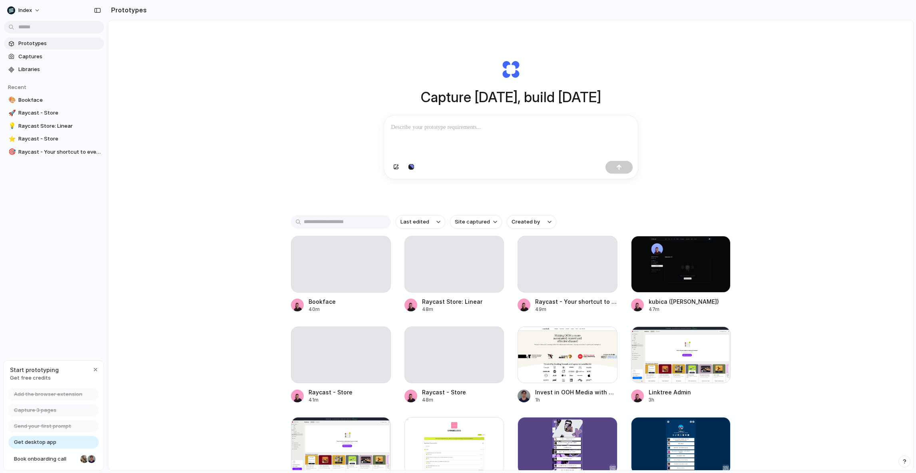
scroll to position [740, 0]
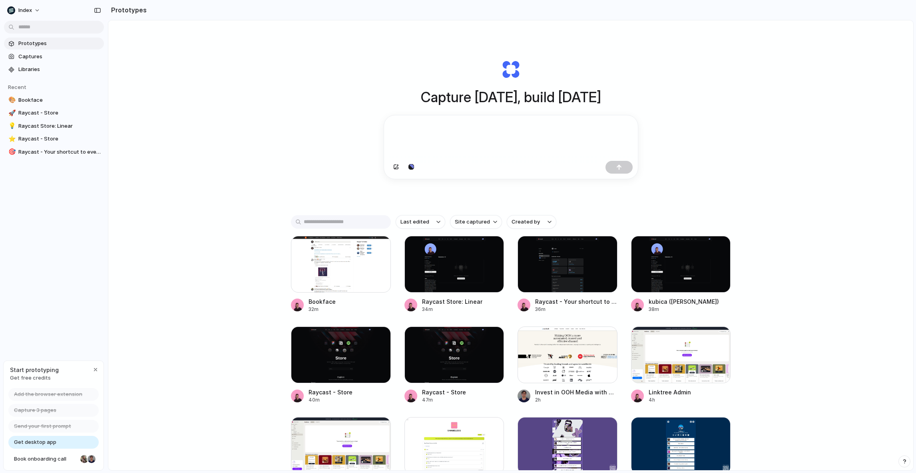
click at [214, 258] on div "Capture today, build tomorrow Clone web app Clone screenshot Start from existin…" at bounding box center [510, 266] width 805 height 493
click at [212, 262] on div "Capture today, build tomorrow Clone web app Clone screenshot Start from existin…" at bounding box center [510, 266] width 805 height 493
drag, startPoint x: 201, startPoint y: 173, endPoint x: 201, endPoint y: 372, distance: 198.6
click at [201, 372] on div "Capture today, build tomorrow Clone web app Clone screenshot Start from existin…" at bounding box center [510, 266] width 805 height 493
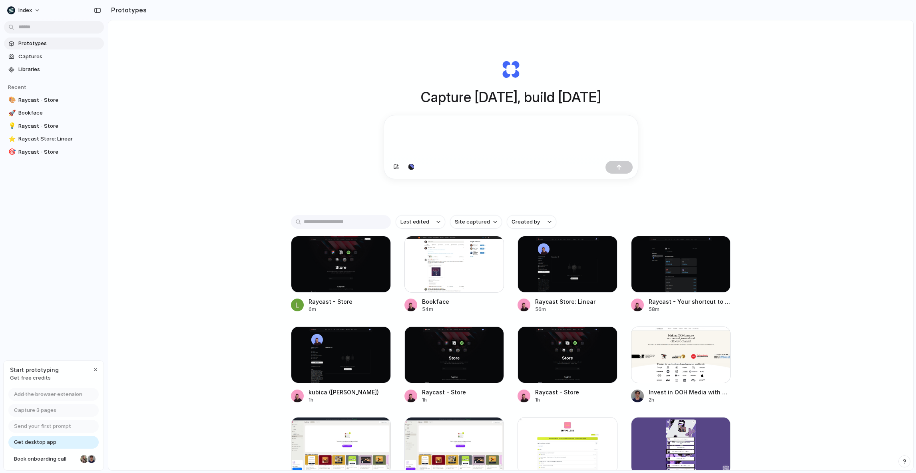
click at [200, 193] on div "Capture today, build tomorrow Clone web app Clone screenshot Start from existin…" at bounding box center [510, 266] width 805 height 493
click at [739, 89] on div "Capture today, build tomorrow Clone web app Clone screenshot Start from existin…" at bounding box center [510, 266] width 805 height 493
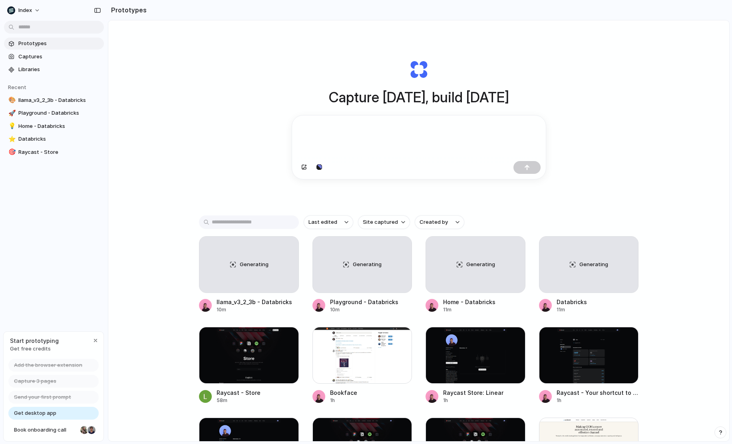
click at [233, 85] on div "Capture today, build tomorrow Clone web app Clone screenshot Start from existin…" at bounding box center [418, 251] width 621 height 463
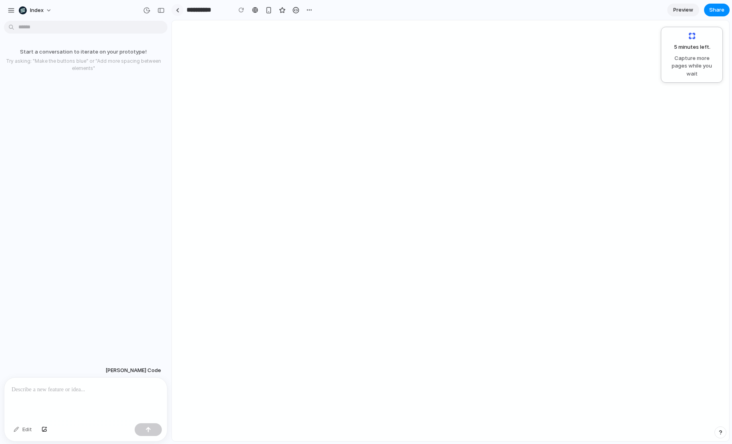
click at [177, 4] on link at bounding box center [177, 10] width 12 height 12
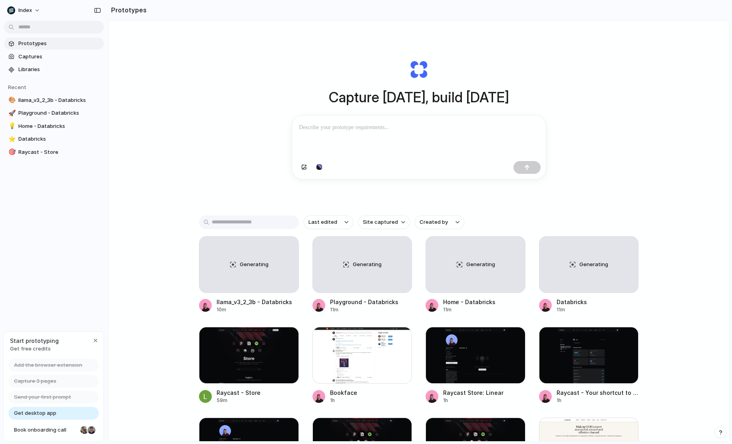
click at [176, 152] on div "Capture [DATE], build [DATE] Clone web app Clone screenshot Start from existing…" at bounding box center [418, 251] width 621 height 463
click at [646, 121] on div "Capture today, build tomorrow Clone web app Clone screenshot Start from existin…" at bounding box center [418, 251] width 621 height 463
click at [36, 61] on link "Captures" at bounding box center [54, 57] width 100 height 12
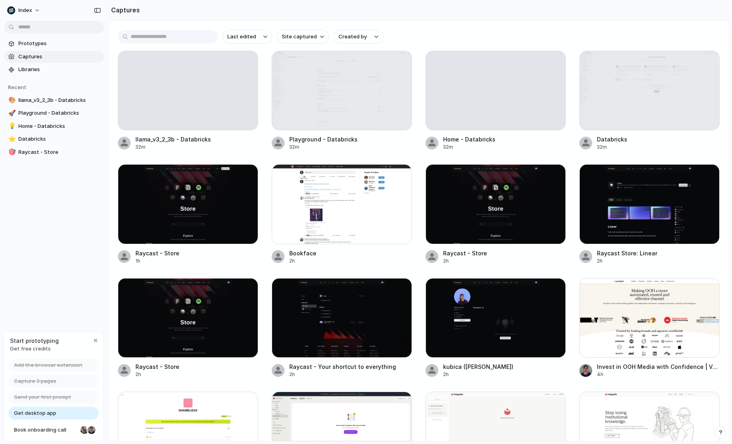
click at [36, 33] on div "Prototypes Captures Libraries Recent 🎨 llama_v3_2_3b - Databricks 🚀 Playground …" at bounding box center [54, 131] width 108 height 263
click at [42, 36] on section "Prototypes Captures Libraries" at bounding box center [54, 56] width 108 height 40
click at [47, 38] on link "Prototypes" at bounding box center [54, 44] width 100 height 12
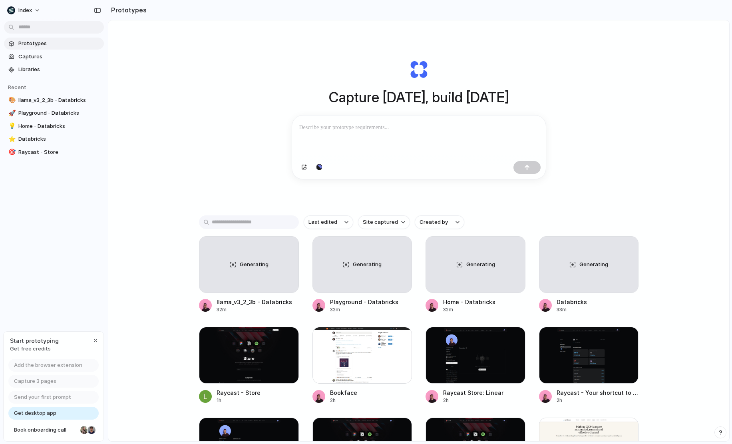
click at [47, 41] on span "Prototypes" at bounding box center [59, 44] width 82 height 8
click at [209, 56] on div "Capture today, build tomorrow Clone web app Clone screenshot Start from existin…" at bounding box center [418, 251] width 621 height 463
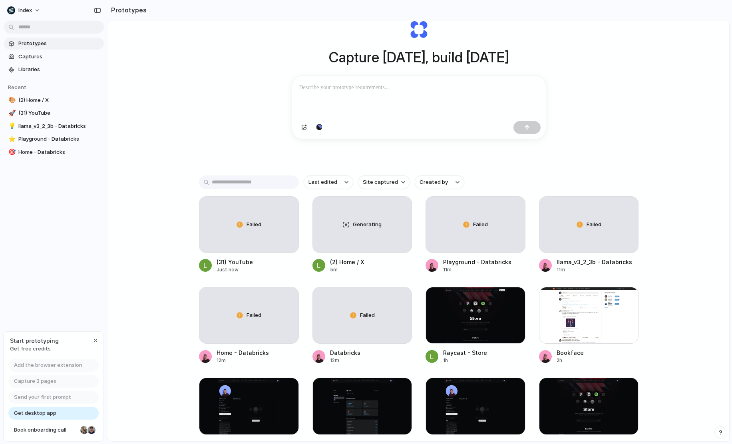
scroll to position [48, 0]
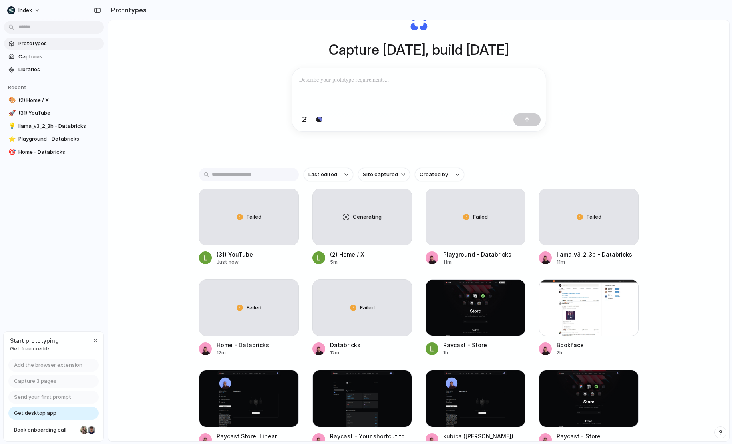
click at [194, 120] on div "Capture [DATE], build [DATE] Clone web app Clone screenshot Start from existing…" at bounding box center [418, 204] width 621 height 463
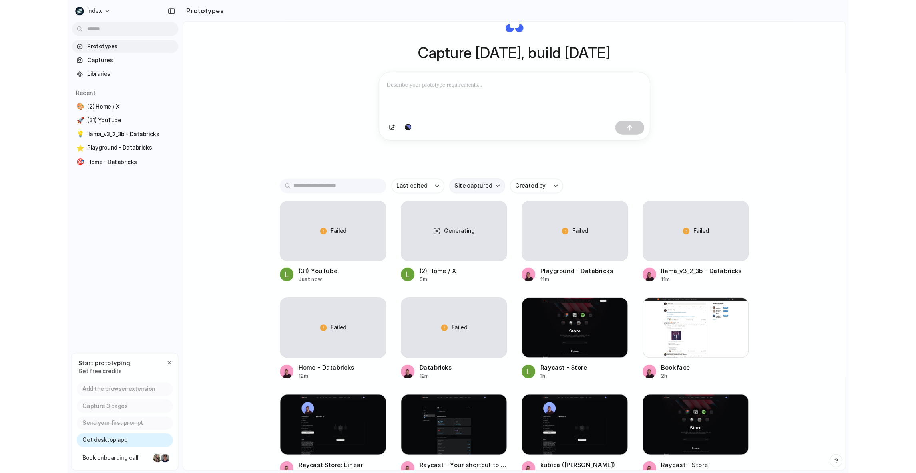
scroll to position [111, 0]
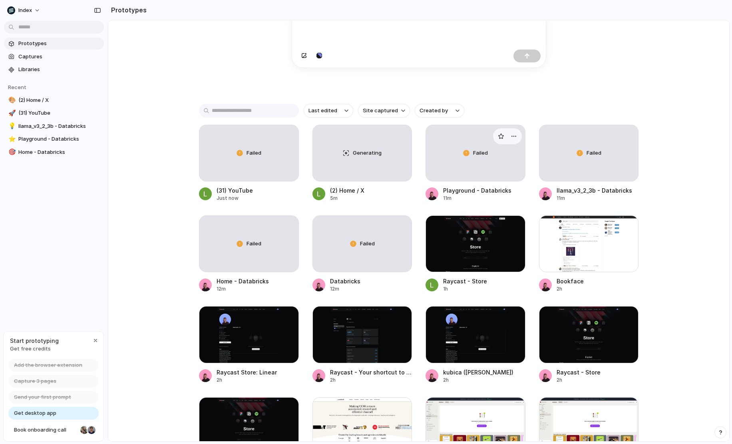
click at [472, 167] on div "Failed" at bounding box center [475, 153] width 99 height 56
